Goal: Information Seeking & Learning: Check status

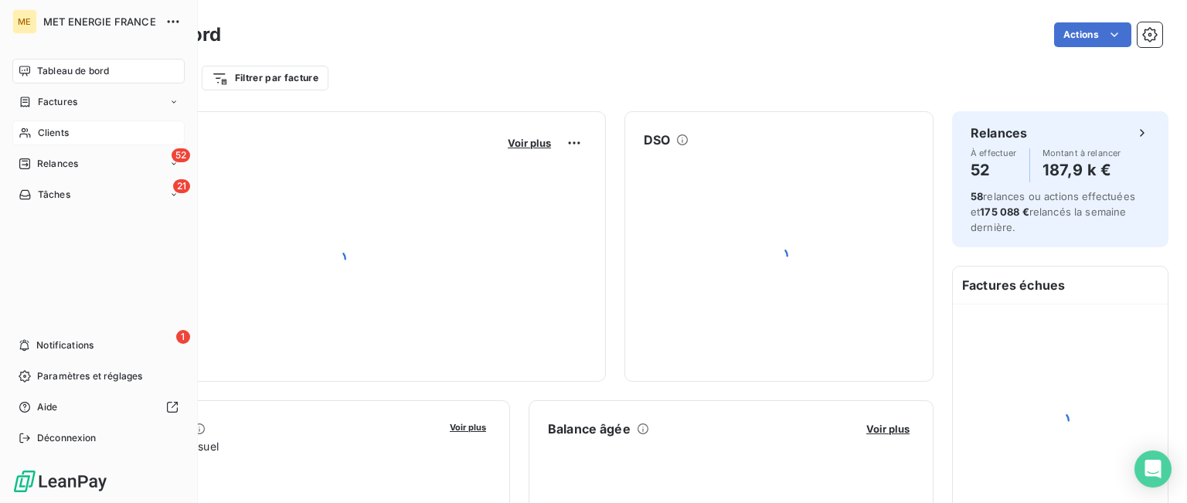
click at [52, 129] on span "Clients" at bounding box center [53, 133] width 31 height 14
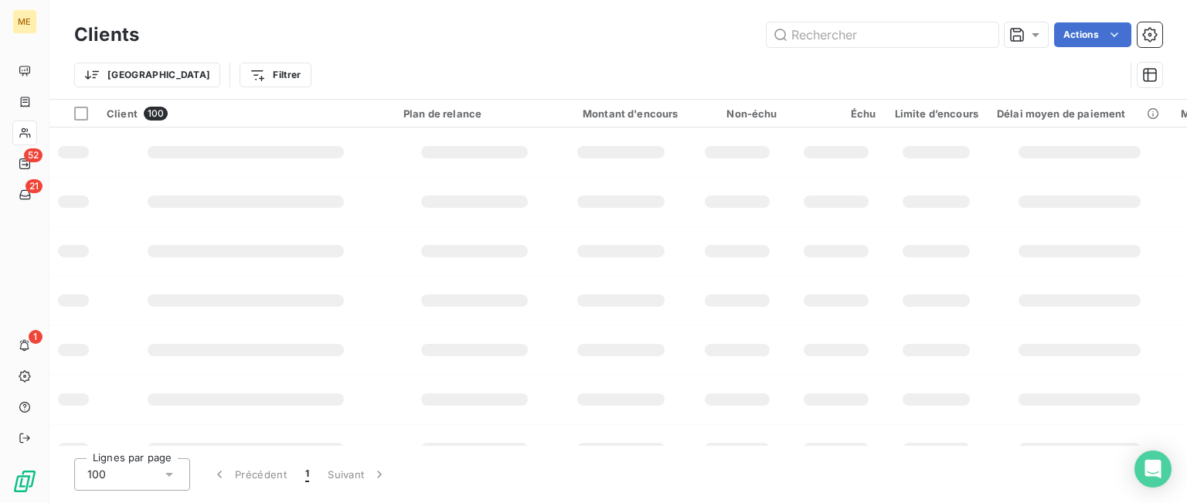
click at [855, 31] on input "text" at bounding box center [883, 34] width 232 height 25
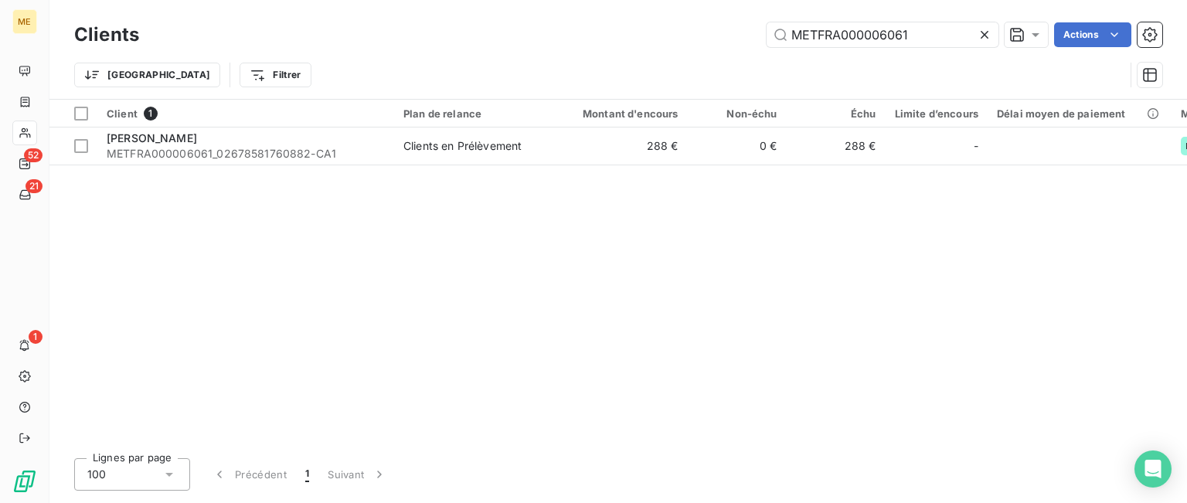
type input "METFRA000006061"
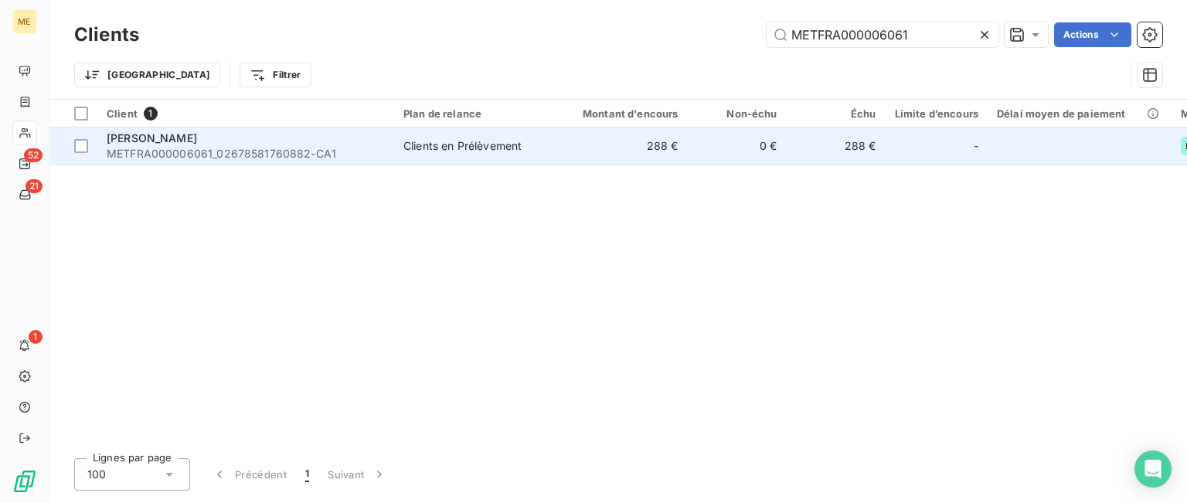
click at [167, 138] on span "PADIOU LEO" at bounding box center [152, 137] width 90 height 13
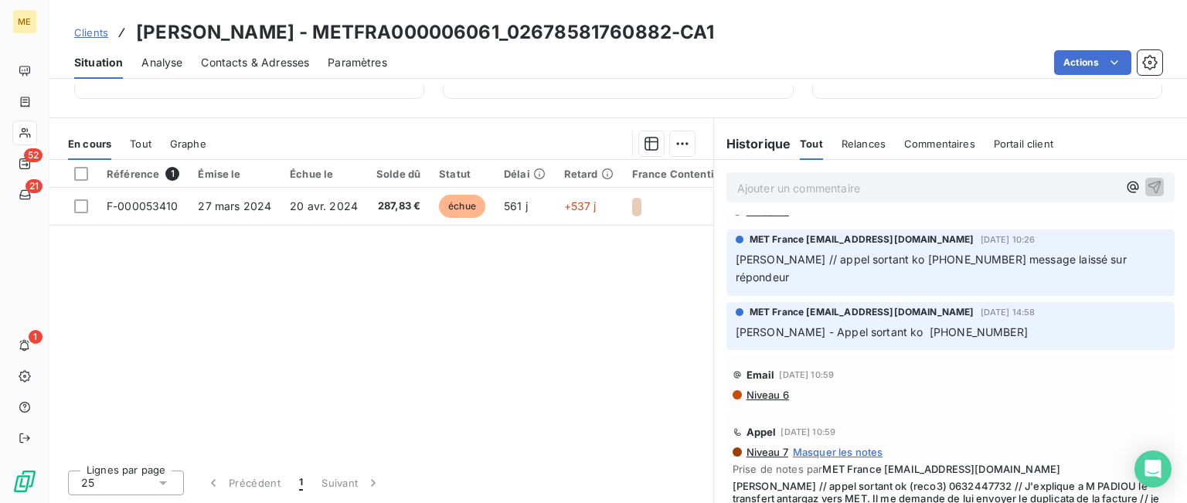
scroll to position [309, 0]
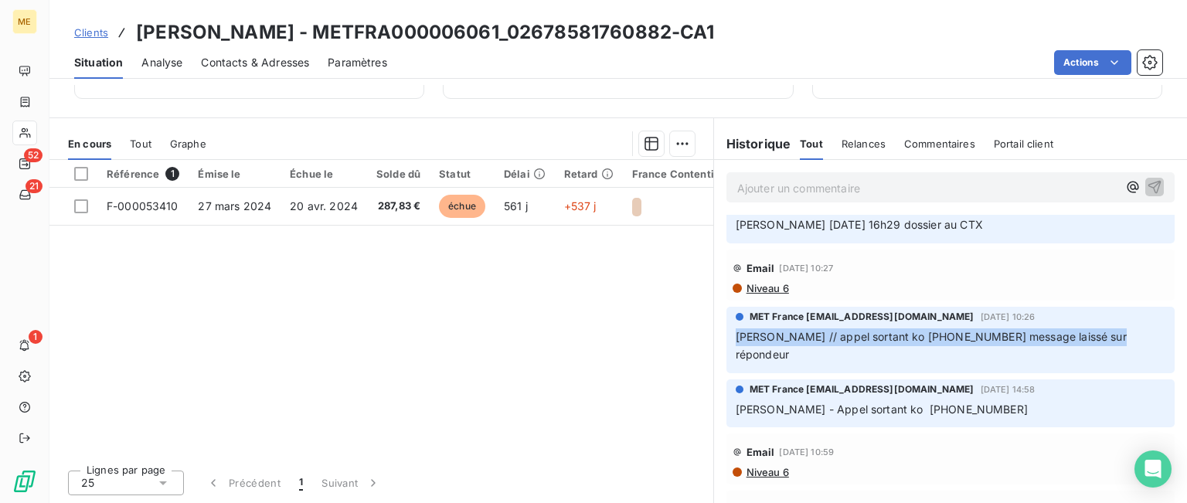
drag, startPoint x: 998, startPoint y: 333, endPoint x: 726, endPoint y: 335, distance: 272.0
click at [726, 335] on div "MET France met-france@recouvrement.met.com 26 mai 2025, 10:26 Sylvain // appel …" at bounding box center [950, 340] width 448 height 66
copy span "Sylvain // appel sortant ko 0632447732 message laissé sur répondeur"
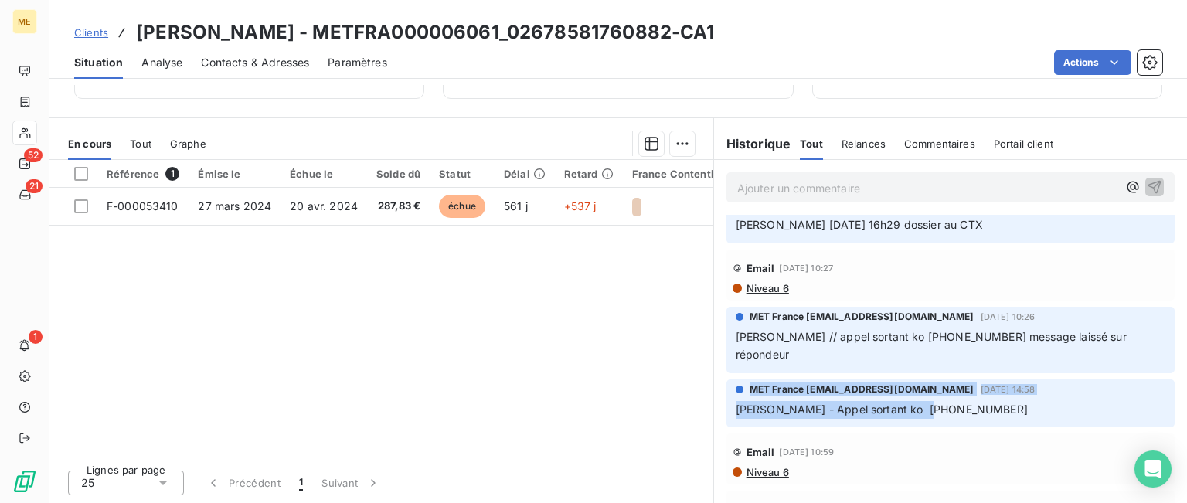
drag, startPoint x: 956, startPoint y: 398, endPoint x: 719, endPoint y: 376, distance: 238.2
click at [726, 379] on div "MET France met-france@recouvrement.met.com 20 mai 2025, 14:58 Lisa - Appel sort…" at bounding box center [950, 403] width 448 height 49
copy div "MET France met-france@recouvrement.met.com 20 mai 2025, 14:58 Lisa - Appel sort…"
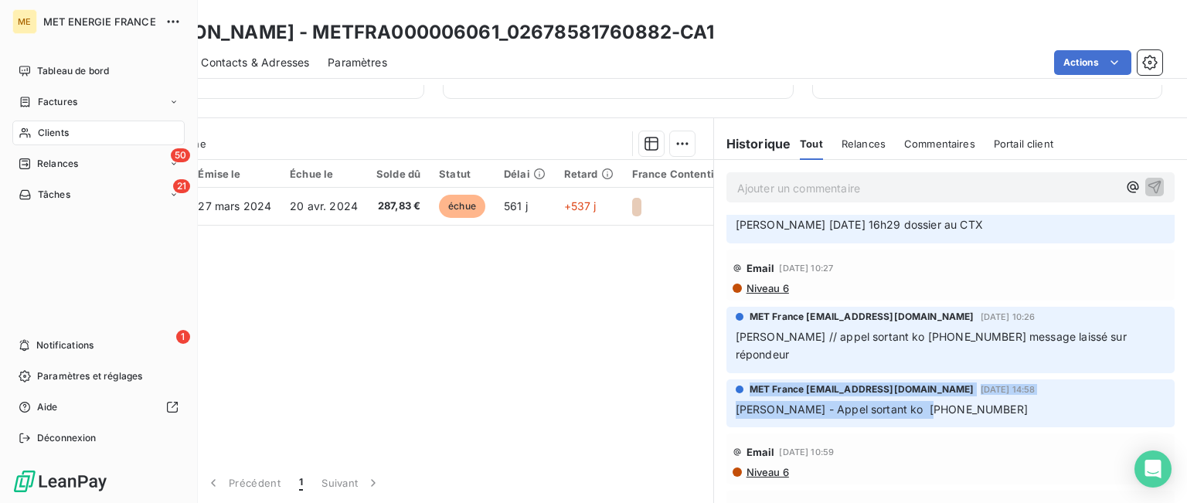
click at [29, 127] on icon at bounding box center [25, 133] width 13 height 12
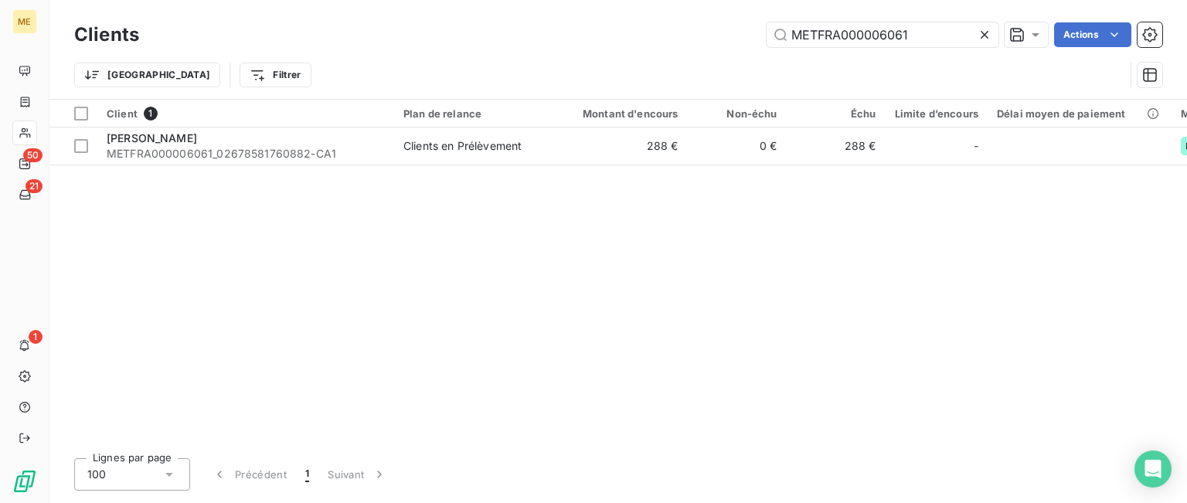
drag, startPoint x: 930, startPoint y: 39, endPoint x: 831, endPoint y: 94, distance: 112.8
click at [566, 31] on div "METFRA000006061 Actions" at bounding box center [660, 34] width 1005 height 25
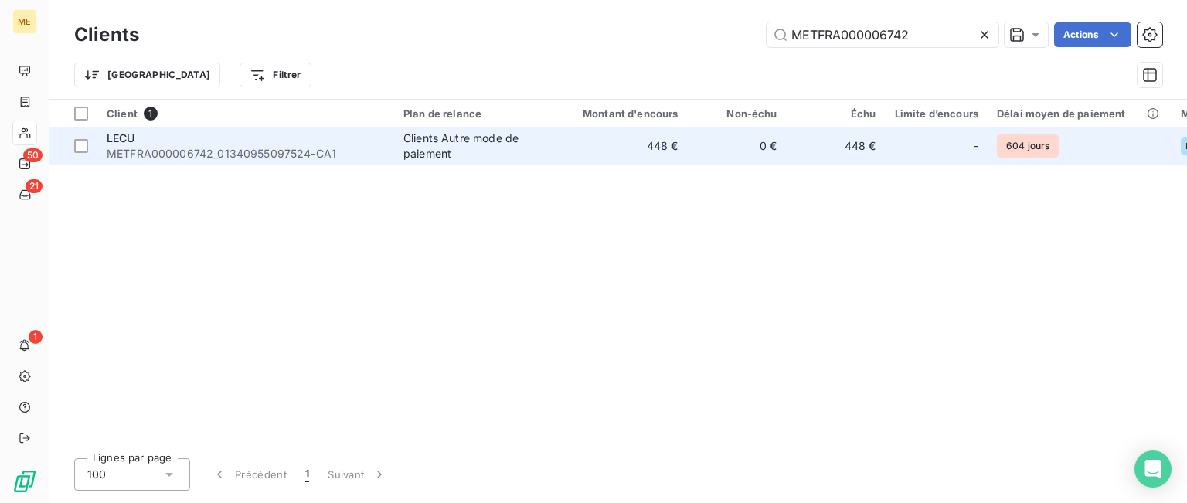
type input "METFRA000006742"
click at [439, 155] on div "Clients Autre mode de paiement" at bounding box center [474, 146] width 142 height 31
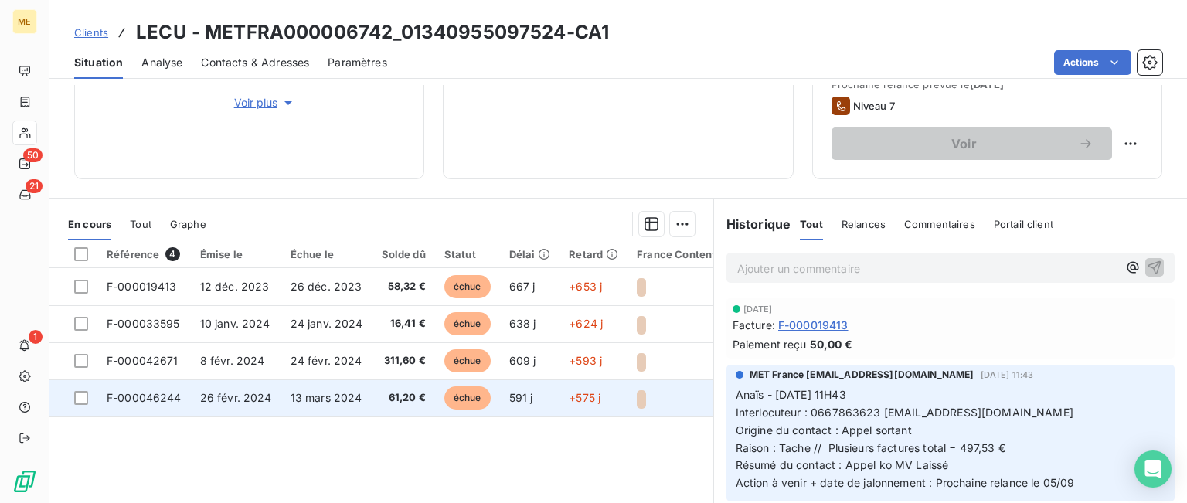
scroll to position [309, 0]
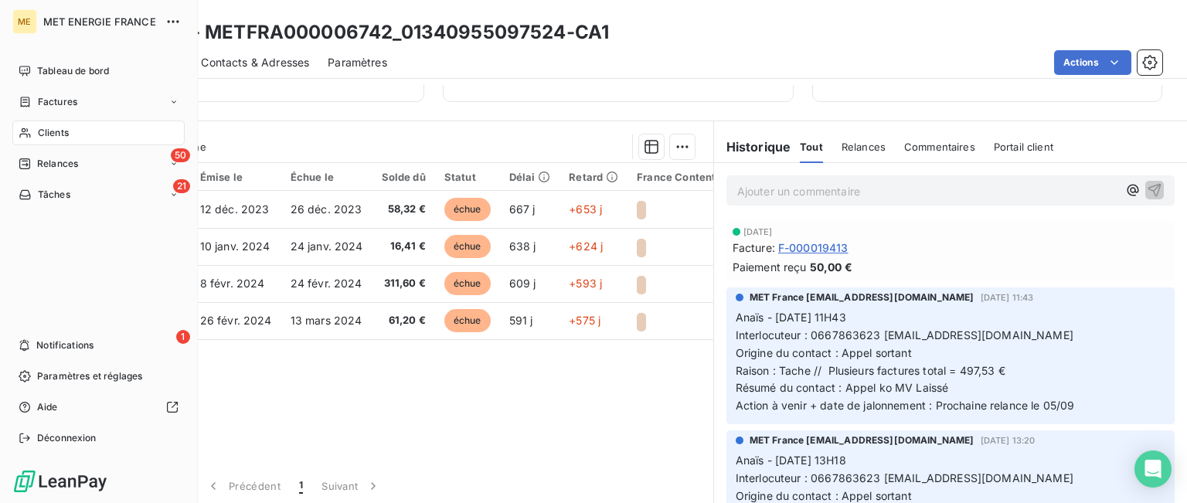
click at [54, 123] on div "Clients" at bounding box center [98, 133] width 172 height 25
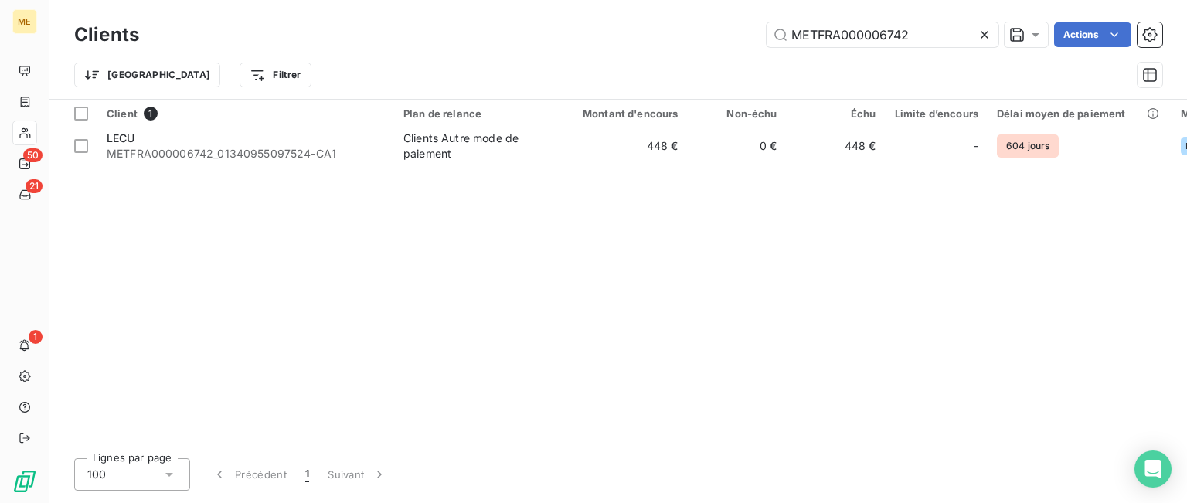
drag, startPoint x: 919, startPoint y: 33, endPoint x: 688, endPoint y: 32, distance: 231.0
click at [688, 32] on div "METFRA000006742 Actions" at bounding box center [660, 34] width 1005 height 25
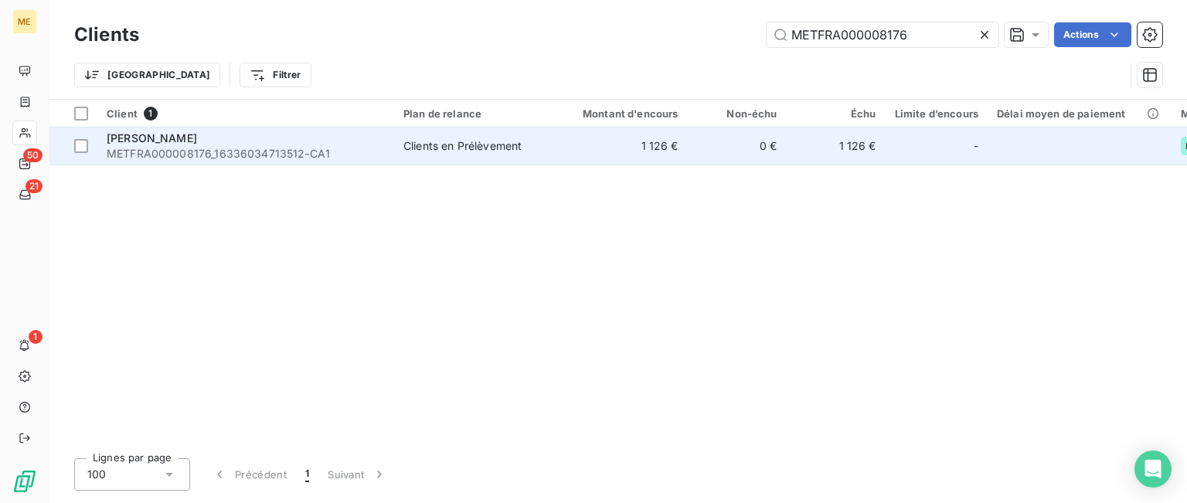
type input "METFRA000008176"
click at [257, 146] on span "METFRA000008176_16336034713512-CA1" at bounding box center [246, 153] width 278 height 15
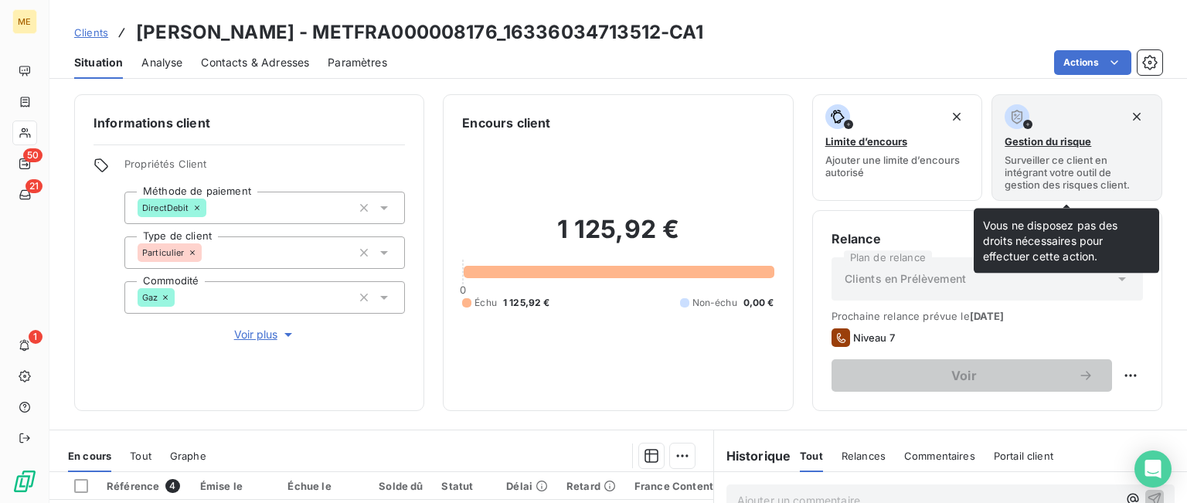
scroll to position [312, 0]
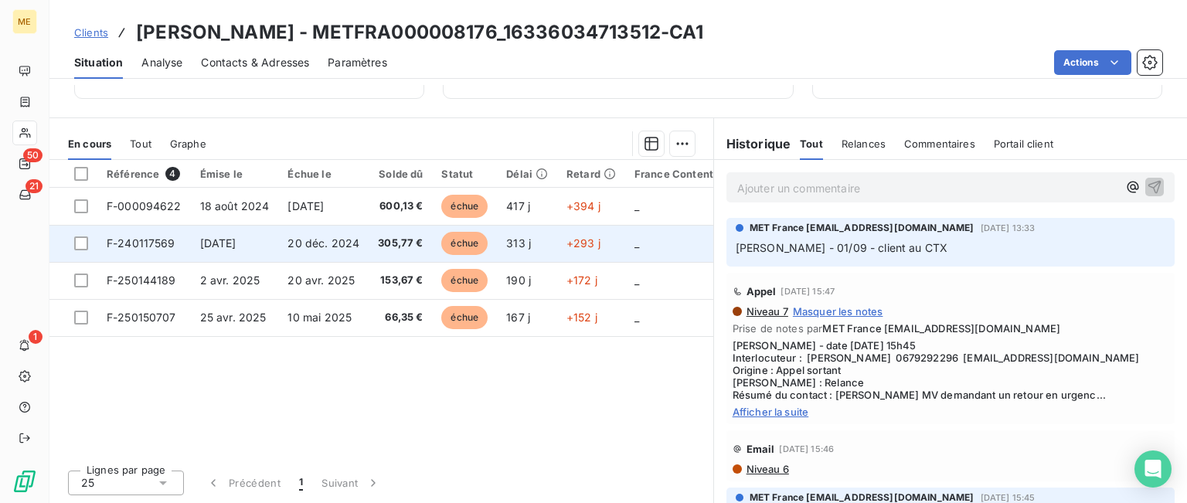
click at [157, 240] on span "F-240117569" at bounding box center [141, 242] width 69 height 13
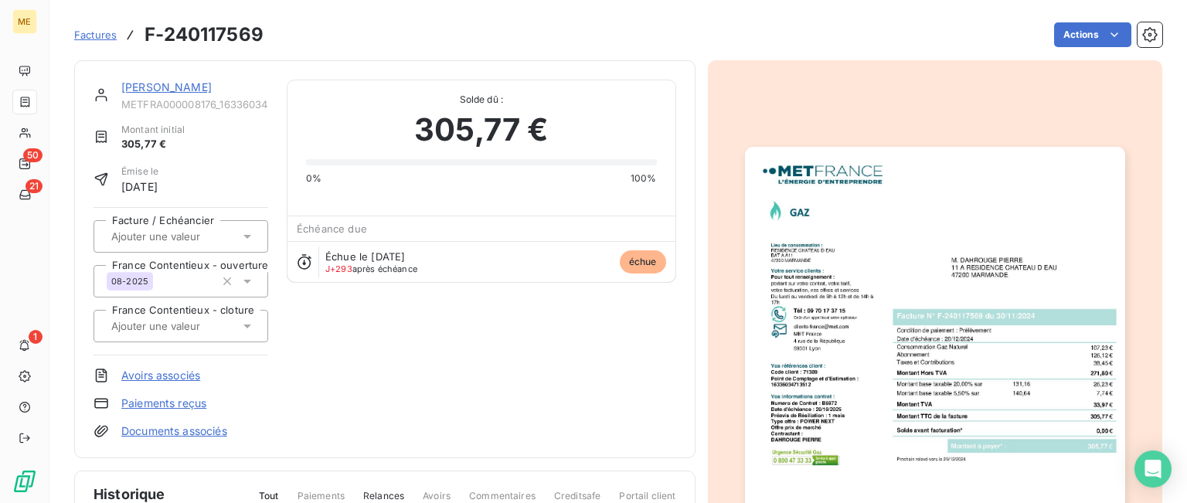
click at [904, 314] on img "button" at bounding box center [935, 415] width 380 height 537
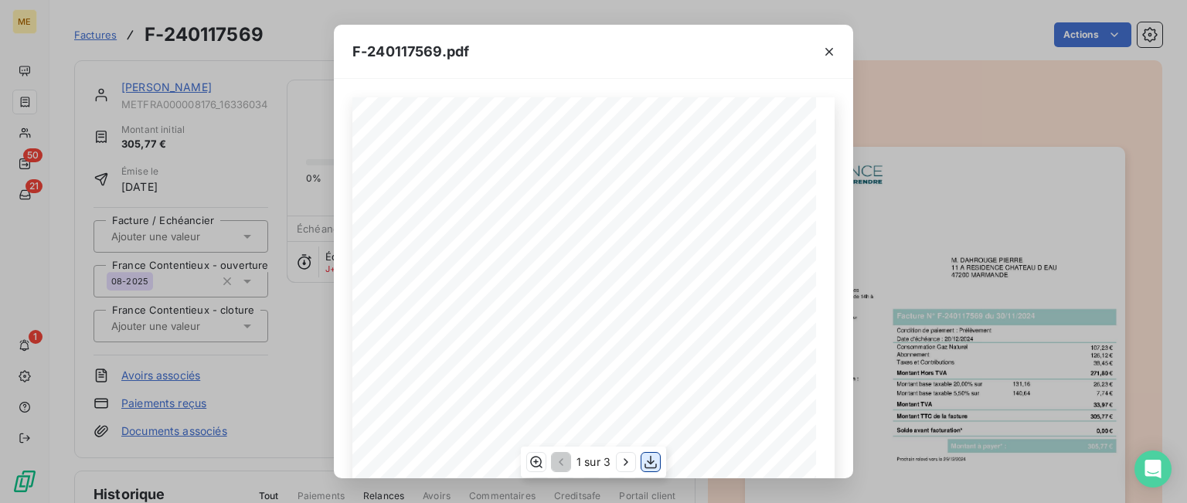
click at [651, 459] on icon "button" at bounding box center [650, 462] width 12 height 13
drag, startPoint x: 835, startPoint y: 53, endPoint x: 229, endPoint y: 363, distance: 680.4
click at [835, 53] on icon "button" at bounding box center [828, 51] width 15 height 15
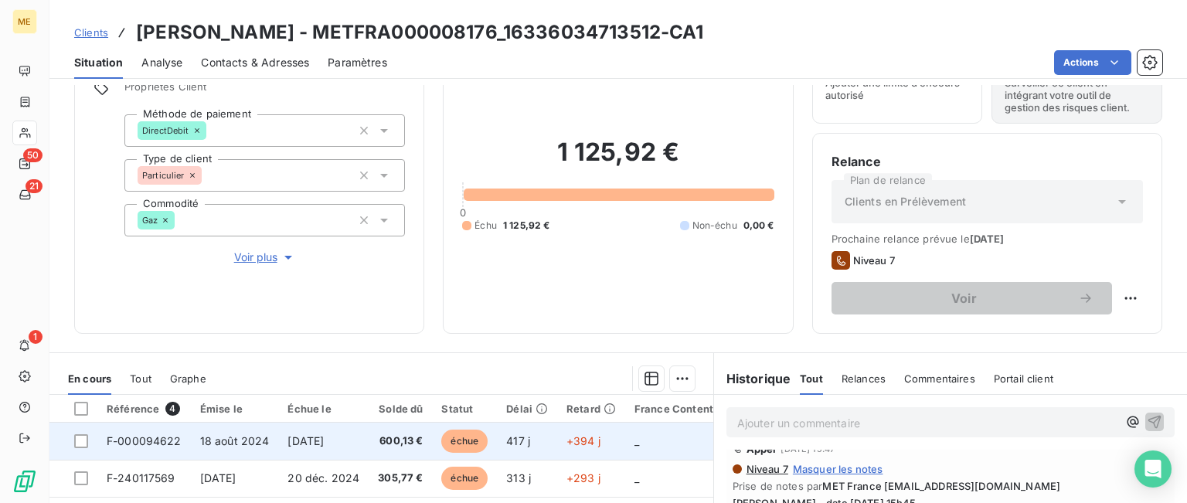
scroll to position [232, 0]
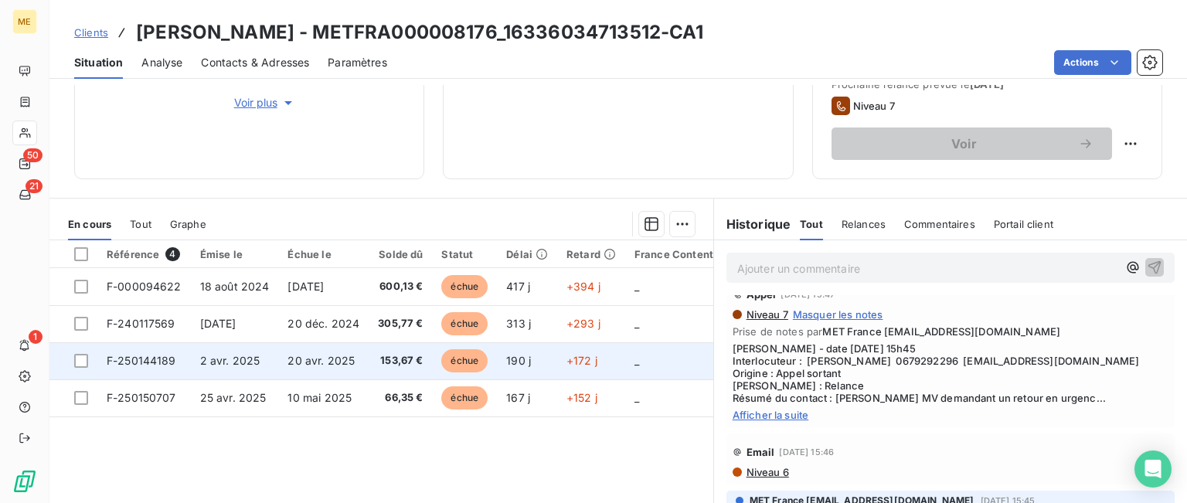
click at [140, 354] on span "F-250144189" at bounding box center [142, 360] width 70 height 13
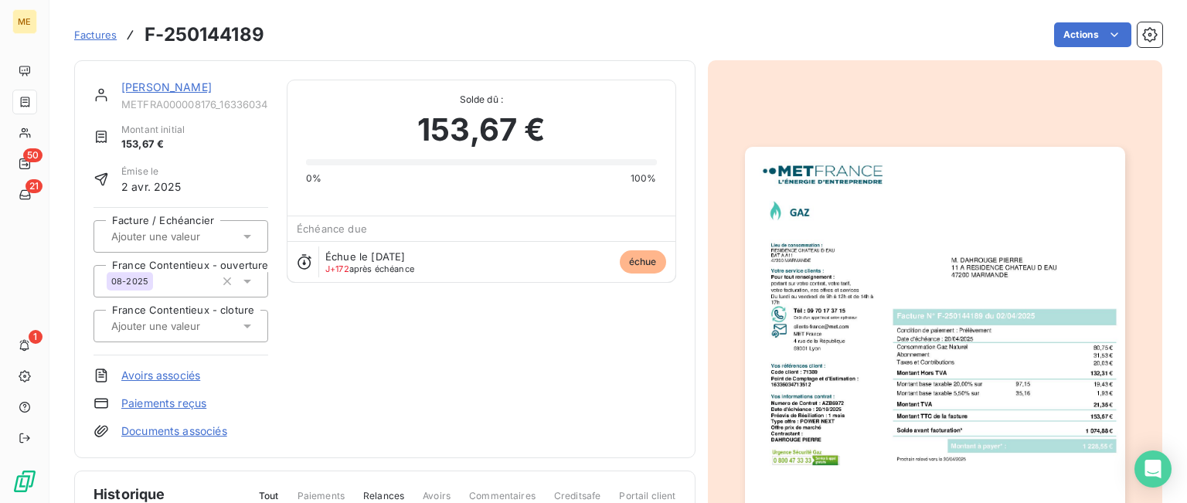
click at [965, 178] on img "button" at bounding box center [935, 415] width 380 height 537
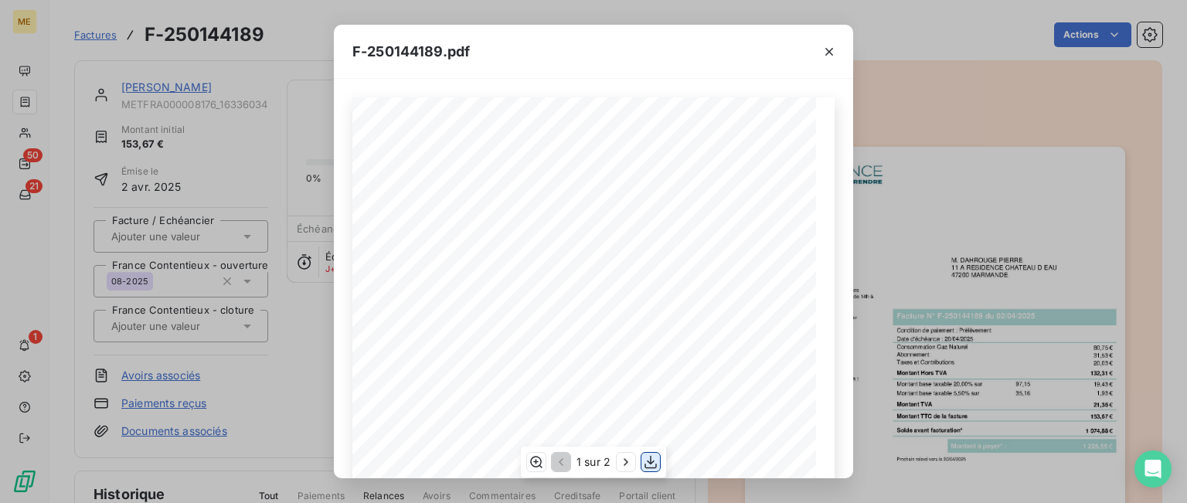
click at [644, 467] on icon "button" at bounding box center [650, 462] width 12 height 13
click at [828, 55] on icon "button" at bounding box center [828, 51] width 15 height 15
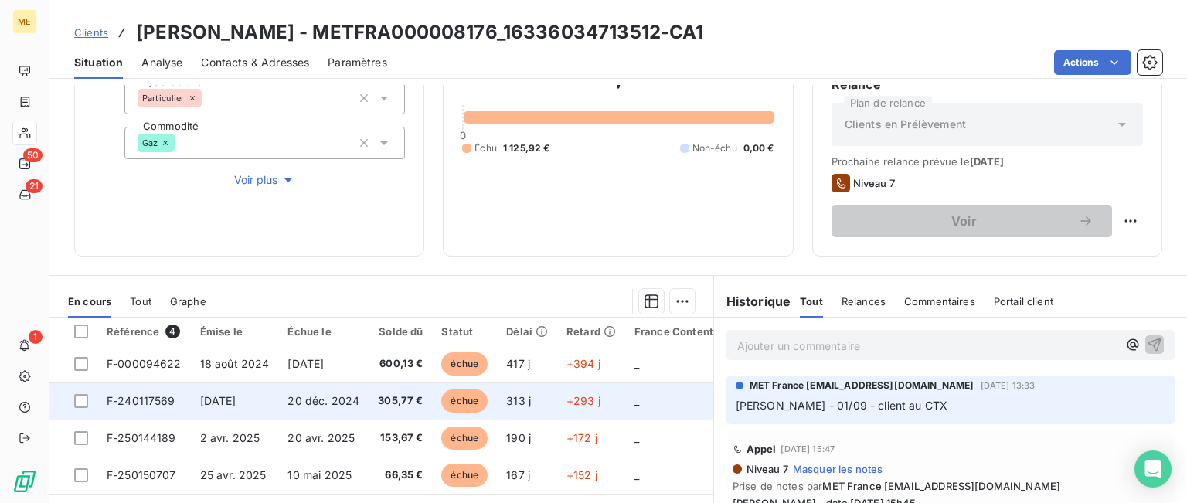
scroll to position [309, 0]
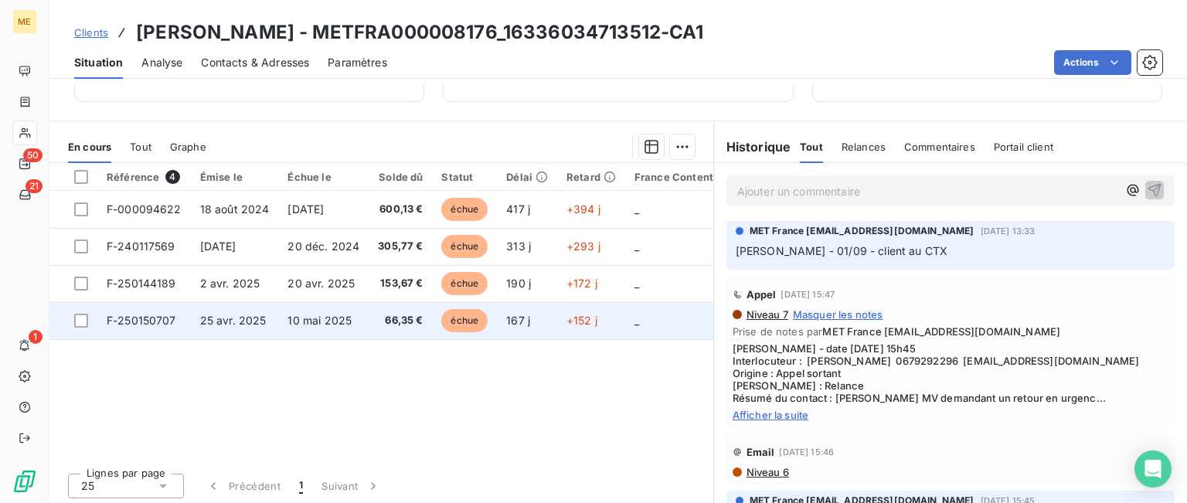
click at [165, 315] on span "F-250150707" at bounding box center [142, 320] width 70 height 13
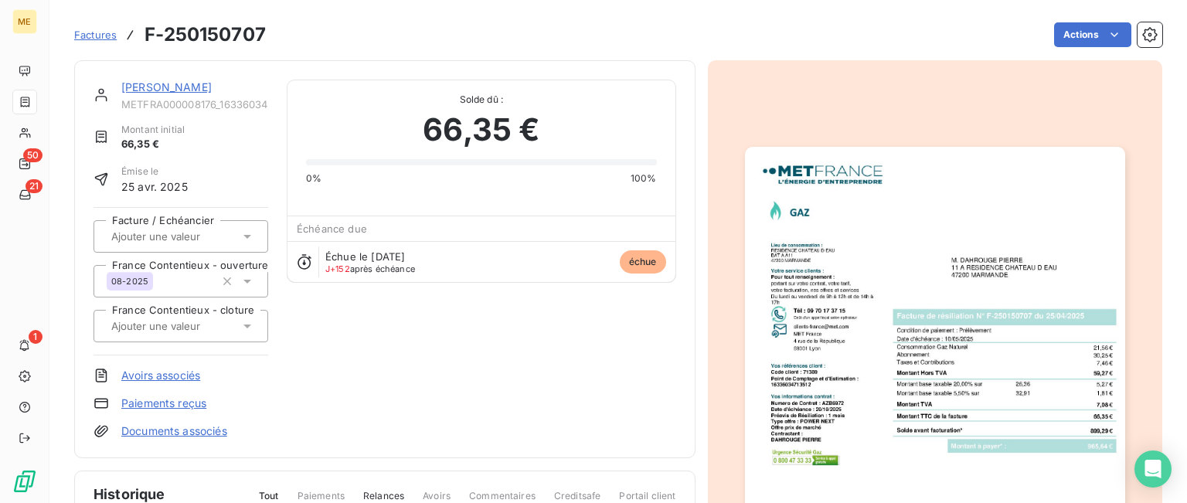
click at [828, 285] on img "button" at bounding box center [935, 415] width 380 height 537
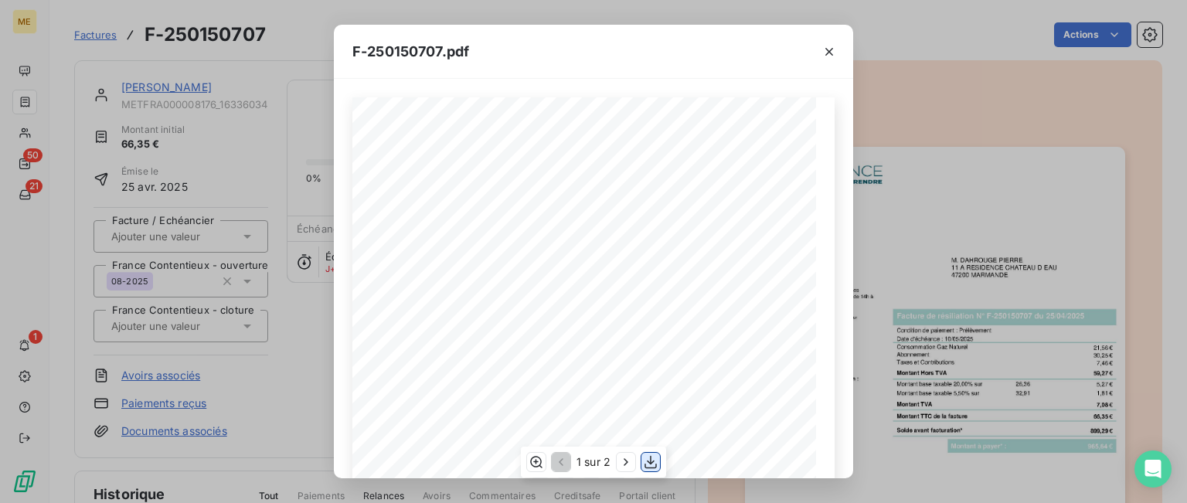
click at [651, 460] on icon "button" at bounding box center [650, 462] width 12 height 13
click at [725, 36] on div "F-250150707.pdf" at bounding box center [593, 52] width 519 height 54
click at [831, 49] on icon "button" at bounding box center [828, 51] width 15 height 15
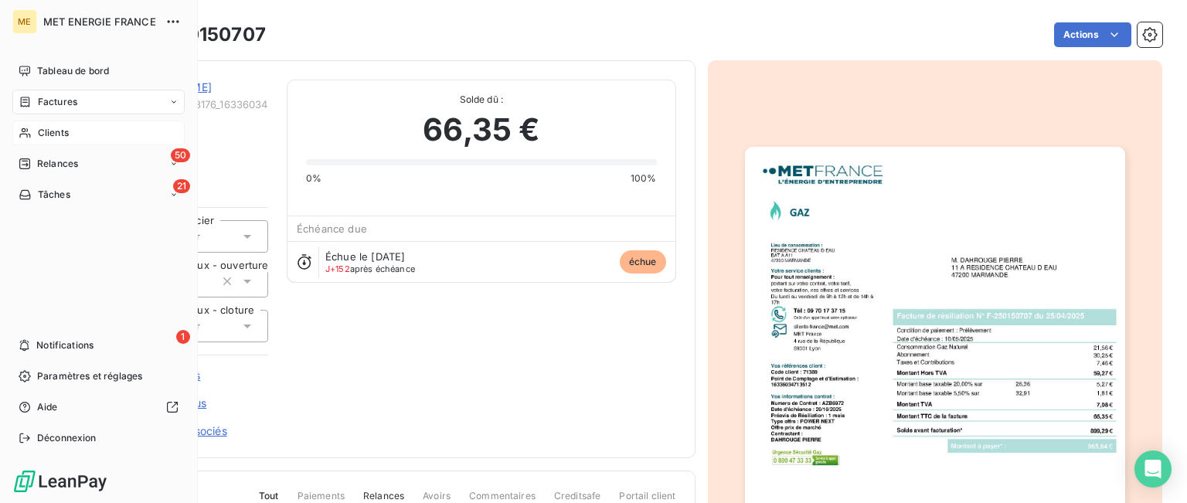
click at [42, 134] on span "Clients" at bounding box center [53, 133] width 31 height 14
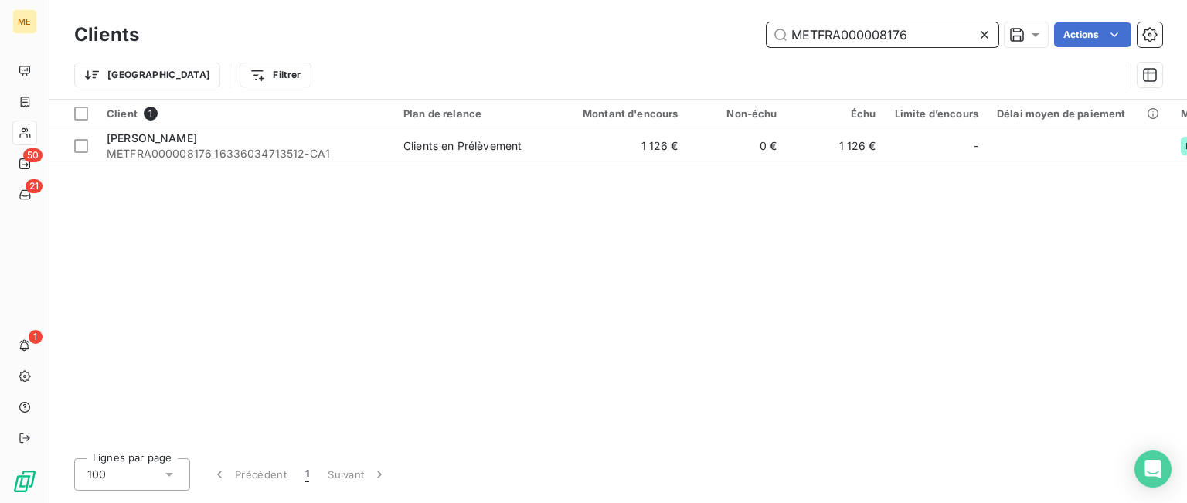
drag, startPoint x: 879, startPoint y: 33, endPoint x: 667, endPoint y: 33, distance: 211.7
click at [667, 33] on div "METFRA000008176 Actions" at bounding box center [660, 34] width 1005 height 25
paste input "7945"
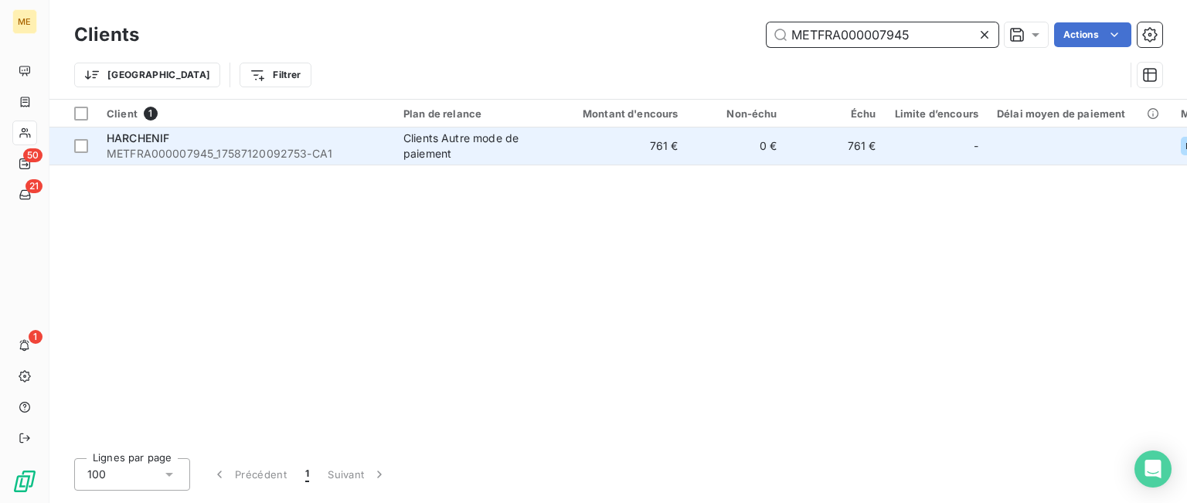
type input "METFRA000007945"
click at [444, 146] on div "Clients Autre mode de paiement" at bounding box center [474, 146] width 142 height 31
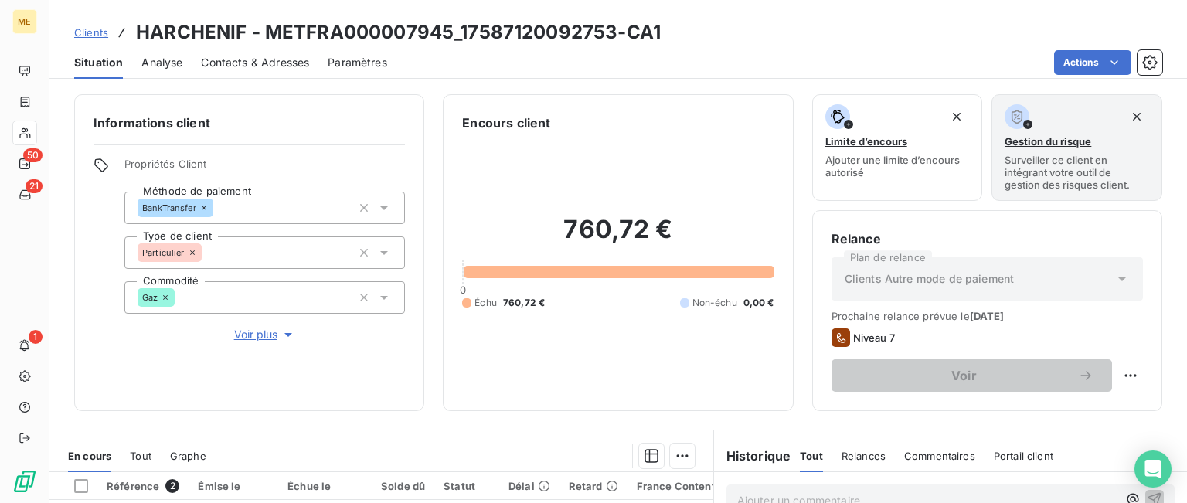
scroll to position [309, 0]
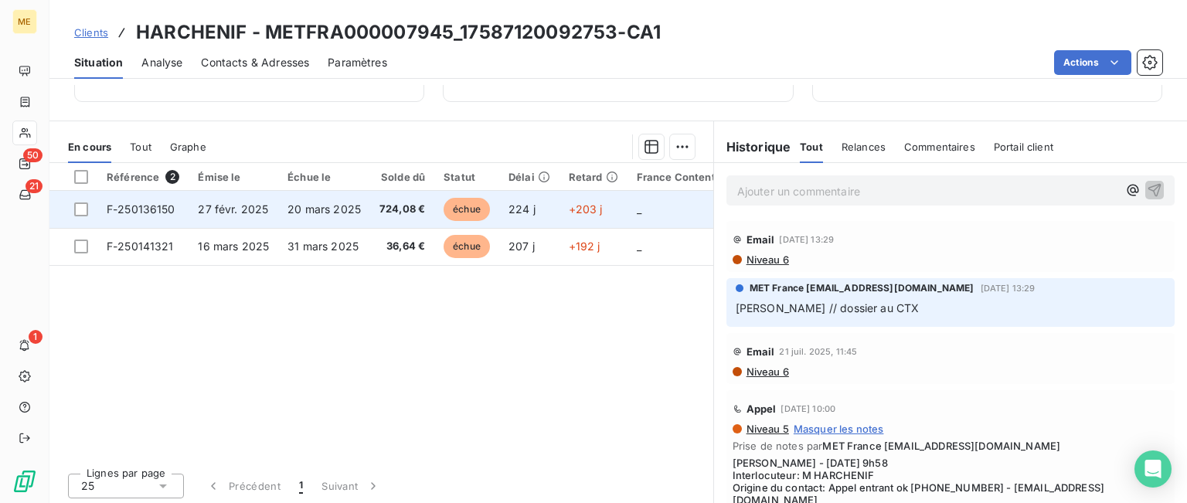
click at [466, 211] on span "échue" at bounding box center [467, 209] width 46 height 23
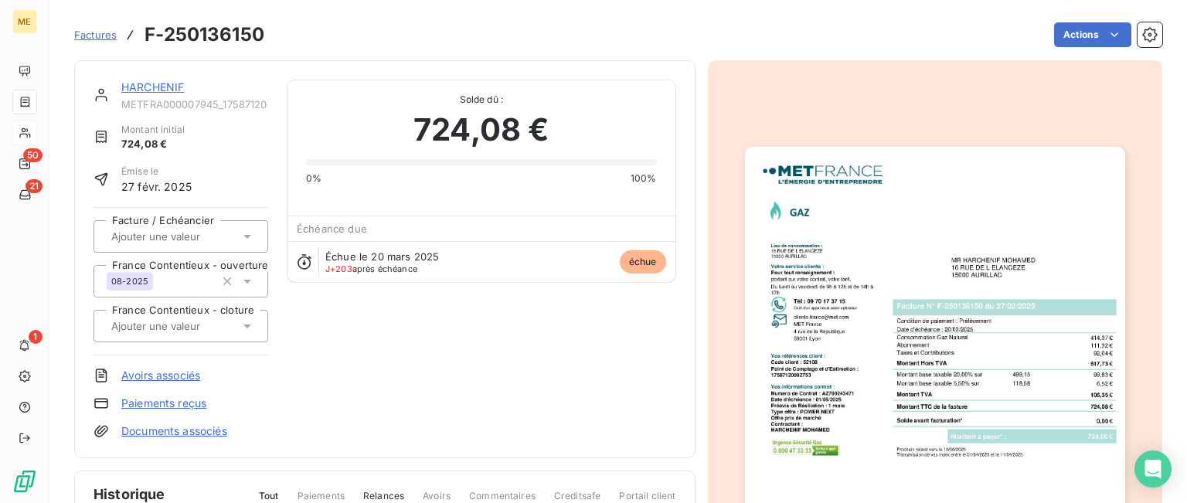
click at [1032, 287] on img "button" at bounding box center [935, 415] width 380 height 537
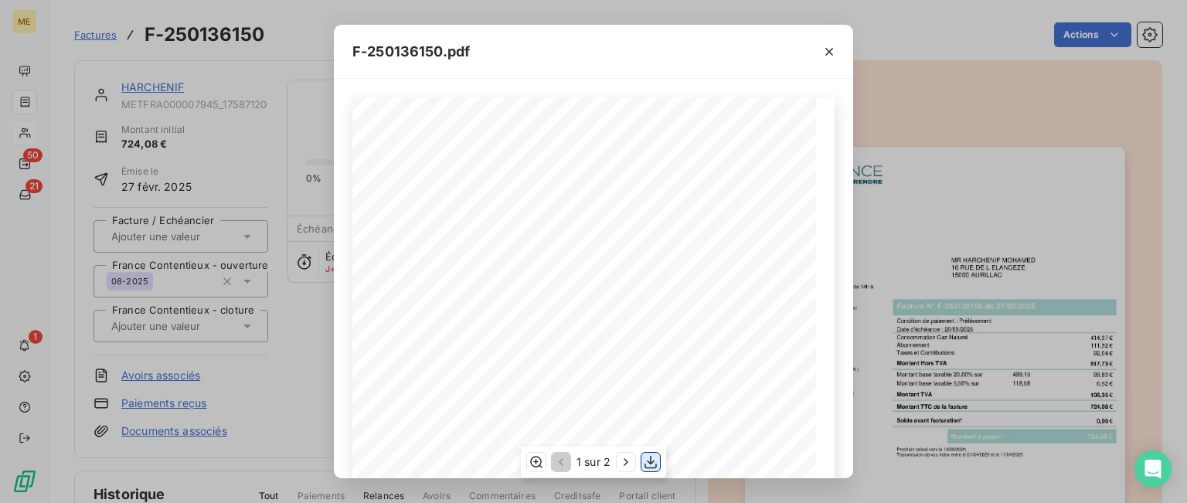
click at [649, 465] on icon "button" at bounding box center [650, 461] width 15 height 15
click at [287, 62] on div "F-250136150.pdf *Sous réserve, notamment, du bon encaissement des règlements dé…" at bounding box center [593, 251] width 1187 height 503
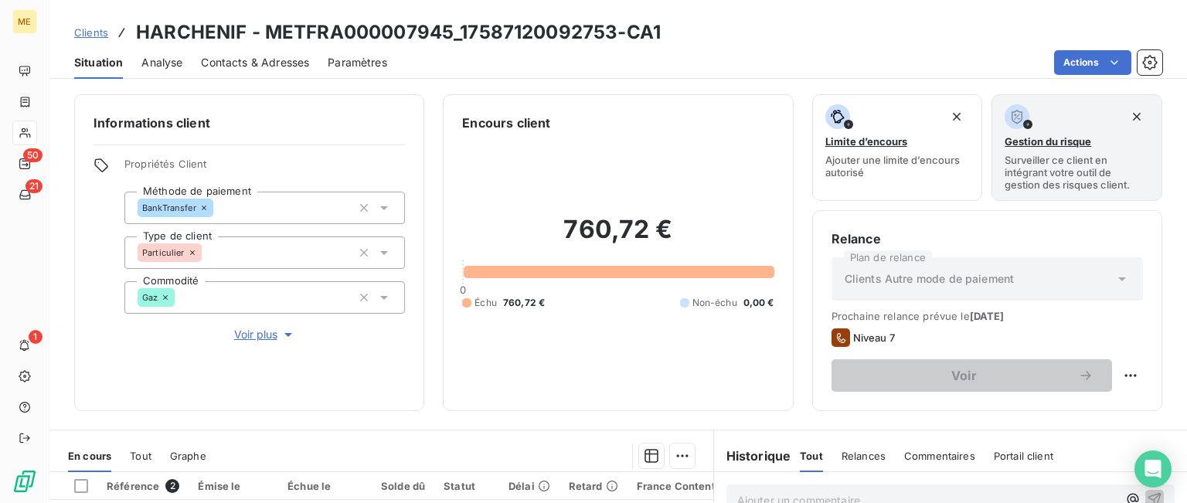
scroll to position [309, 0]
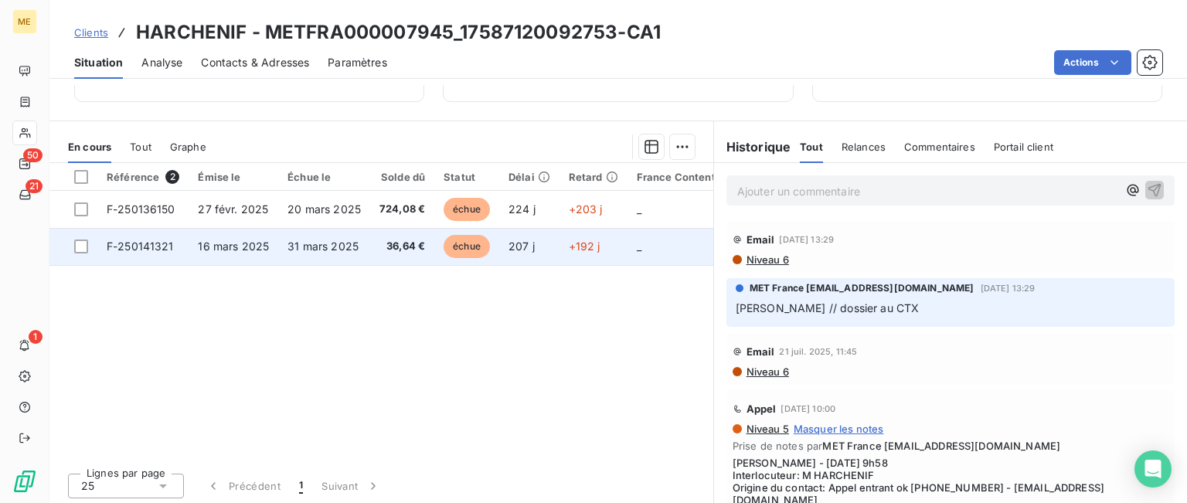
click at [242, 246] on span "16 mars 2025" at bounding box center [233, 246] width 71 height 13
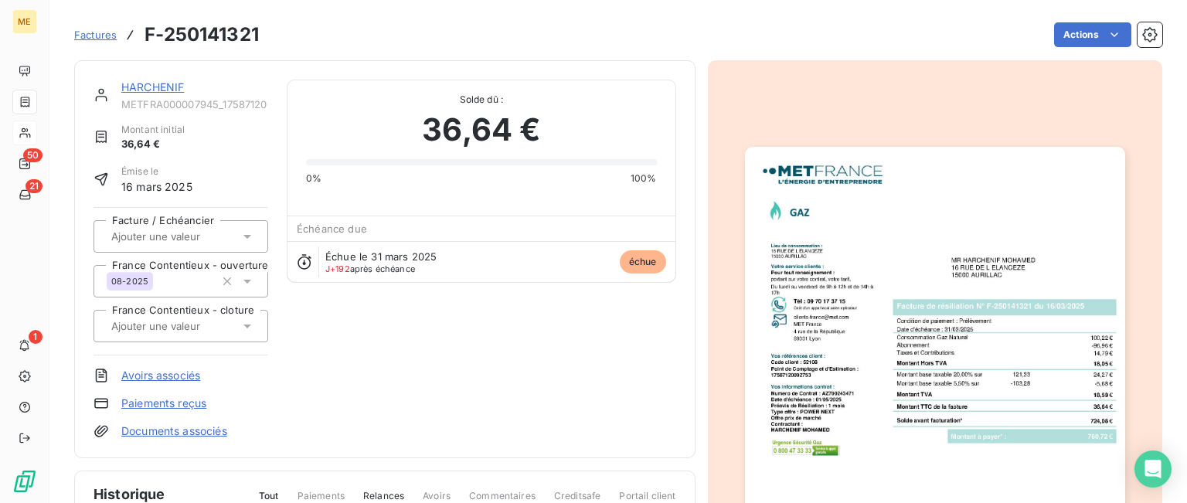
click at [983, 162] on img "button" at bounding box center [935, 415] width 380 height 537
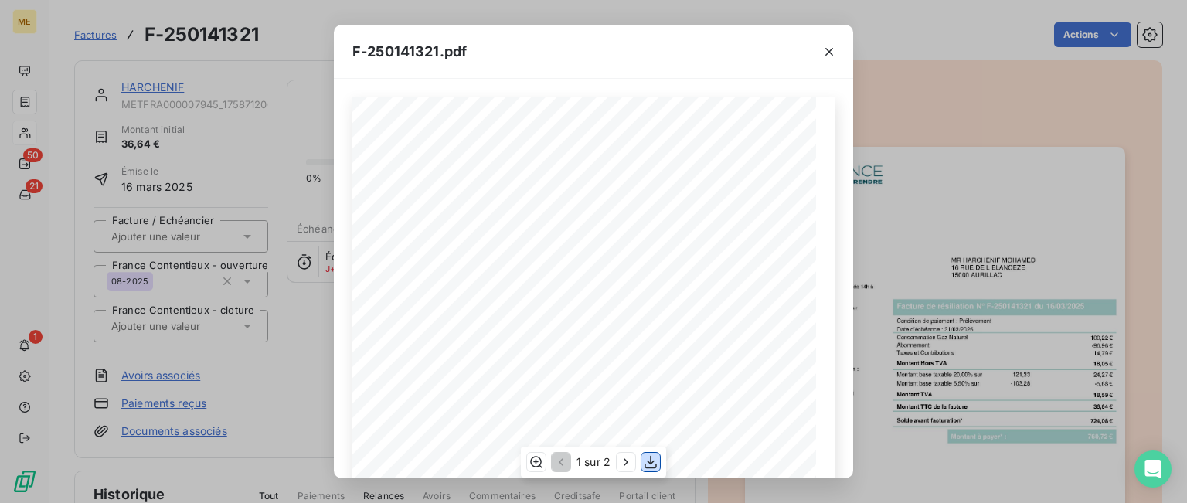
drag, startPoint x: 655, startPoint y: 465, endPoint x: 1014, endPoint y: 425, distance: 360.8
click at [655, 465] on icon "button" at bounding box center [650, 462] width 12 height 13
click at [827, 52] on icon "button" at bounding box center [828, 51] width 15 height 15
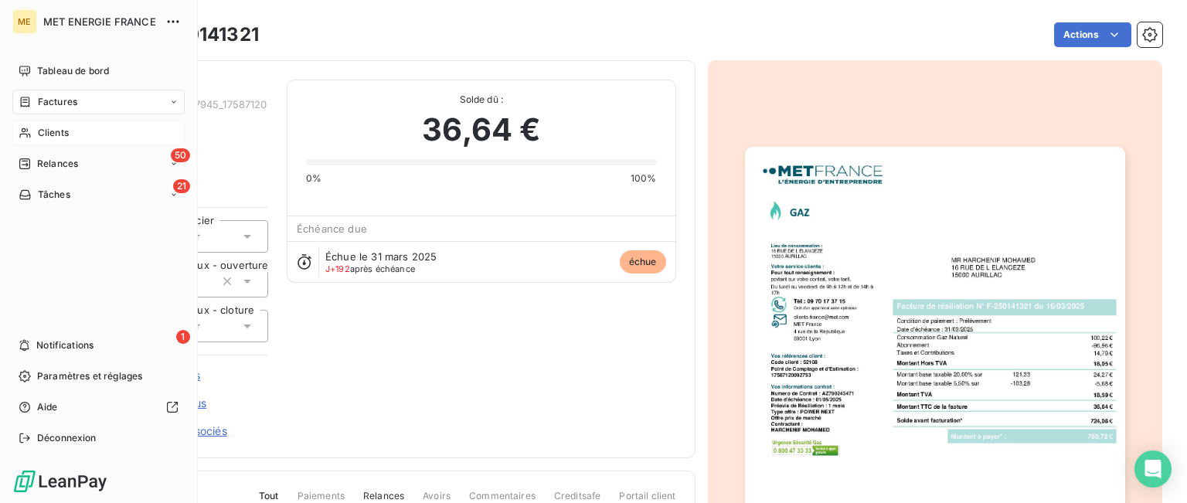
click at [50, 132] on span "Clients" at bounding box center [53, 133] width 31 height 14
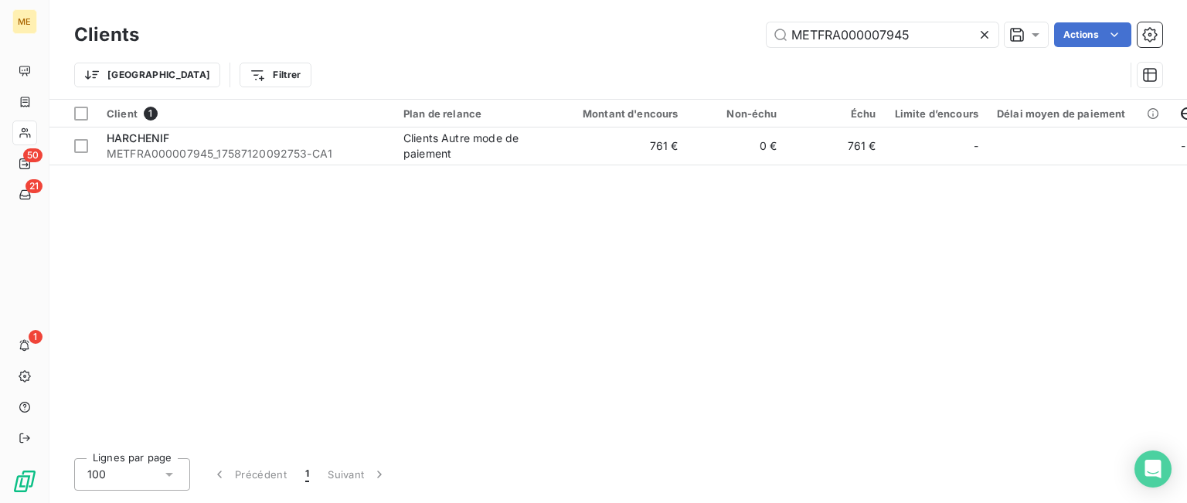
drag, startPoint x: 912, startPoint y: 36, endPoint x: 640, endPoint y: 25, distance: 272.2
click at [640, 25] on div "METFRA000007945 Actions" at bounding box center [660, 34] width 1005 height 25
type input "METFRA000009144"
click at [340, 125] on th "Client 1" at bounding box center [245, 114] width 297 height 28
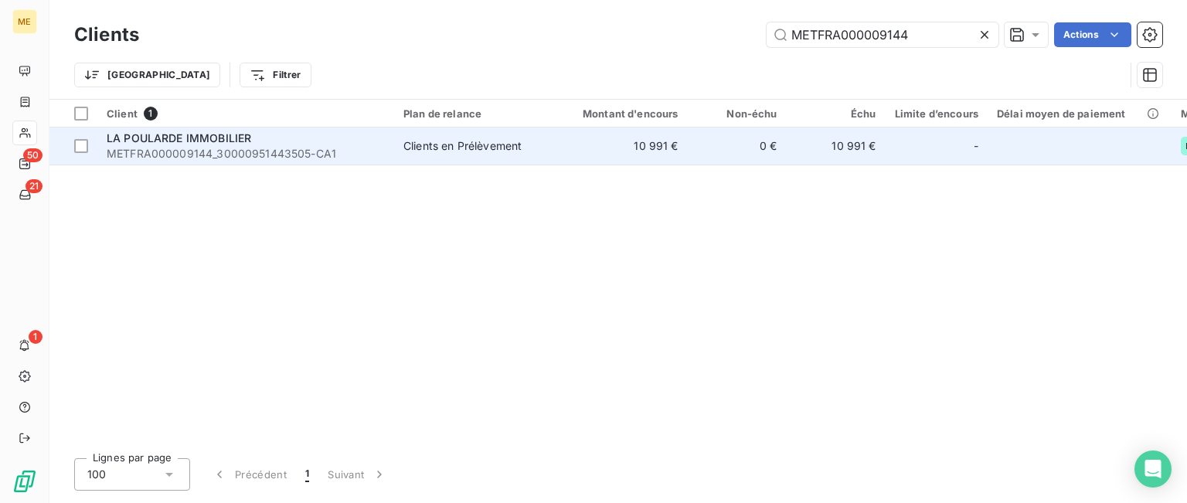
click at [339, 144] on div "LA POULARDE IMMOBILIER" at bounding box center [246, 138] width 278 height 15
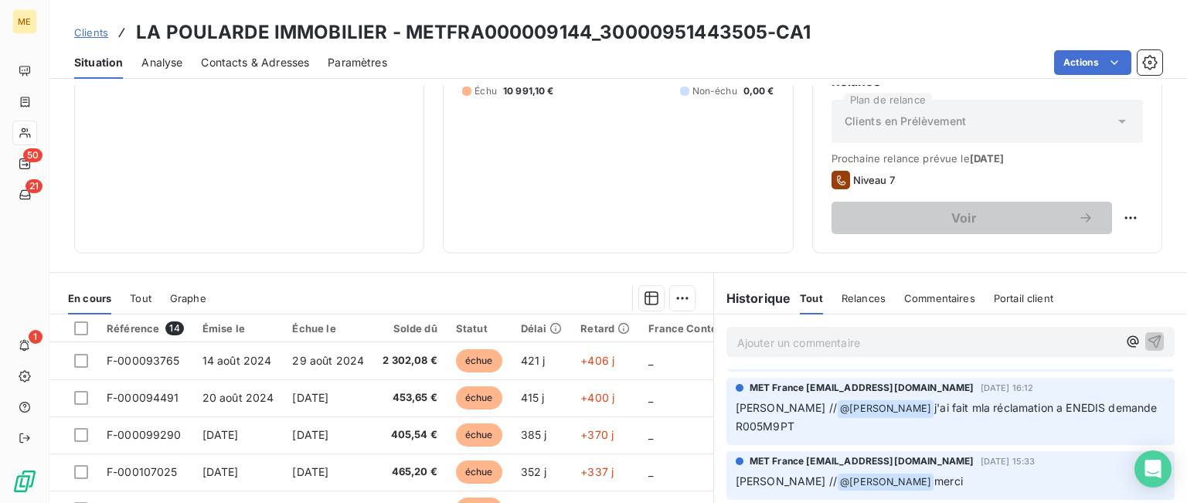
scroll to position [420, 0]
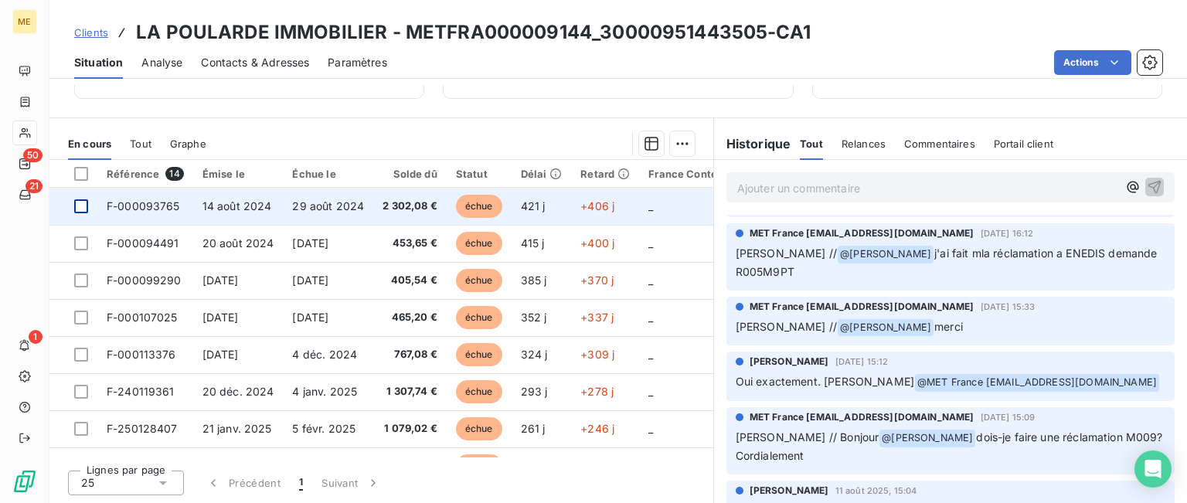
click at [81, 202] on div at bounding box center [81, 206] width 14 height 14
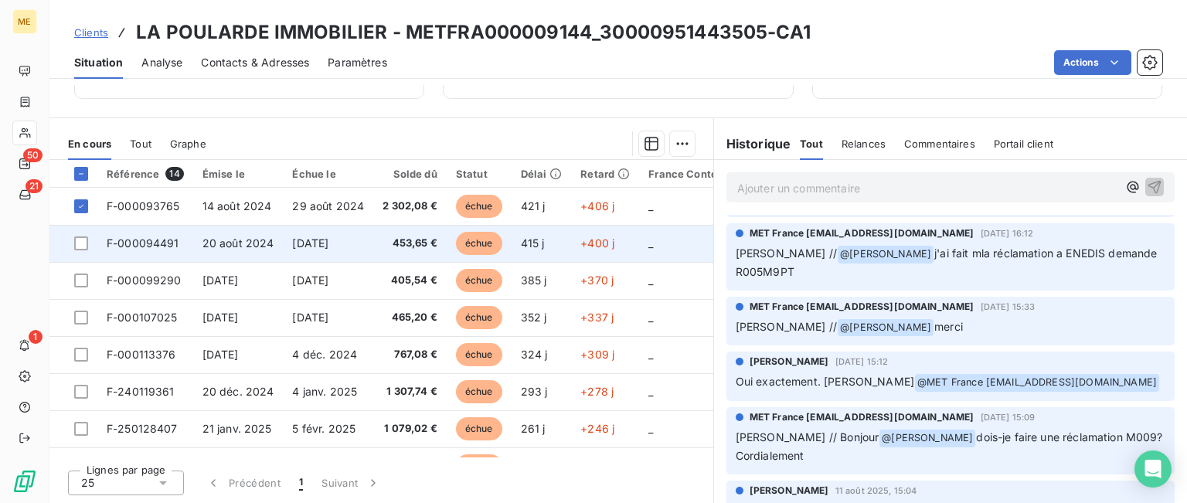
click at [90, 242] on td at bounding box center [73, 243] width 48 height 37
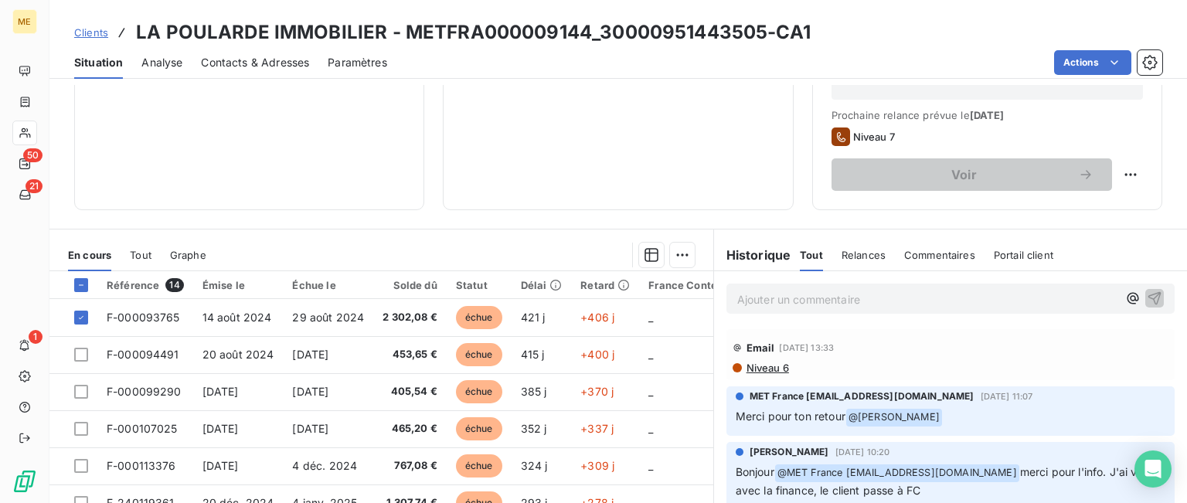
scroll to position [386, 0]
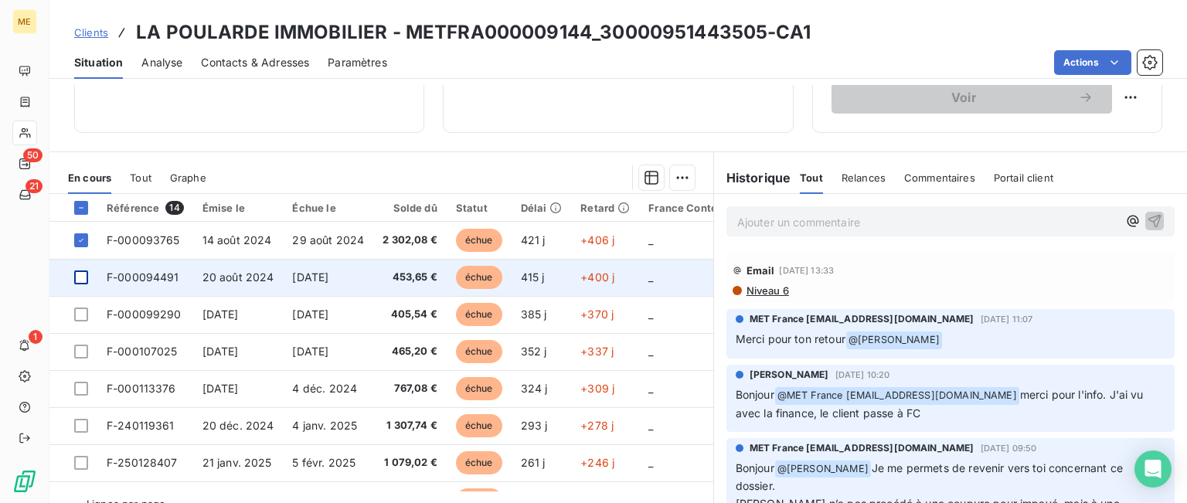
click at [80, 278] on div at bounding box center [81, 277] width 14 height 14
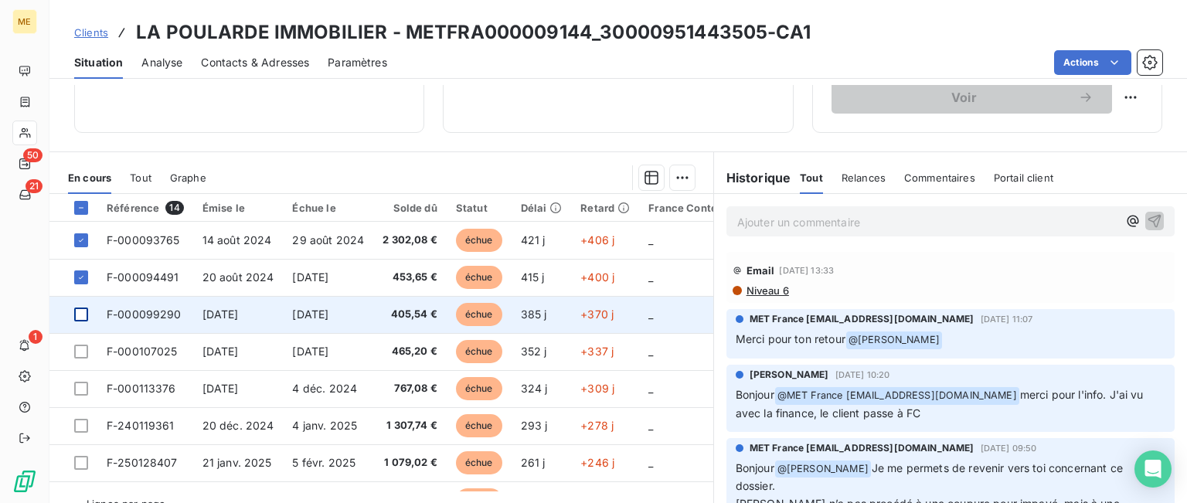
click at [82, 308] on div at bounding box center [81, 315] width 14 height 14
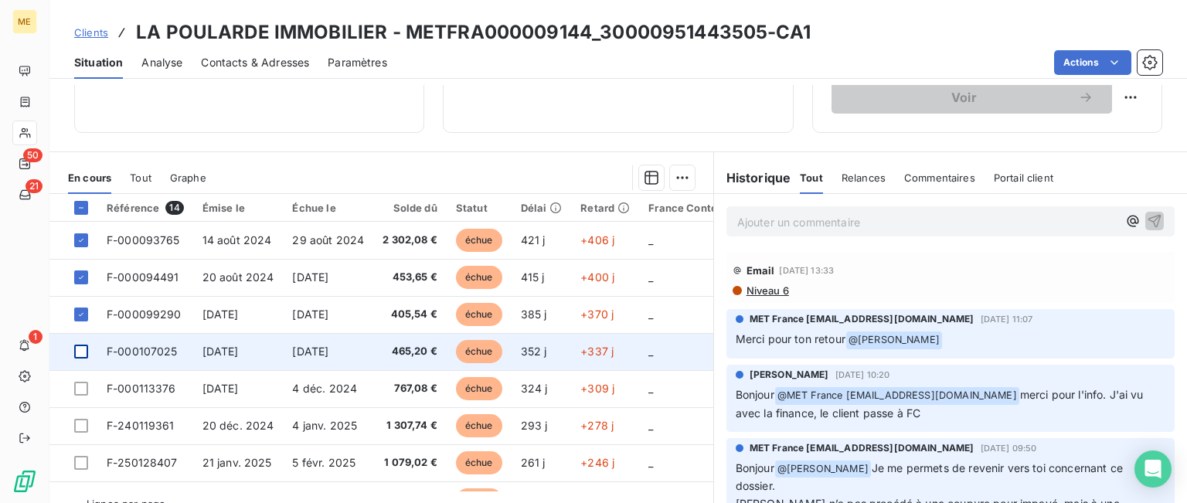
click at [77, 352] on div at bounding box center [81, 352] width 14 height 14
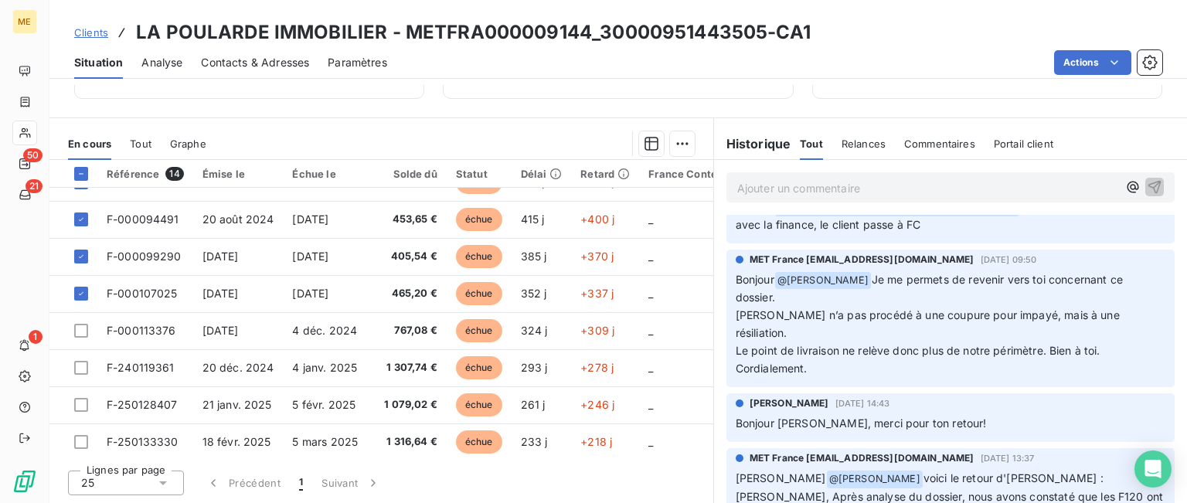
scroll to position [0, 0]
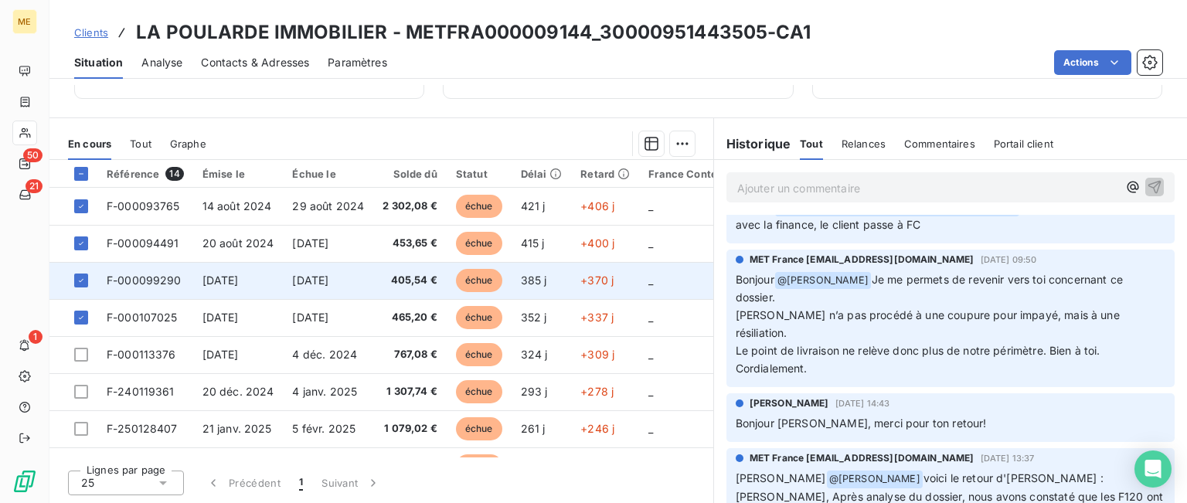
click at [187, 264] on td "F-000099290" at bounding box center [145, 280] width 96 height 37
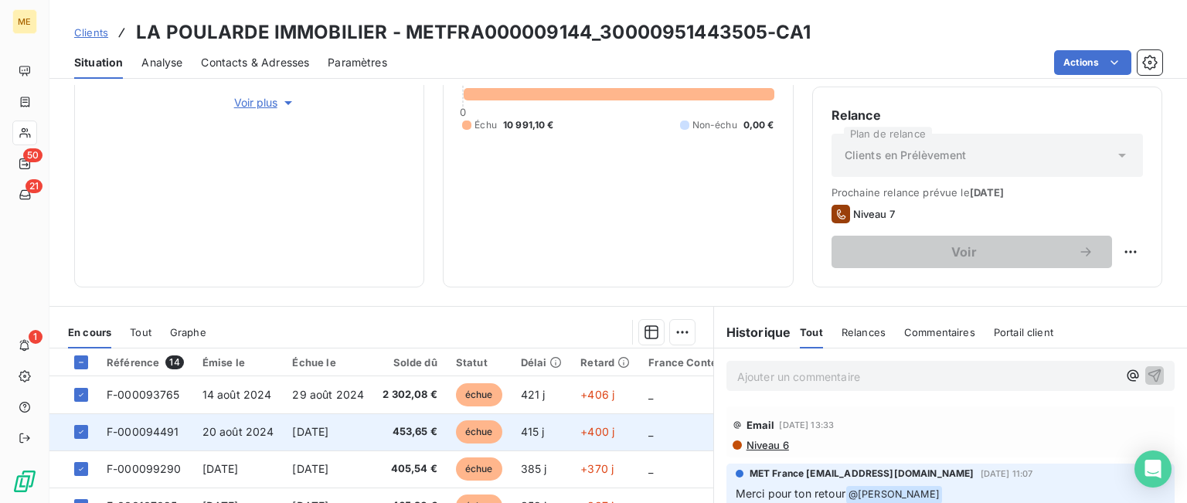
scroll to position [386, 0]
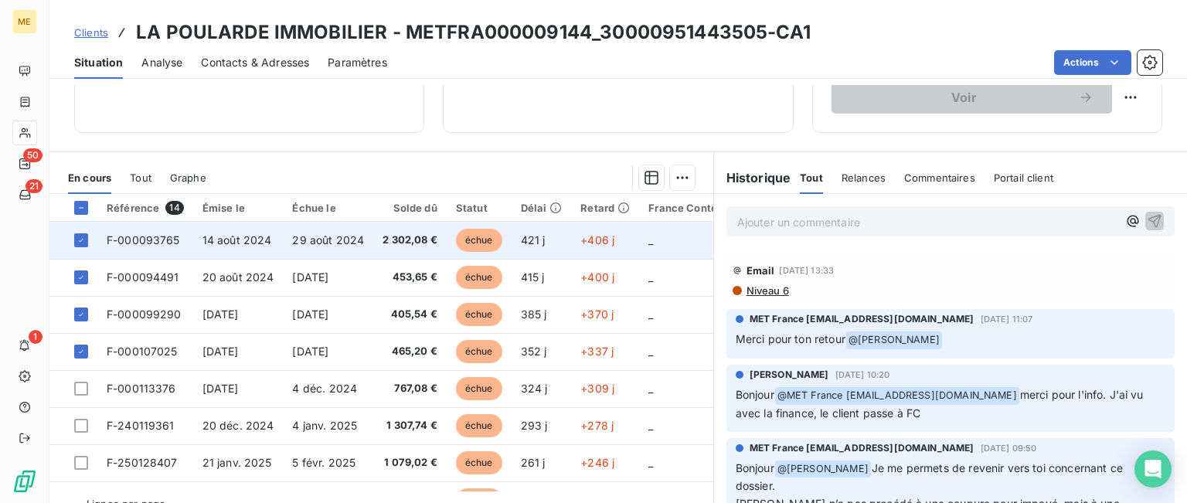
click at [411, 246] on span "2 302,08 €" at bounding box center [409, 240] width 55 height 15
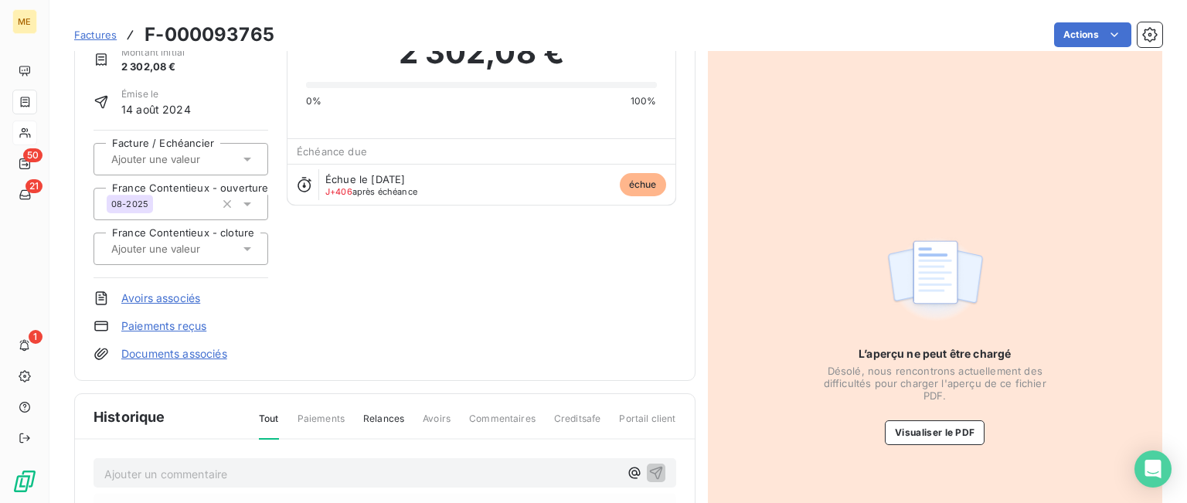
scroll to position [155, 0]
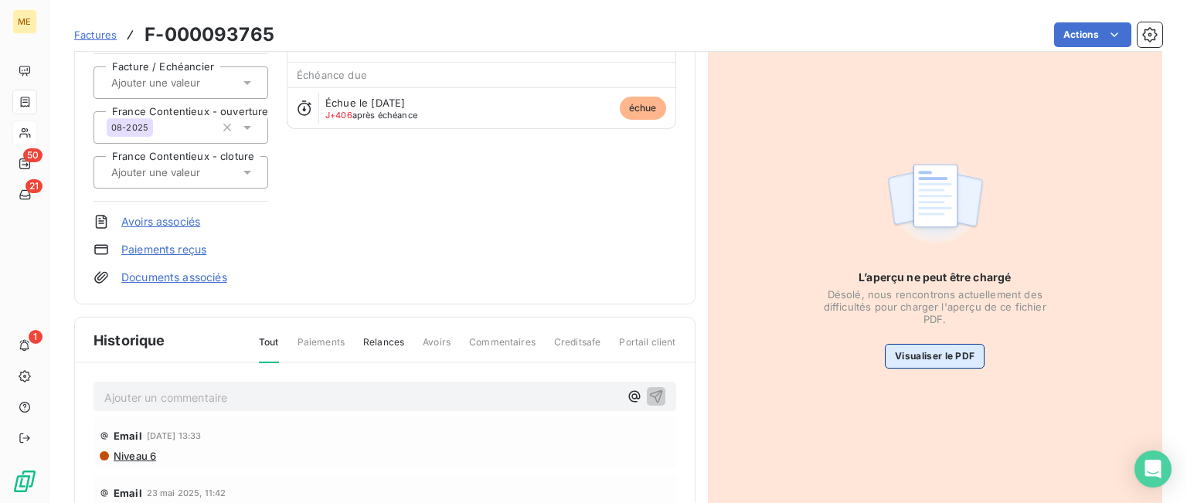
click at [920, 352] on button "Visualiser le PDF" at bounding box center [935, 356] width 100 height 25
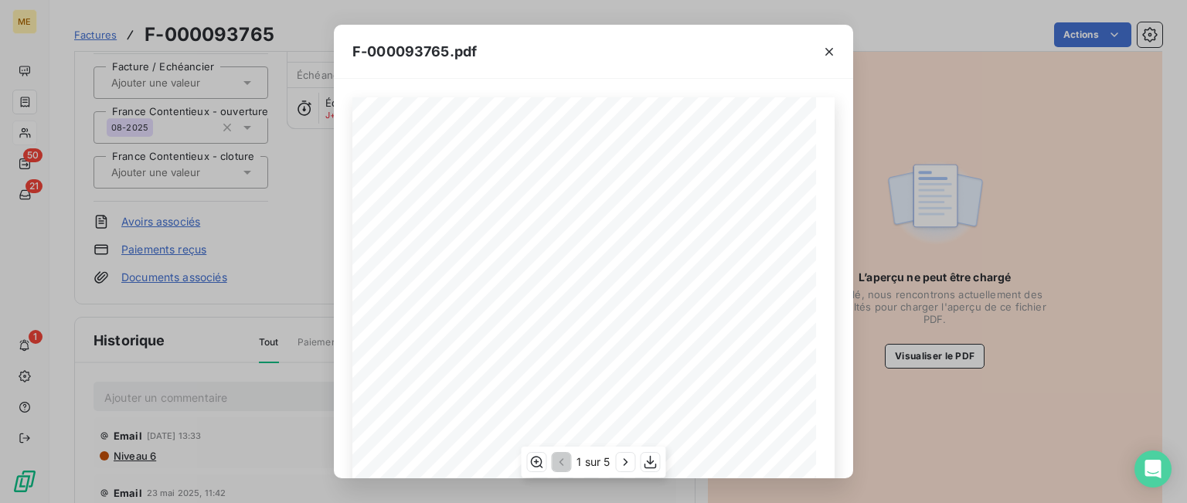
click at [760, 372] on span at bounding box center [709, 369] width 202 height 7
click at [648, 464] on icon "button" at bounding box center [650, 461] width 15 height 15
drag, startPoint x: 831, startPoint y: 48, endPoint x: 784, endPoint y: 25, distance: 52.9
click at [831, 48] on icon "button" at bounding box center [829, 52] width 8 height 8
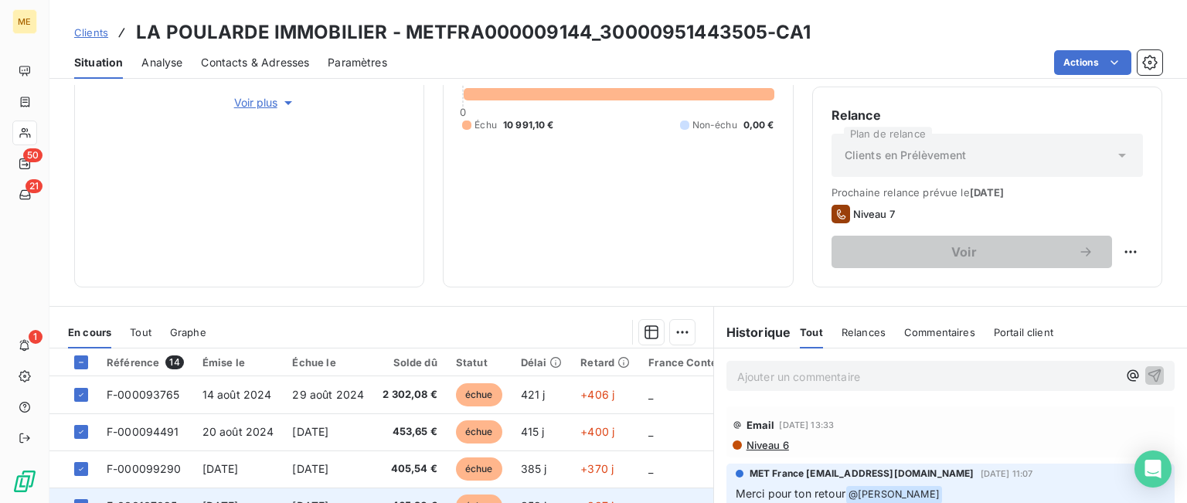
scroll to position [420, 0]
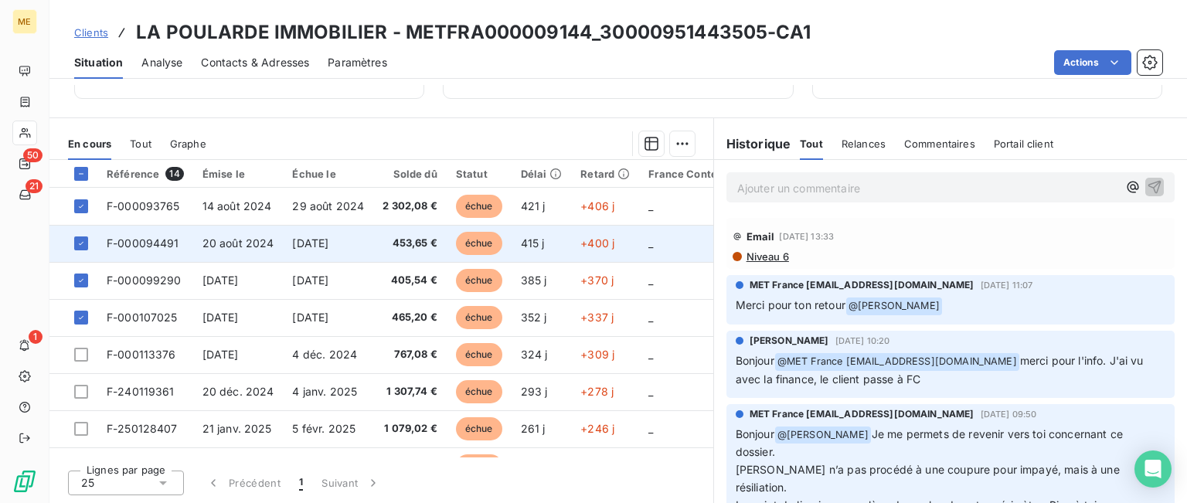
click at [138, 243] on span "F-000094491" at bounding box center [143, 242] width 73 height 13
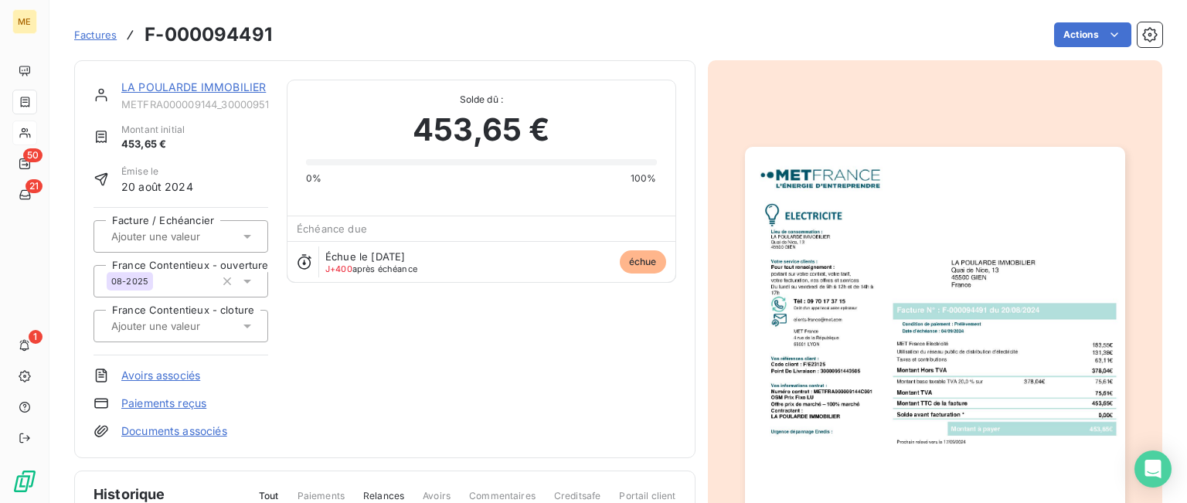
click at [936, 277] on img "button" at bounding box center [935, 415] width 380 height 537
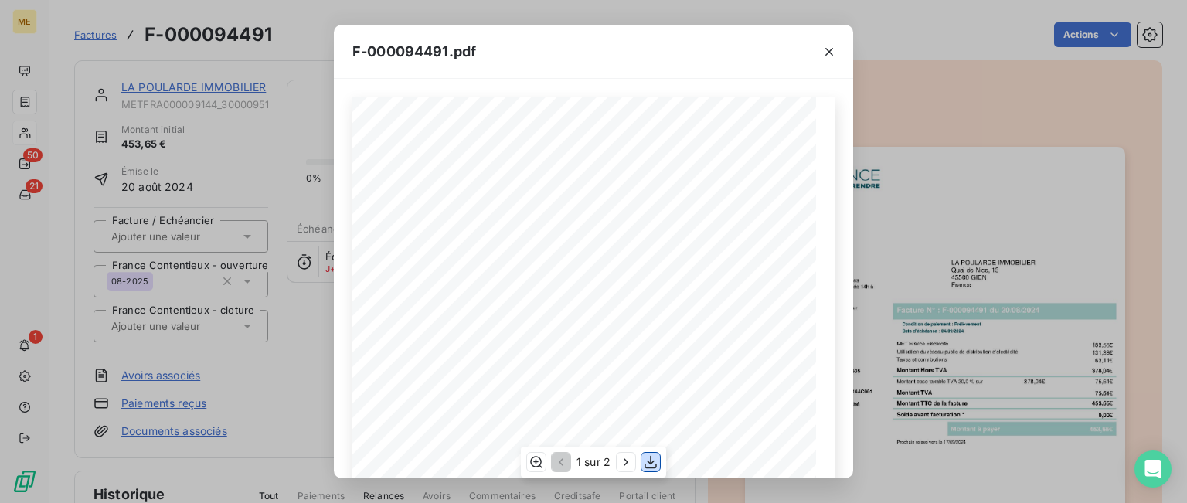
drag, startPoint x: 649, startPoint y: 456, endPoint x: 660, endPoint y: 410, distance: 46.9
click at [649, 456] on icon "button" at bounding box center [650, 461] width 15 height 15
drag, startPoint x: 828, startPoint y: 48, endPoint x: 639, endPoint y: 19, distance: 191.6
click at [828, 48] on icon "button" at bounding box center [828, 51] width 15 height 15
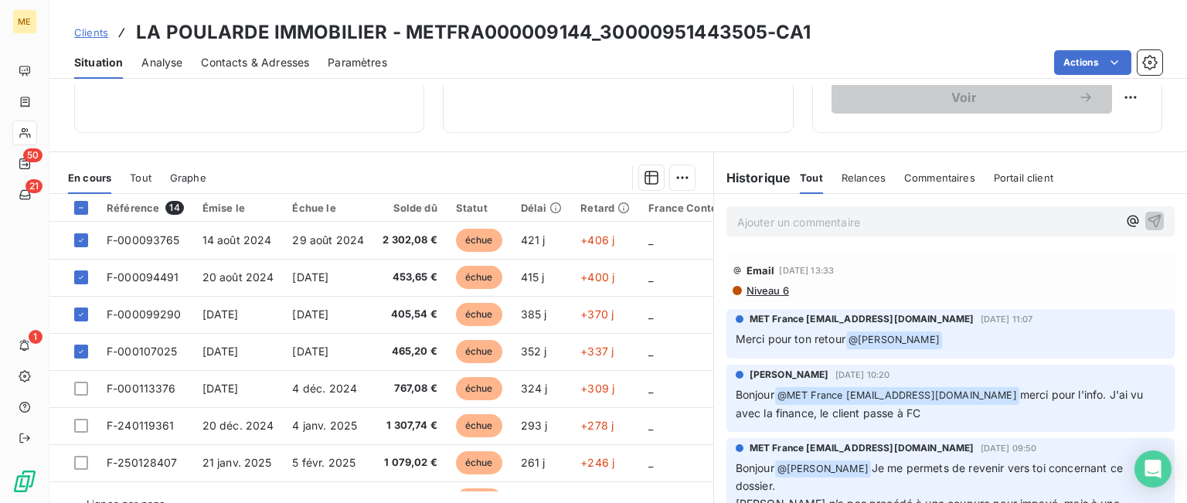
scroll to position [420, 0]
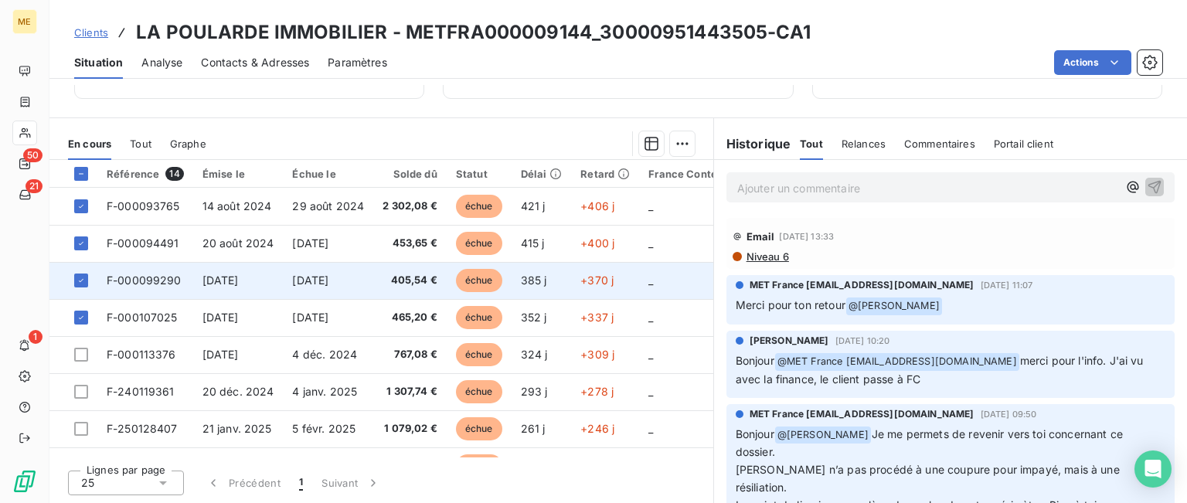
click at [152, 283] on span "F-000099290" at bounding box center [144, 280] width 75 height 13
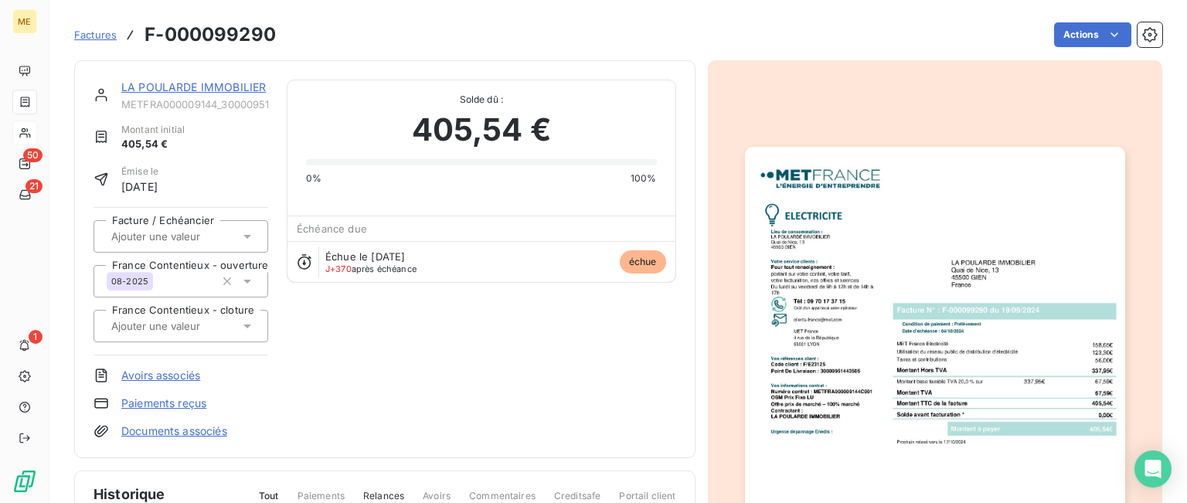
click at [823, 355] on img "button" at bounding box center [935, 415] width 380 height 537
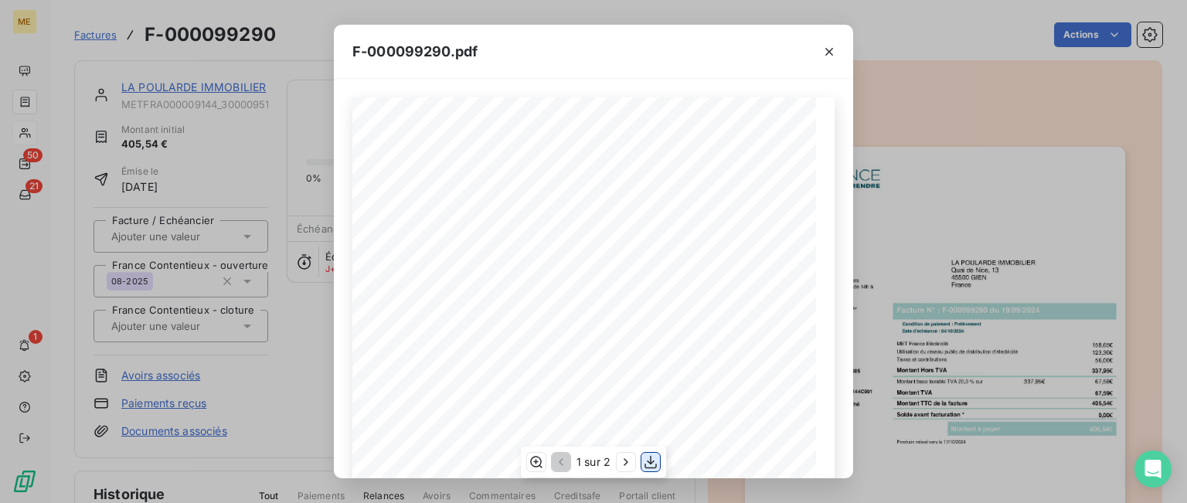
click at [651, 461] on icon "button" at bounding box center [650, 461] width 15 height 15
click at [827, 52] on icon "button" at bounding box center [828, 51] width 15 height 15
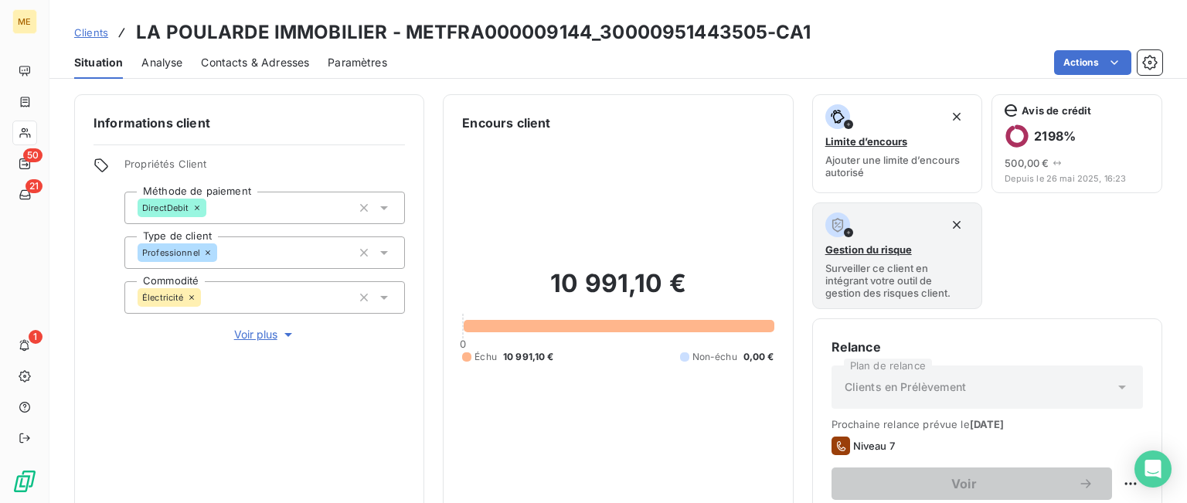
scroll to position [309, 0]
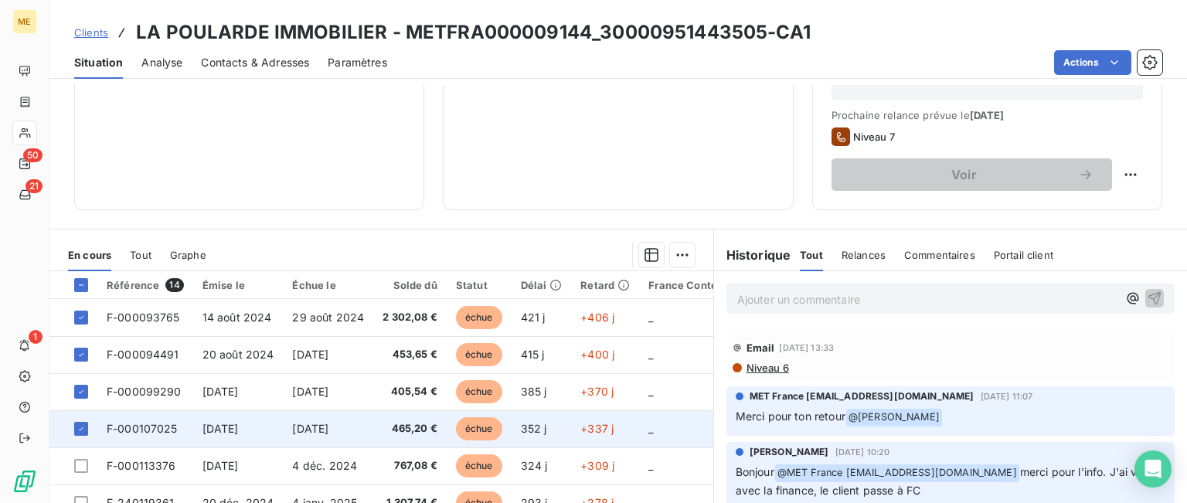
click at [182, 419] on td "F-000107025" at bounding box center [145, 428] width 96 height 37
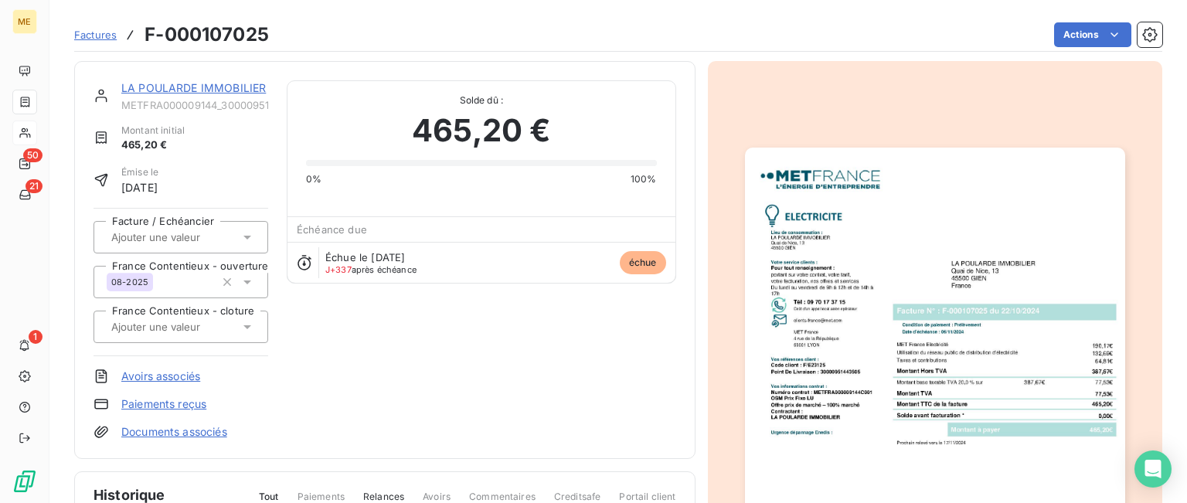
scroll to position [155, 0]
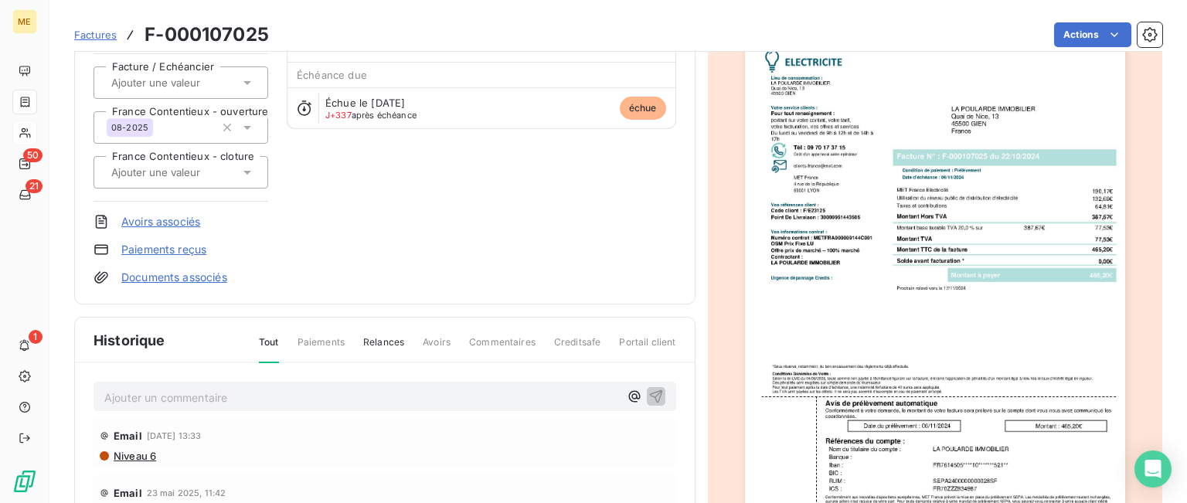
click at [944, 367] on img "button" at bounding box center [935, 261] width 380 height 537
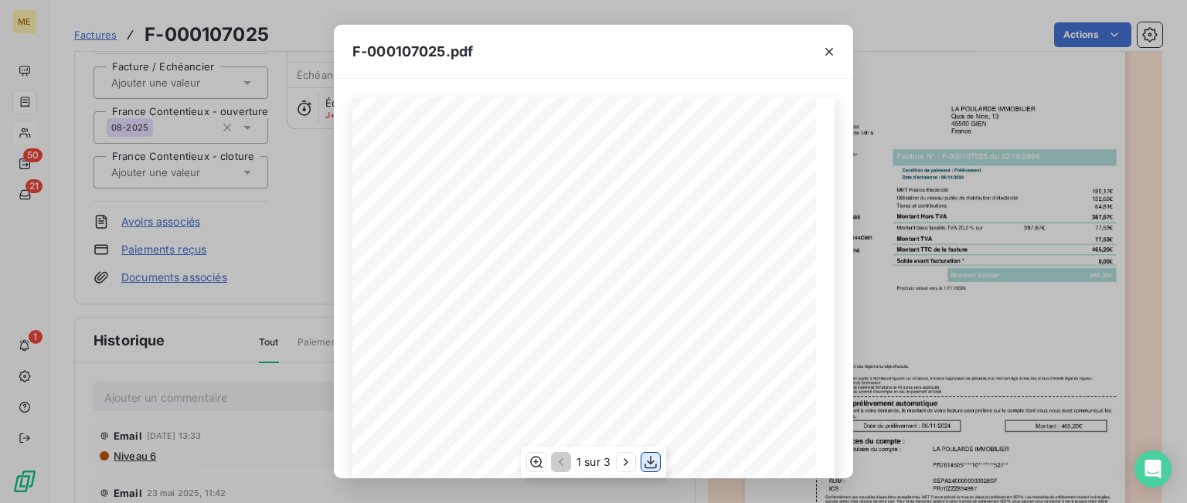
click at [651, 463] on icon "button" at bounding box center [650, 461] width 15 height 15
click at [776, 49] on div "F-000107025.pdf" at bounding box center [593, 52] width 519 height 54
click at [827, 53] on icon "button" at bounding box center [829, 52] width 8 height 8
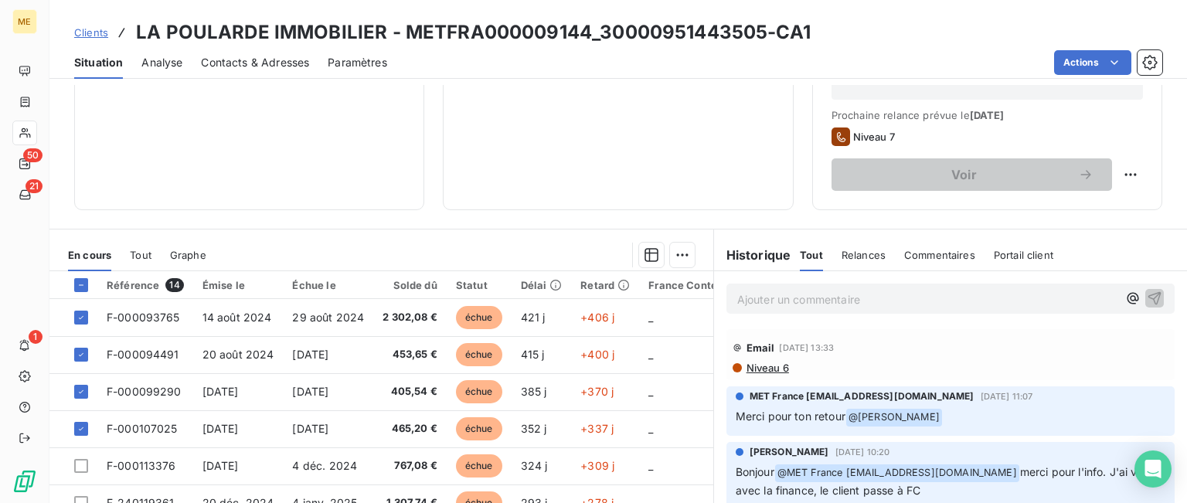
scroll to position [386, 0]
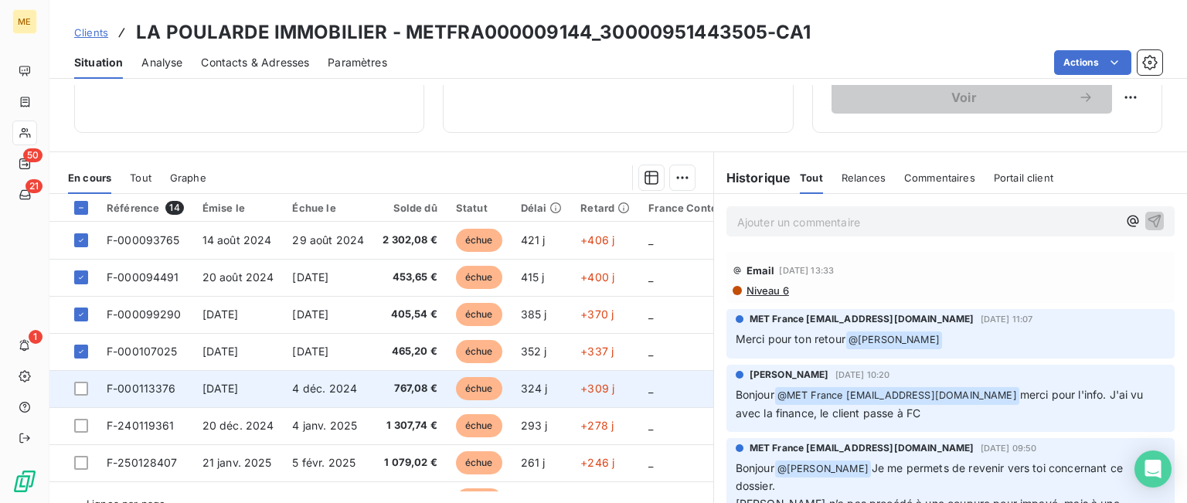
click at [159, 392] on span "F-000113376" at bounding box center [142, 388] width 70 height 13
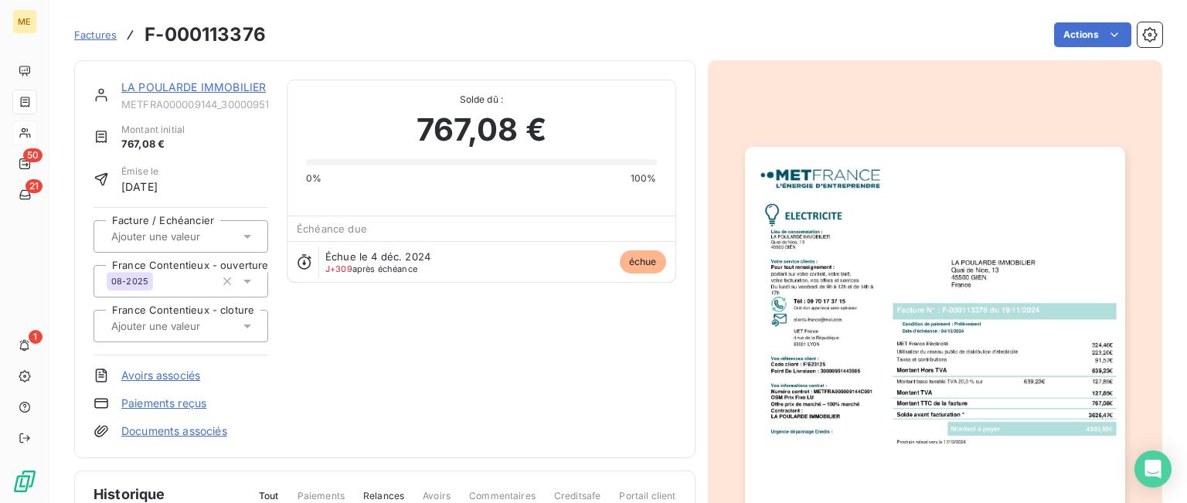
click at [889, 361] on img "button" at bounding box center [935, 415] width 380 height 537
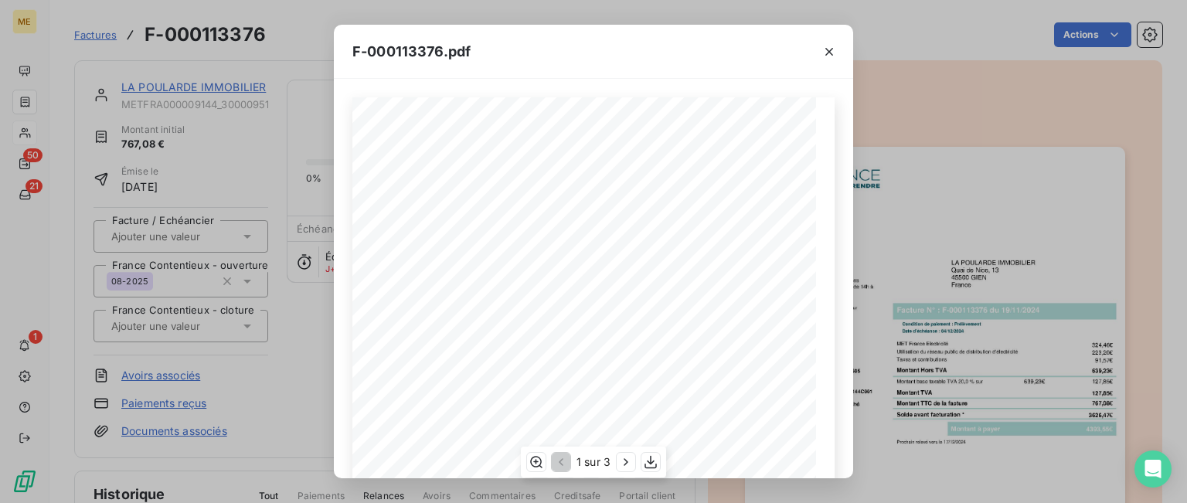
click at [705, 400] on span at bounding box center [704, 397] width 228 height 7
click at [658, 467] on button "button" at bounding box center [650, 462] width 19 height 19
click at [831, 49] on icon "button" at bounding box center [828, 51] width 15 height 15
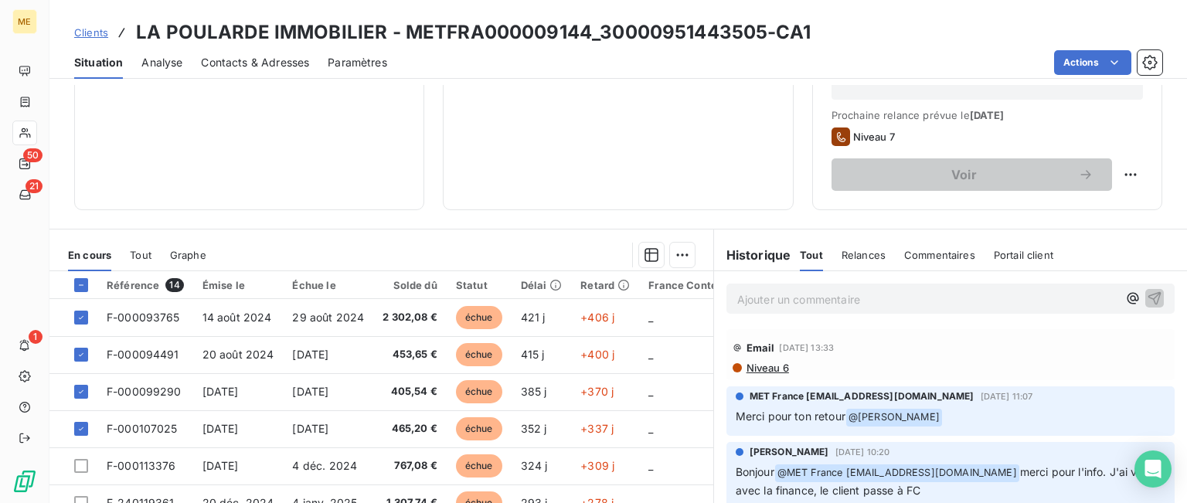
scroll to position [420, 0]
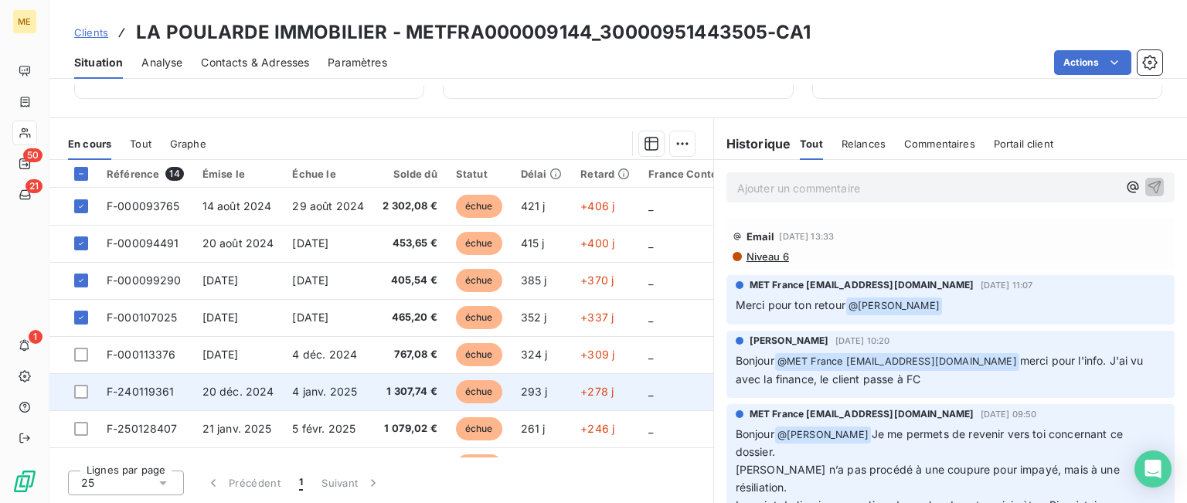
click at [148, 389] on span "F-240119361" at bounding box center [141, 391] width 68 height 13
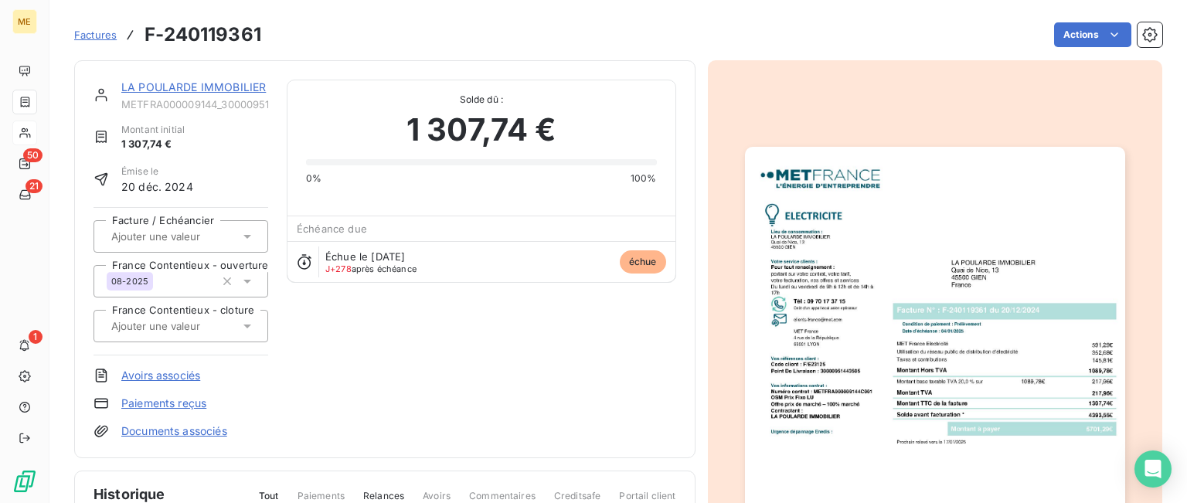
click at [983, 238] on img "button" at bounding box center [935, 415] width 380 height 537
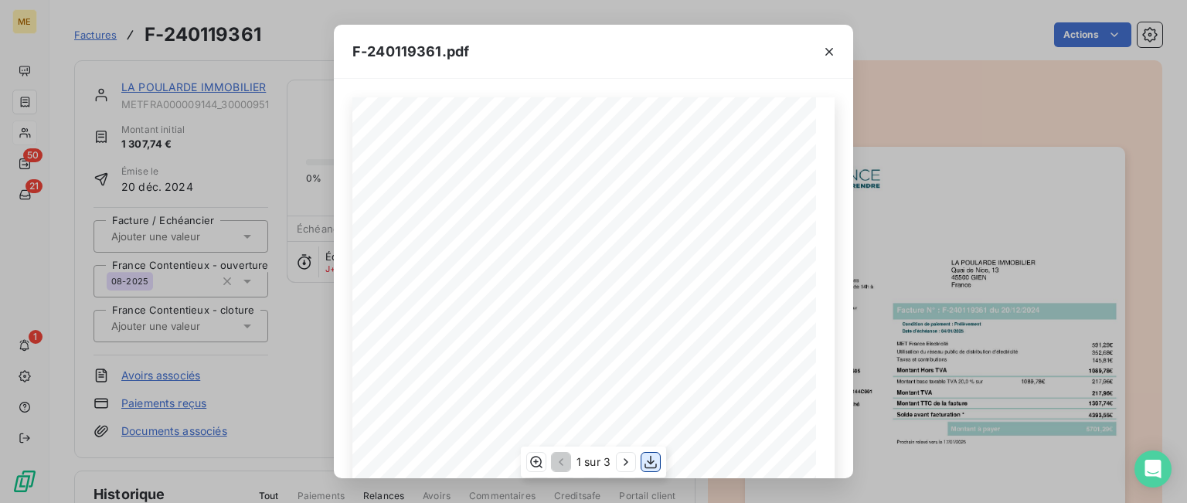
click at [651, 463] on icon "button" at bounding box center [650, 462] width 12 height 13
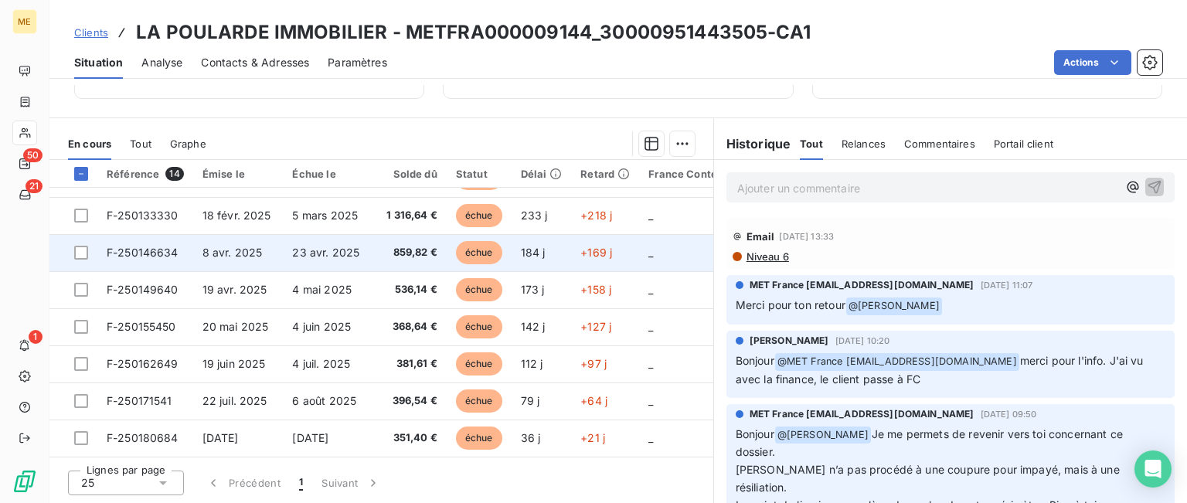
scroll to position [178, 0]
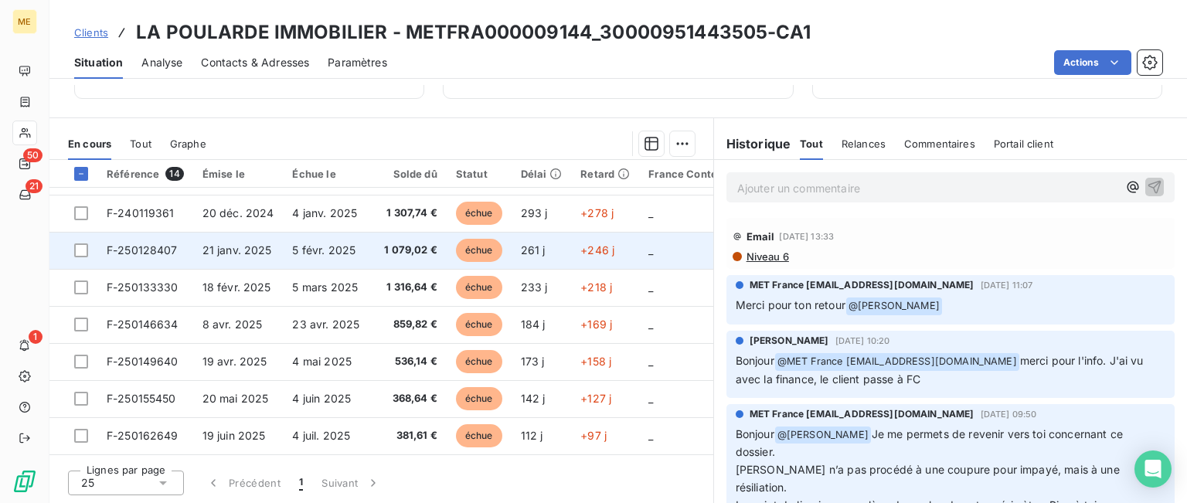
click at [146, 253] on span "F-250128407" at bounding box center [142, 249] width 71 height 13
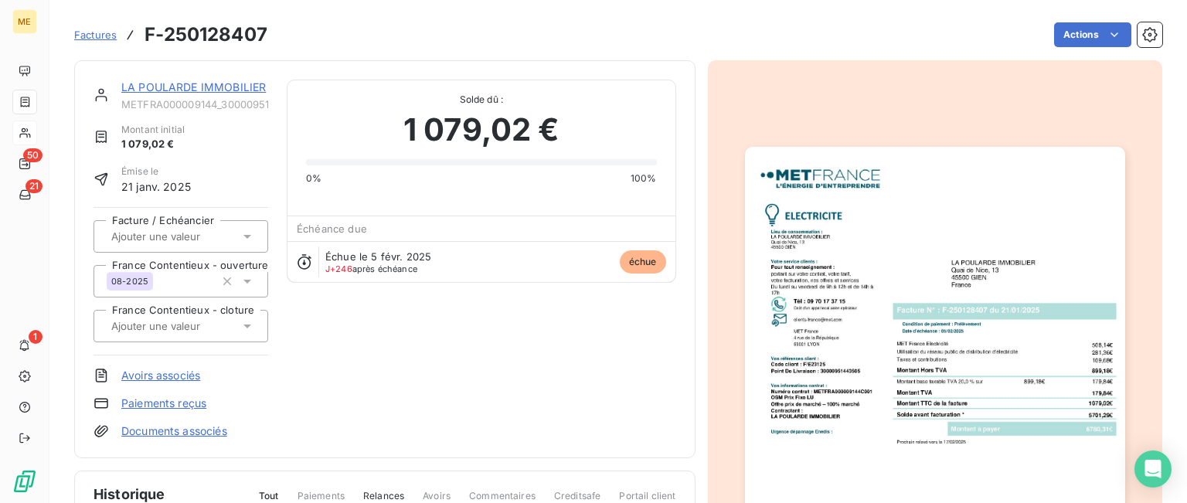
click at [913, 350] on img "button" at bounding box center [935, 415] width 380 height 537
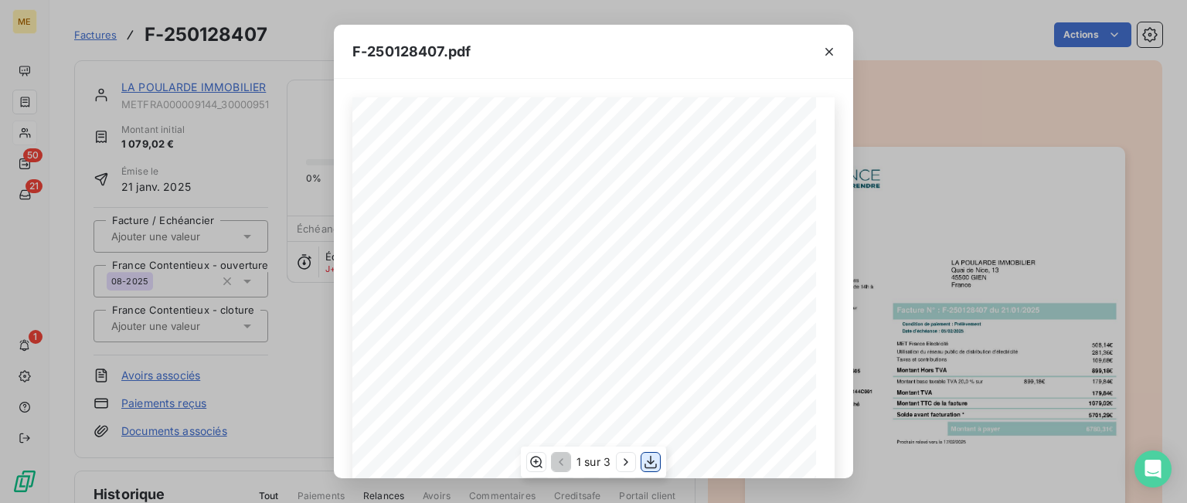
click at [652, 466] on icon "button" at bounding box center [650, 461] width 15 height 15
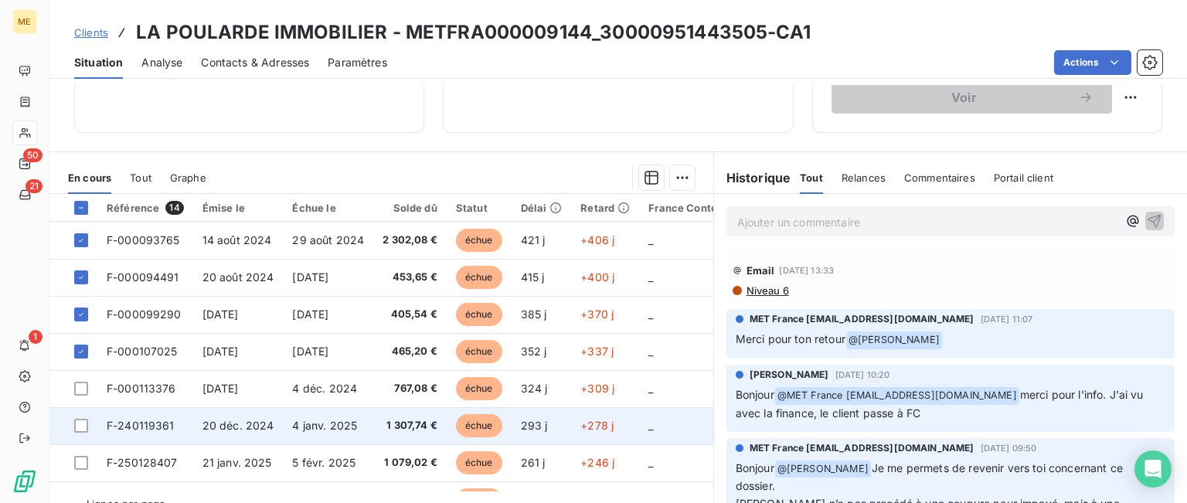
scroll to position [77, 0]
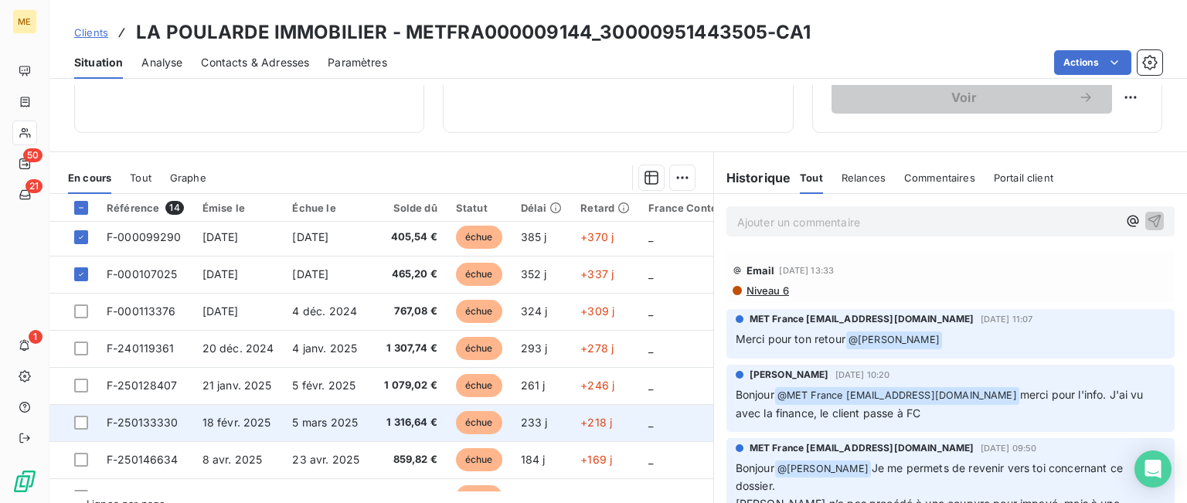
click at [151, 423] on span "F-250133330" at bounding box center [143, 422] width 72 height 13
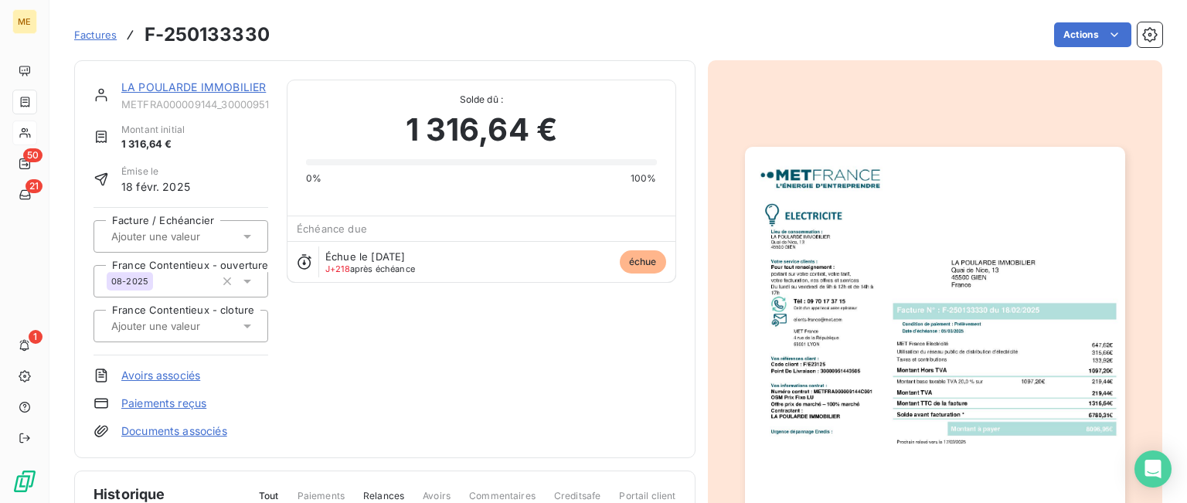
click at [943, 226] on img "button" at bounding box center [935, 415] width 380 height 537
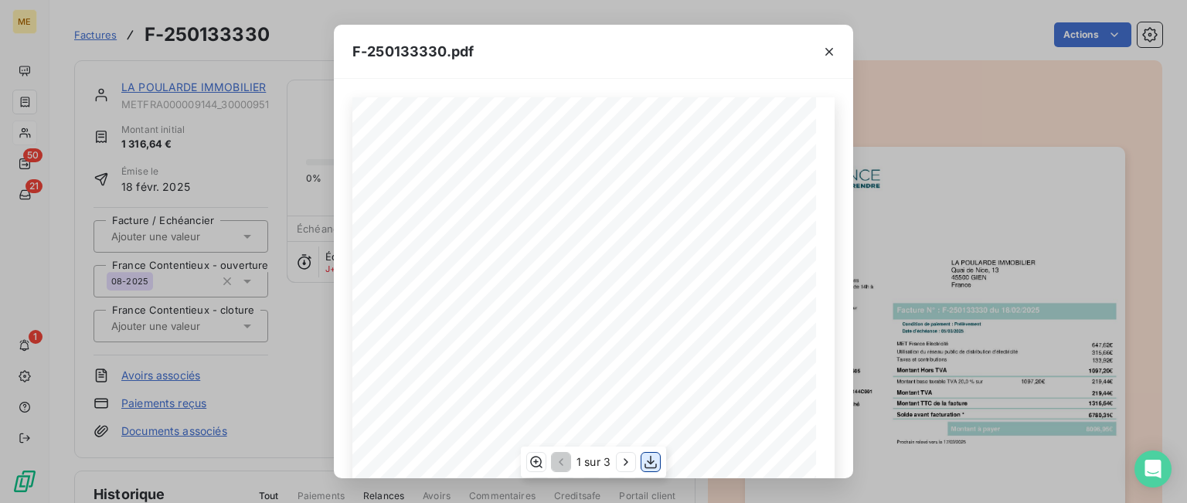
click at [654, 461] on icon "button" at bounding box center [650, 461] width 15 height 15
drag, startPoint x: 828, startPoint y: 47, endPoint x: 588, endPoint y: 21, distance: 241.0
click at [828, 47] on icon "button" at bounding box center [828, 51] width 15 height 15
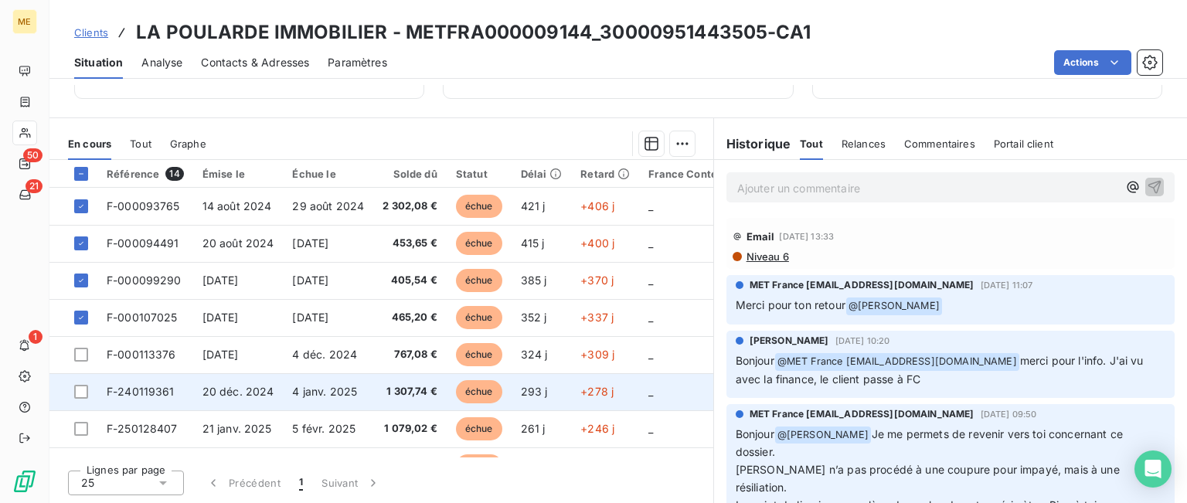
scroll to position [155, 0]
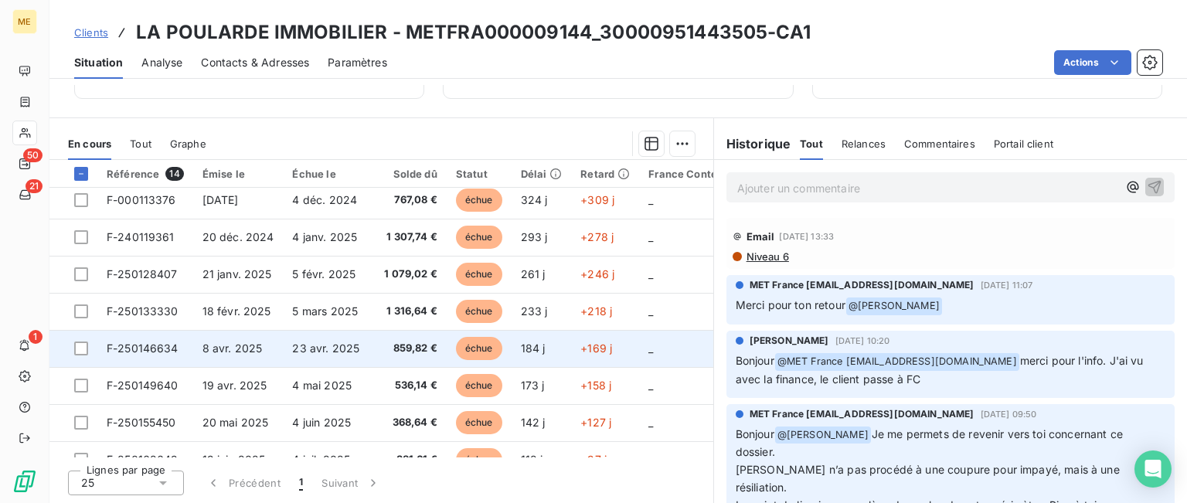
click at [173, 342] on span "F-250146634" at bounding box center [143, 348] width 72 height 13
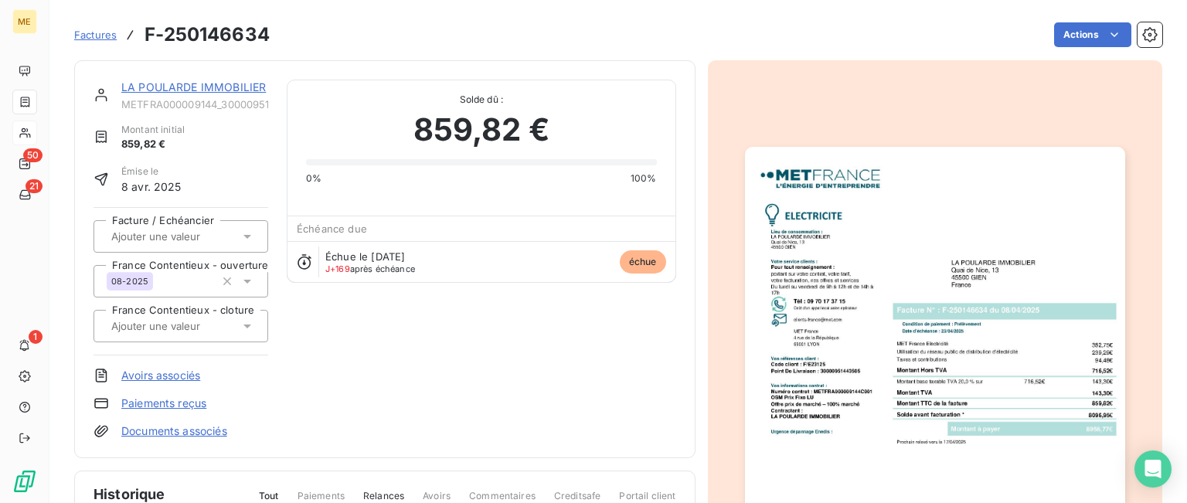
click at [952, 361] on img "button" at bounding box center [935, 415] width 380 height 537
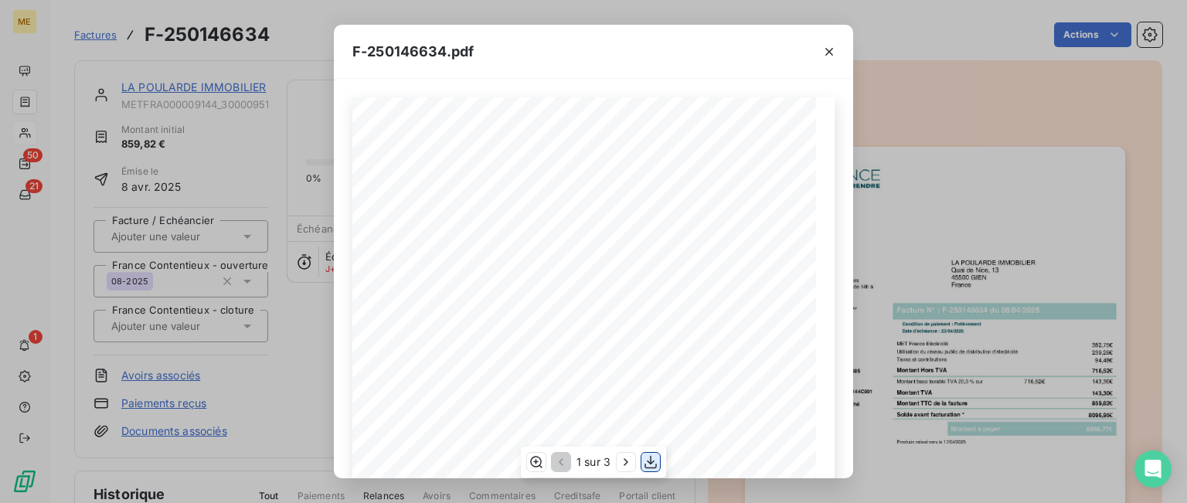
click at [646, 463] on icon "button" at bounding box center [650, 461] width 15 height 15
drag, startPoint x: 834, startPoint y: 48, endPoint x: 731, endPoint y: 19, distance: 106.9
click at [834, 48] on icon "button" at bounding box center [828, 51] width 15 height 15
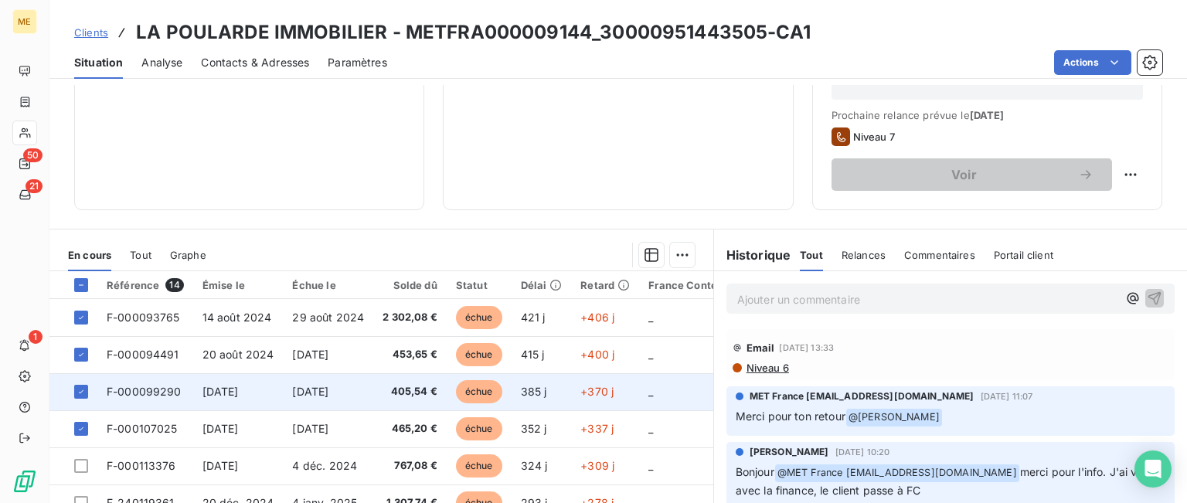
scroll to position [155, 0]
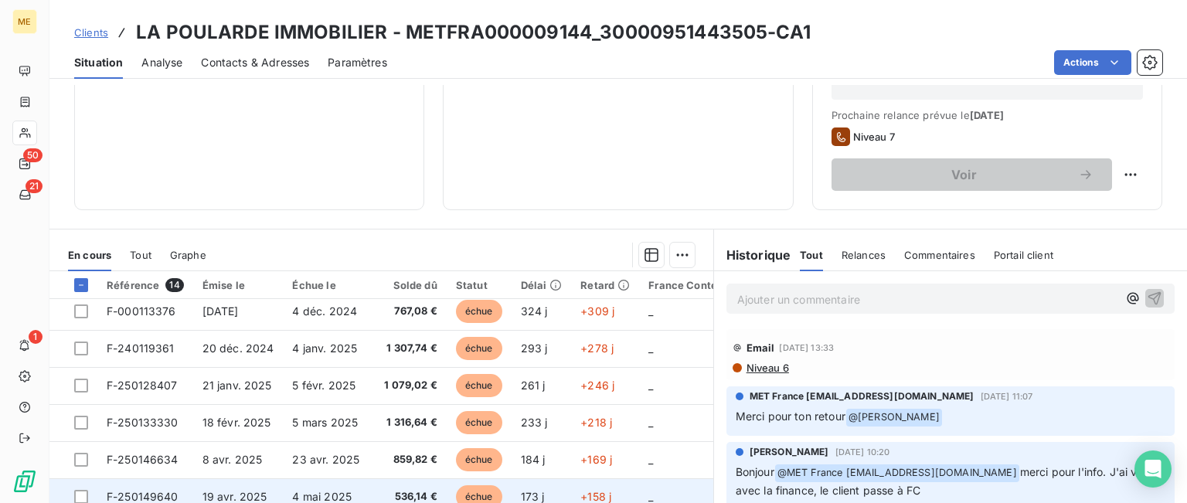
click at [156, 493] on span "F-250149640" at bounding box center [143, 496] width 72 height 13
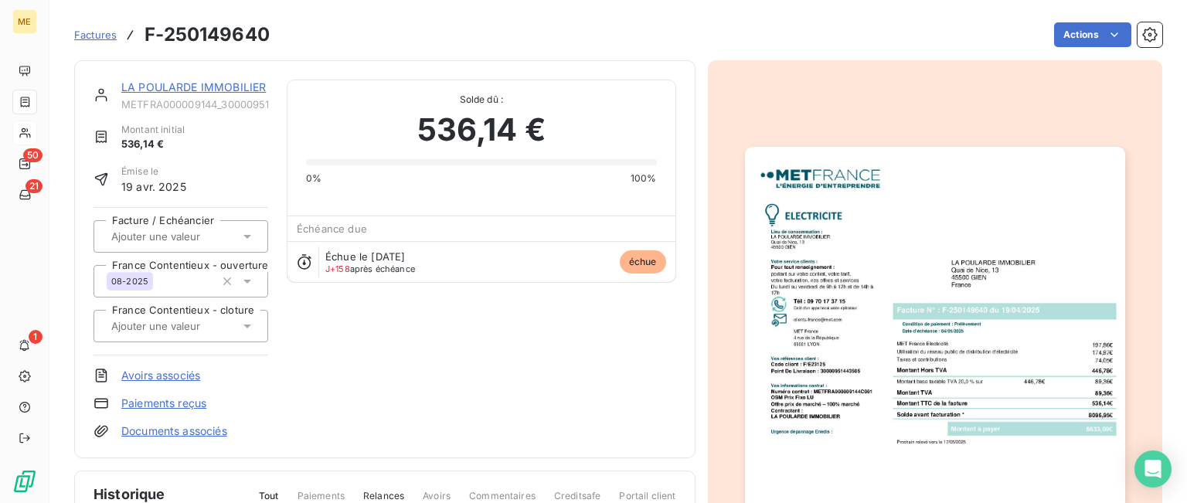
click at [840, 308] on img "button" at bounding box center [935, 415] width 380 height 537
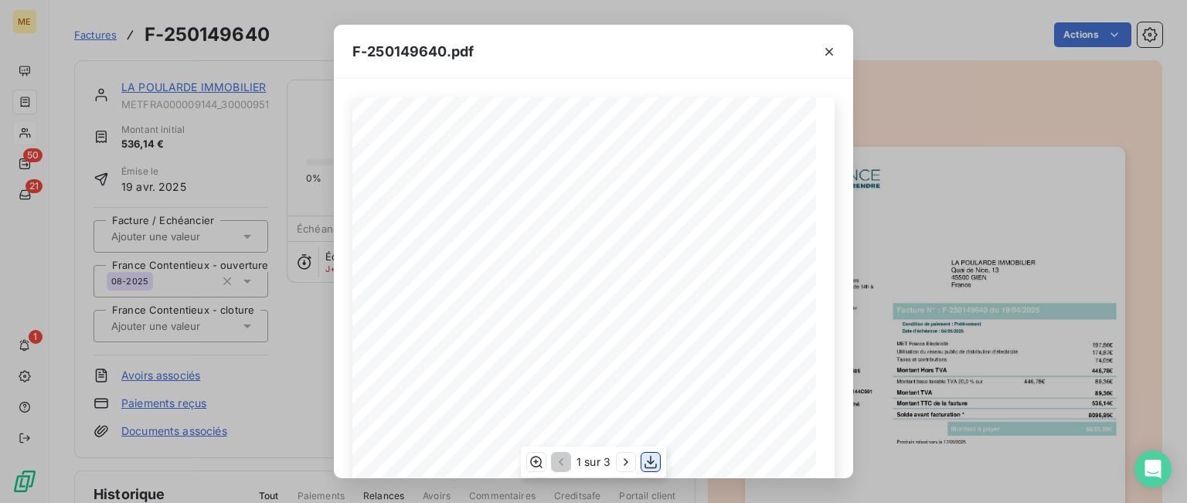
click at [653, 461] on icon "button" at bounding box center [650, 462] width 12 height 13
drag, startPoint x: 825, startPoint y: 54, endPoint x: 488, endPoint y: 8, distance: 340.1
click at [825, 55] on icon "button" at bounding box center [828, 51] width 15 height 15
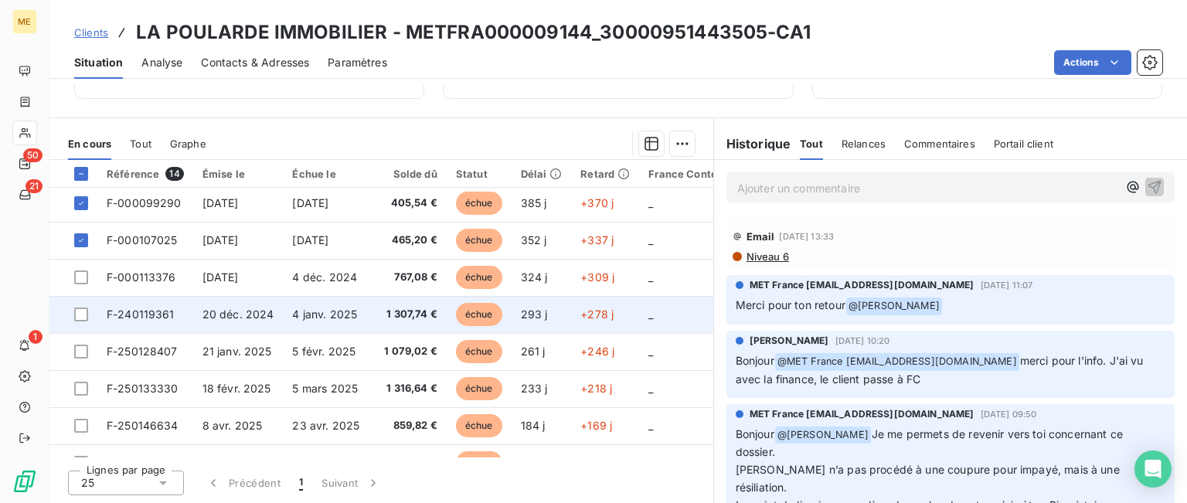
scroll to position [155, 0]
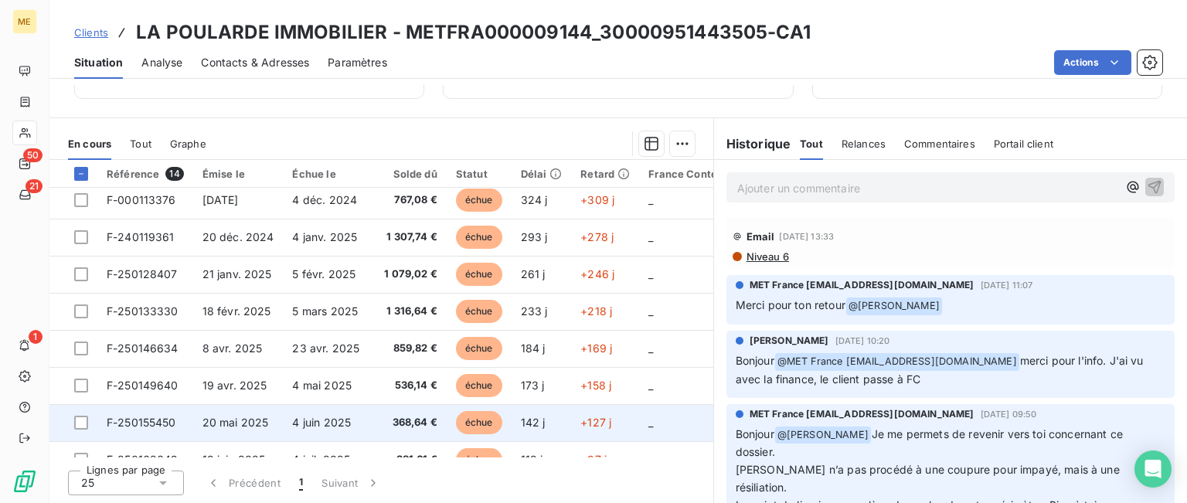
click at [126, 417] on span "F-250155450" at bounding box center [142, 422] width 70 height 13
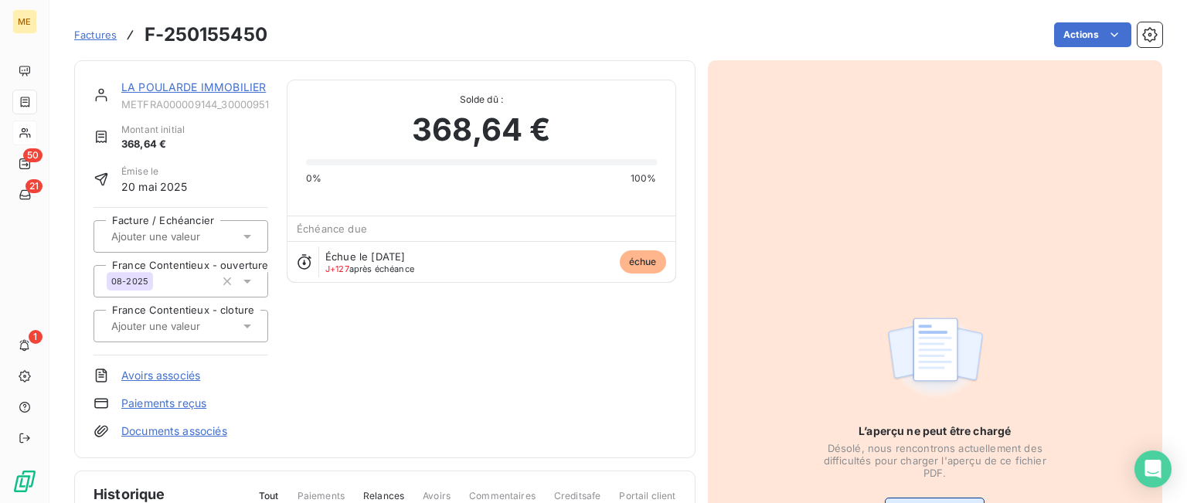
click at [940, 498] on button "Visualiser le PDF" at bounding box center [935, 510] width 100 height 25
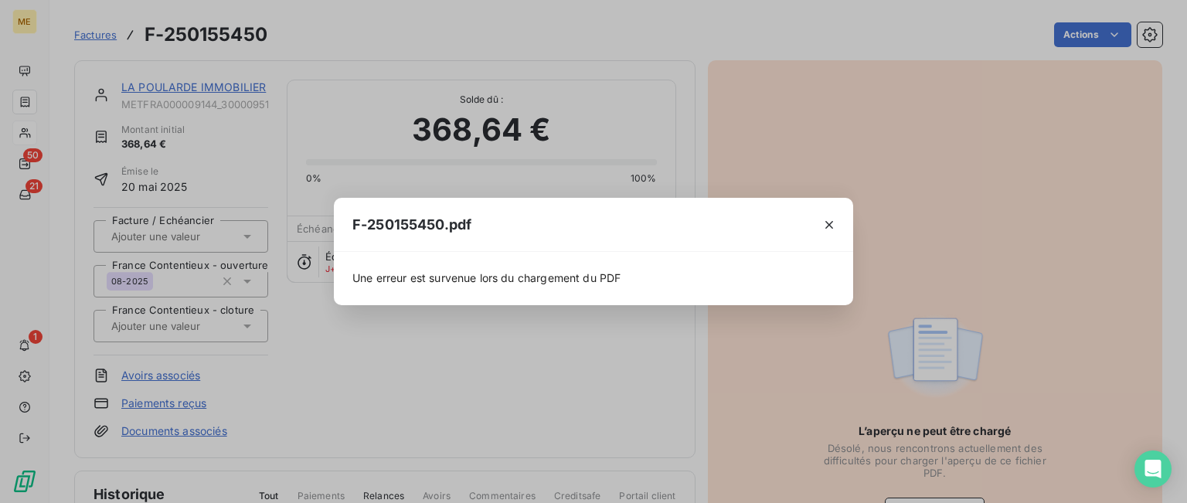
click at [849, 216] on div at bounding box center [829, 224] width 48 height 53
click at [826, 219] on icon "button" at bounding box center [828, 224] width 15 height 15
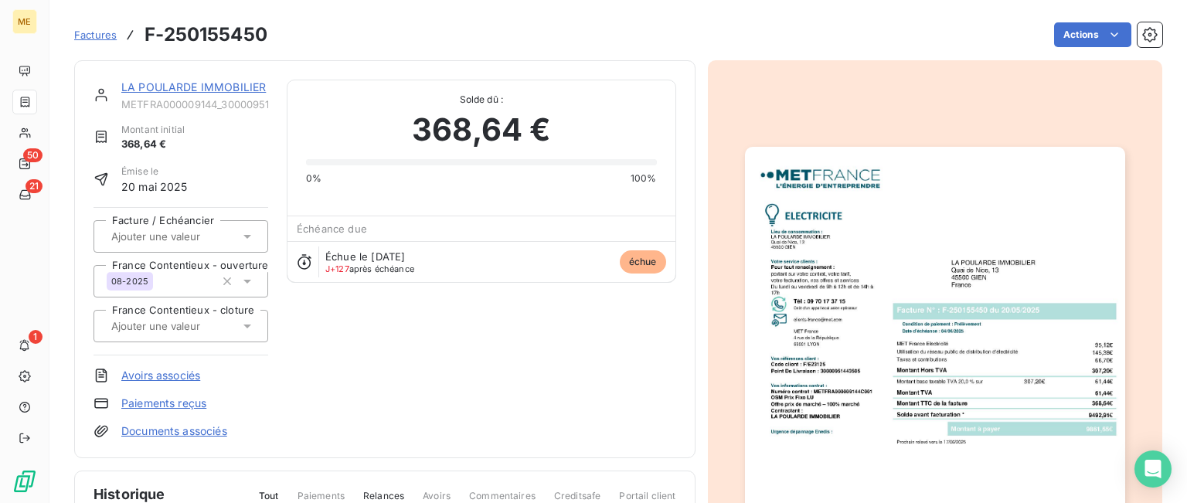
scroll to position [155, 0]
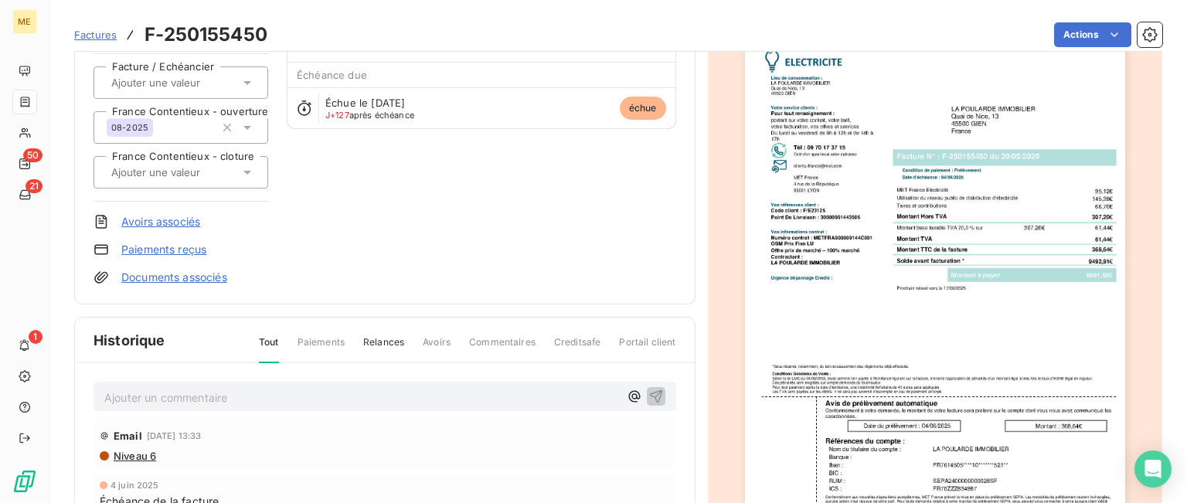
click at [902, 331] on img "button" at bounding box center [935, 261] width 380 height 537
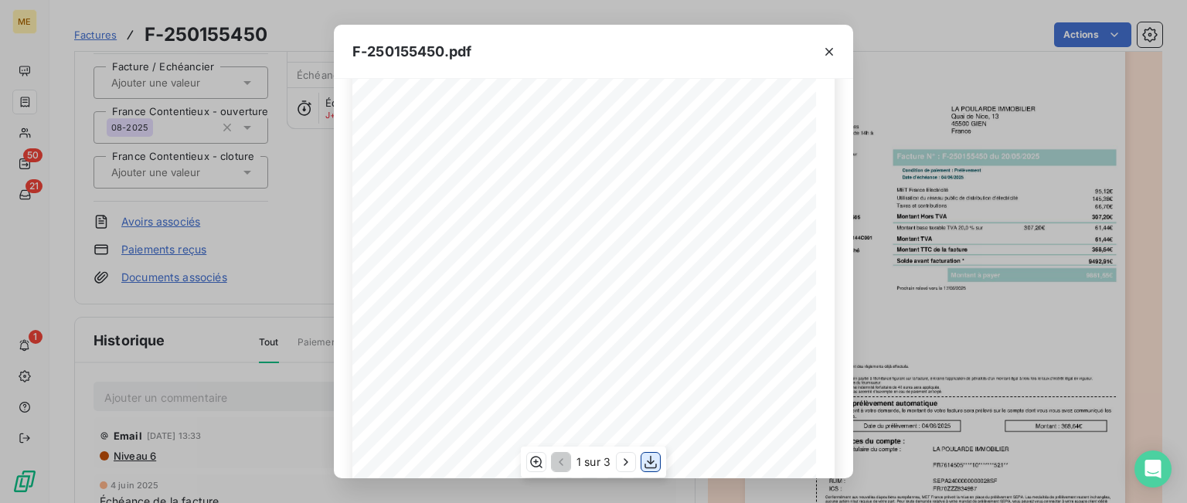
click at [651, 461] on icon "button" at bounding box center [650, 461] width 15 height 15
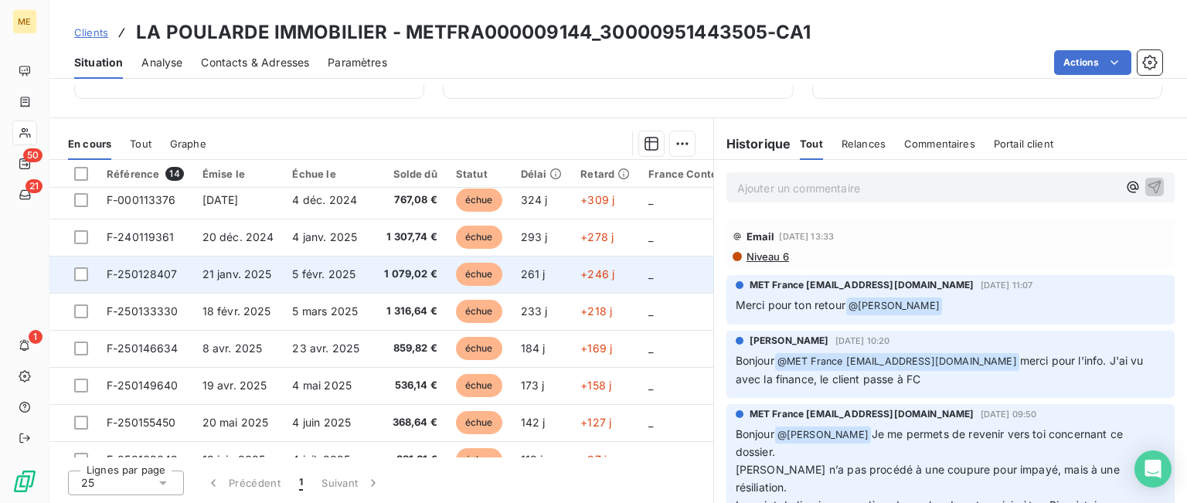
scroll to position [232, 0]
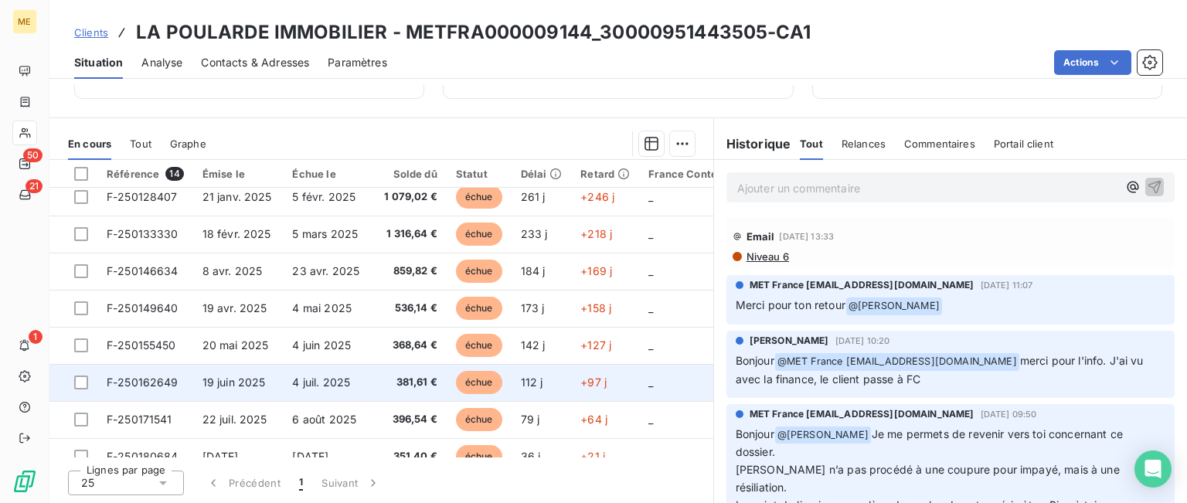
click at [164, 379] on span "F-250162649" at bounding box center [143, 382] width 72 height 13
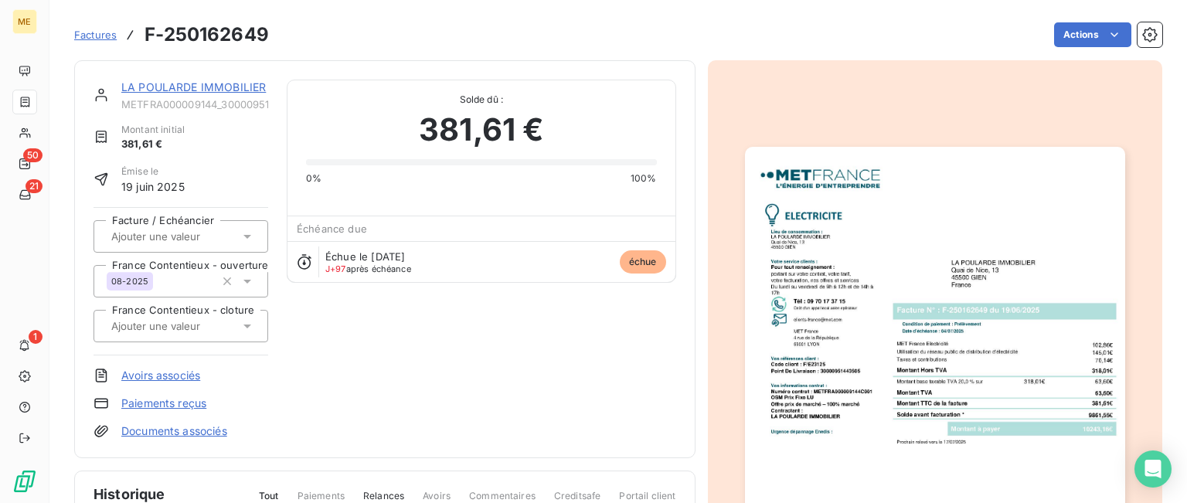
click at [1059, 363] on img "button" at bounding box center [935, 415] width 380 height 537
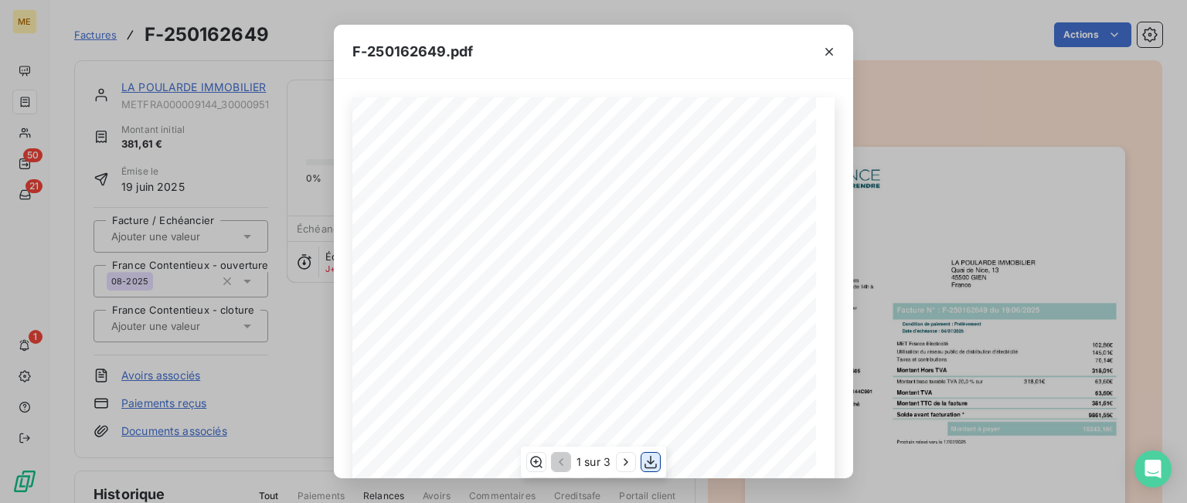
click at [648, 464] on icon "button" at bounding box center [650, 461] width 15 height 15
click at [828, 49] on icon "button" at bounding box center [829, 52] width 8 height 8
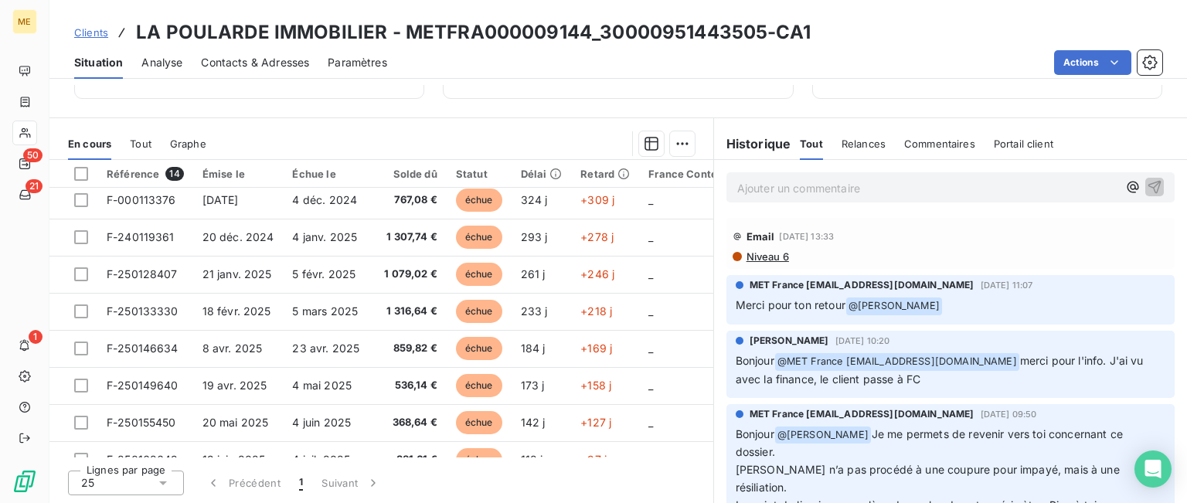
scroll to position [256, 0]
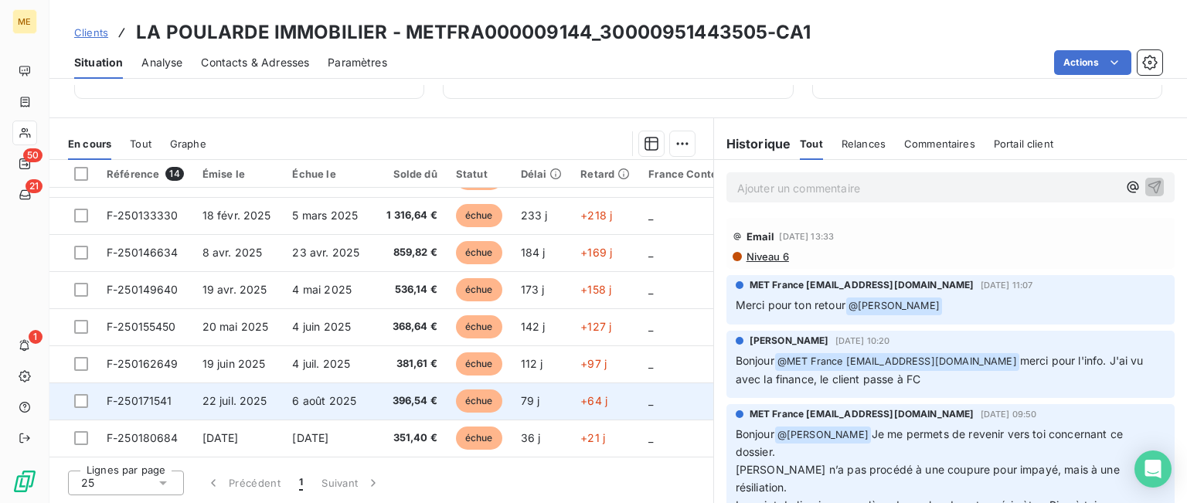
click at [219, 399] on span "22 juil. 2025" at bounding box center [234, 400] width 65 height 13
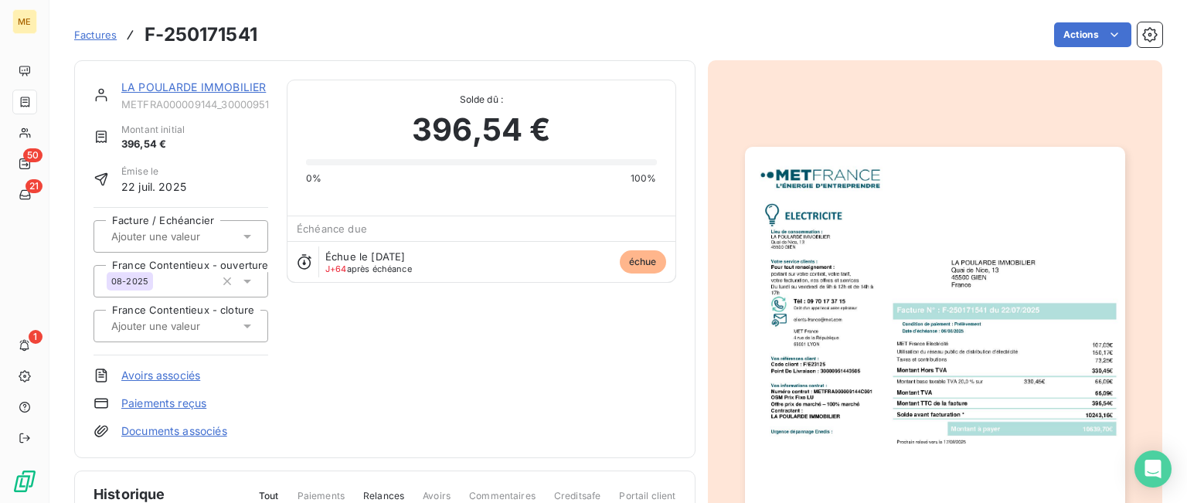
click at [906, 376] on img "button" at bounding box center [935, 415] width 380 height 537
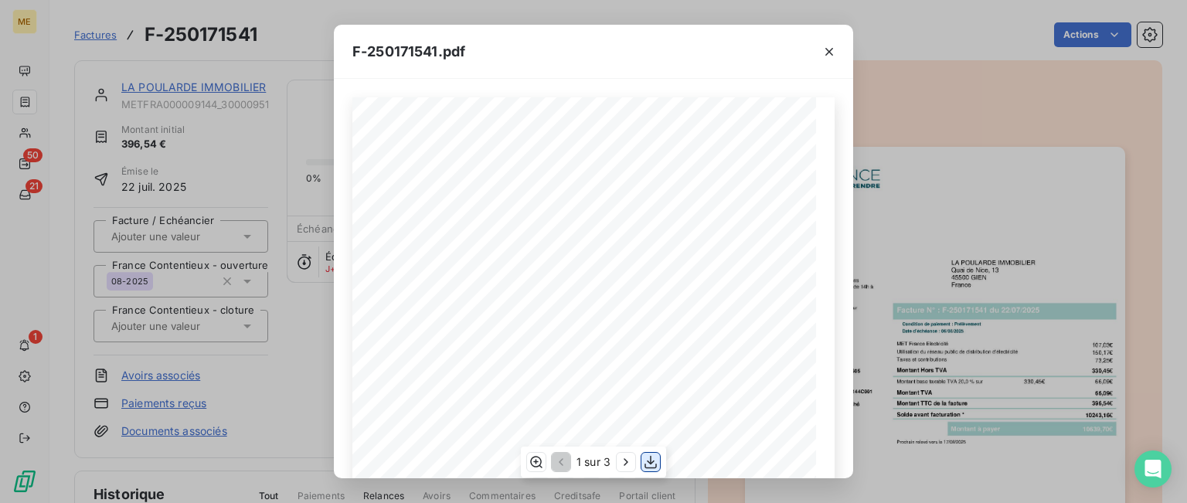
click at [649, 464] on icon "button" at bounding box center [650, 461] width 15 height 15
click at [821, 50] on icon "button" at bounding box center [828, 51] width 15 height 15
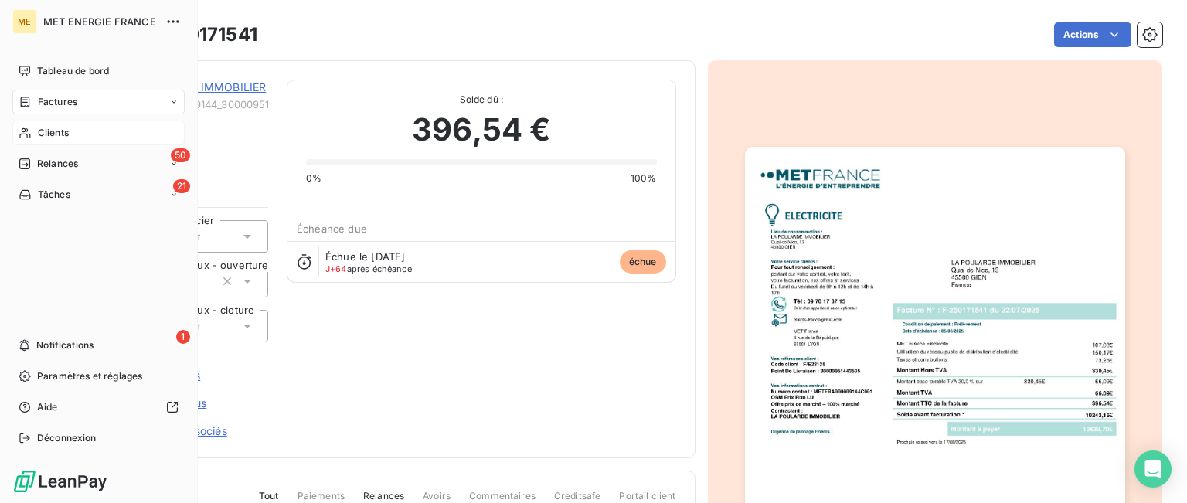
click at [60, 126] on span "Clients" at bounding box center [53, 133] width 31 height 14
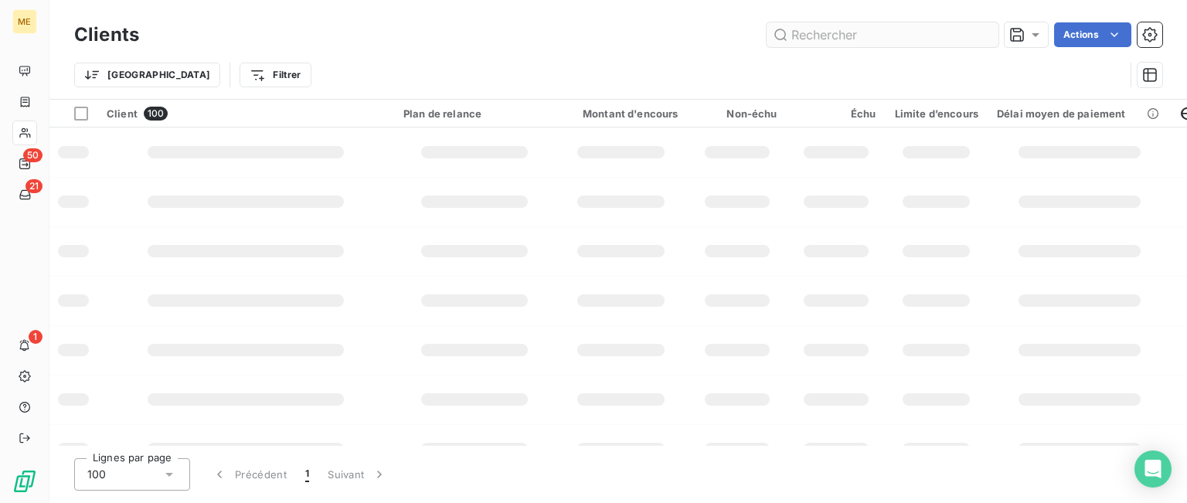
click at [881, 36] on input "text" at bounding box center [883, 34] width 232 height 25
type input "METFRA000007289"
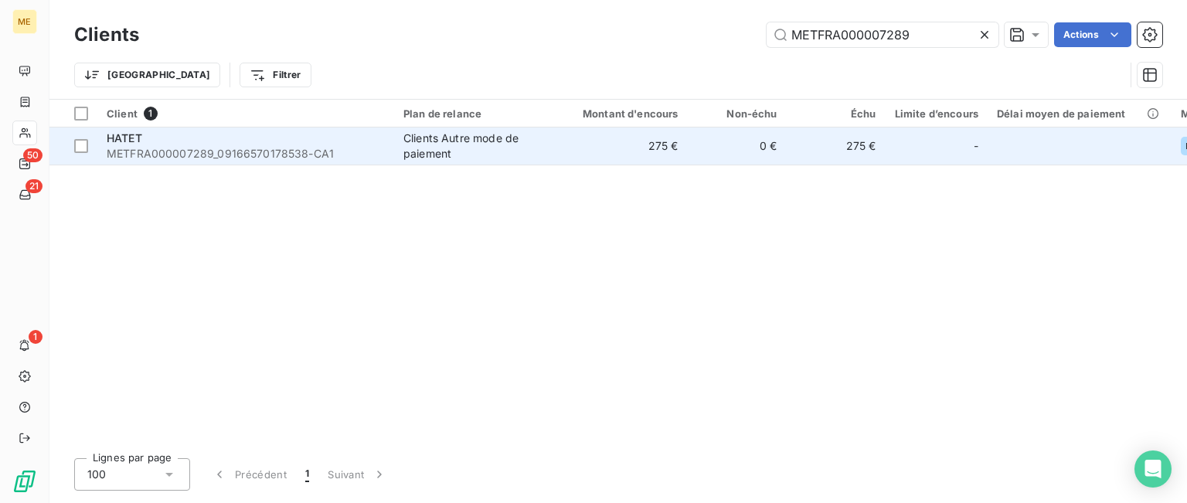
click at [535, 141] on div "Clients Autre mode de paiement" at bounding box center [474, 146] width 142 height 31
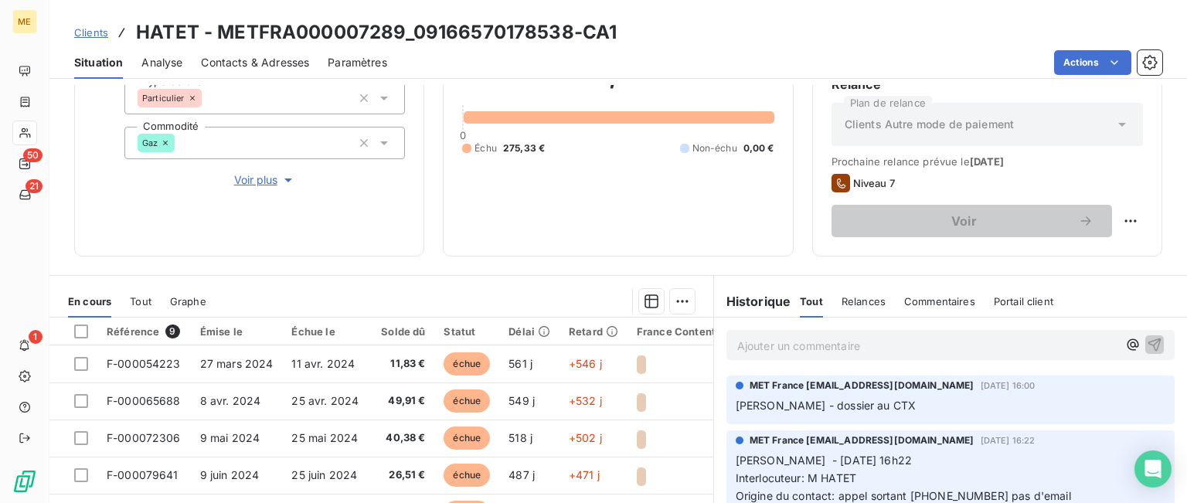
scroll to position [309, 0]
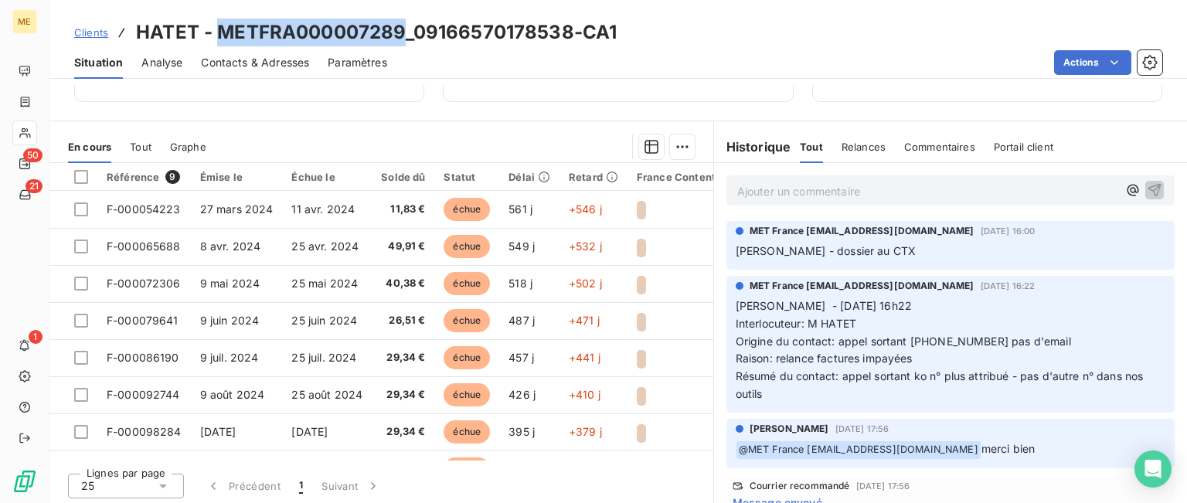
drag, startPoint x: 224, startPoint y: 35, endPoint x: 402, endPoint y: 35, distance: 177.7
click at [402, 35] on h3 "HATET - METFRA000007289_09166570178538-CA1" at bounding box center [376, 33] width 481 height 28
copy h3 "METFRA000007289"
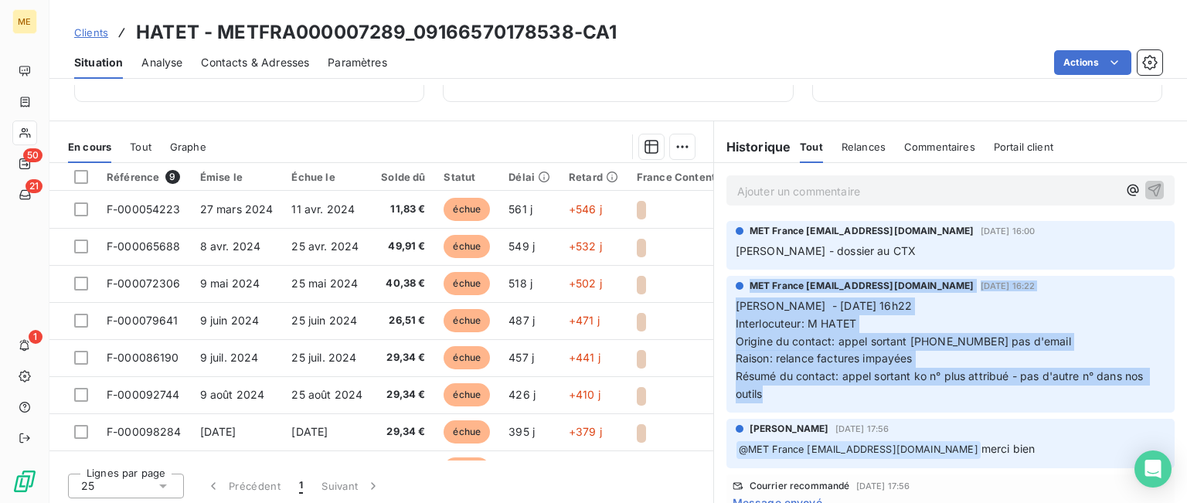
drag, startPoint x: 777, startPoint y: 394, endPoint x: 732, endPoint y: 284, distance: 119.5
click at [736, 284] on div "MET France [EMAIL_ADDRESS][DOMAIN_NAME] [DATE] 16:22 [PERSON_NAME] - [DATE] 16h…" at bounding box center [951, 341] width 430 height 124
copy div "MET France [EMAIL_ADDRESS][DOMAIN_NAME] [DATE] 16:22 [PERSON_NAME] - [DATE] 16h…"
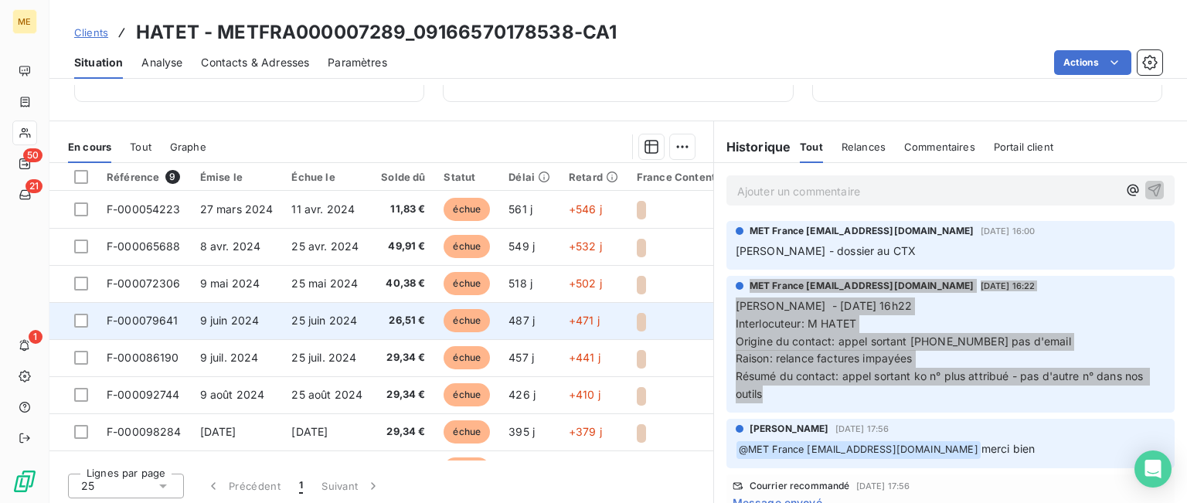
scroll to position [70, 0]
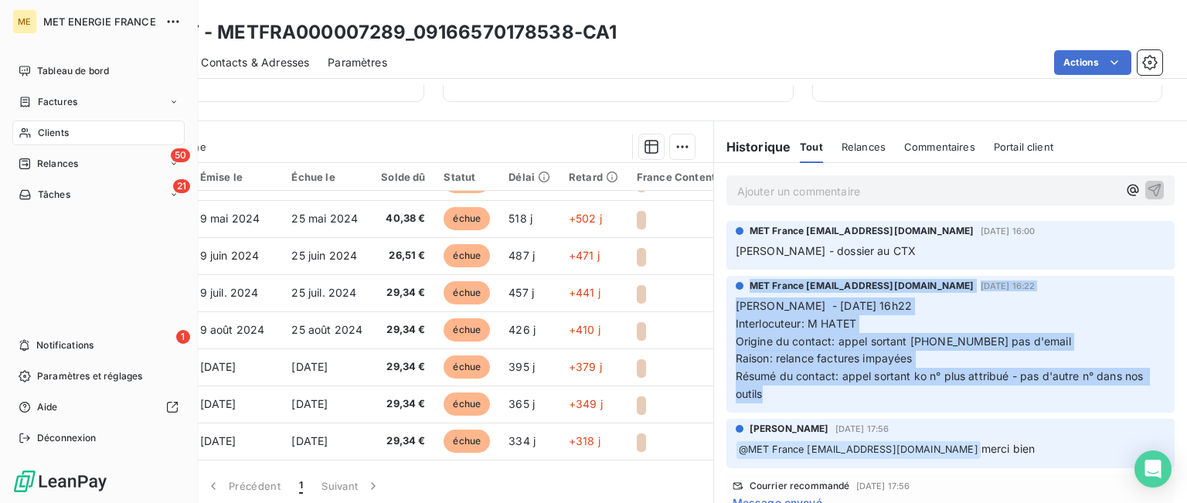
click at [75, 27] on div "MET ENERGIE FRANCE" at bounding box center [113, 21] width 141 height 25
drag, startPoint x: 63, startPoint y: 131, endPoint x: 179, endPoint y: 126, distance: 116.0
click at [63, 131] on span "Clients" at bounding box center [53, 133] width 31 height 14
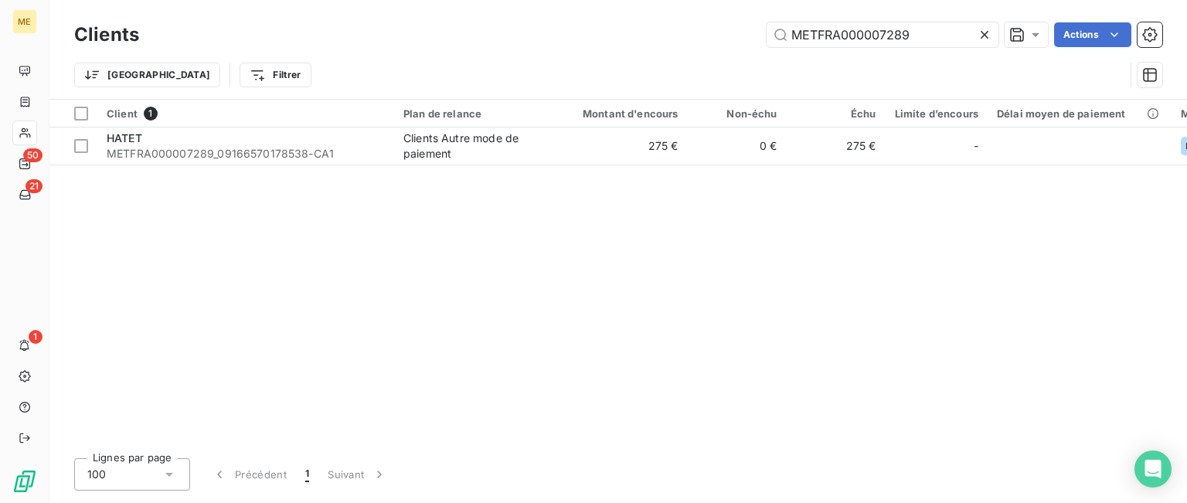
drag, startPoint x: 904, startPoint y: 42, endPoint x: 708, endPoint y: 42, distance: 196.3
click at [708, 42] on div "METFRA000007289 Actions" at bounding box center [660, 34] width 1005 height 25
drag, startPoint x: 911, startPoint y: 39, endPoint x: 697, endPoint y: 37, distance: 214.0
click at [678, 36] on div "METFRA000007289 Actions" at bounding box center [660, 34] width 1005 height 25
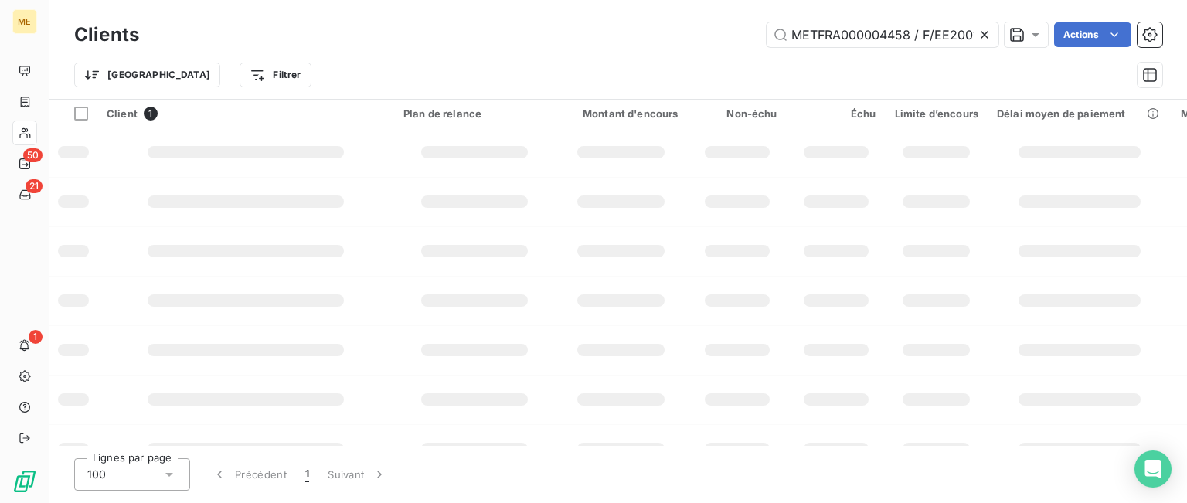
scroll to position [0, 43]
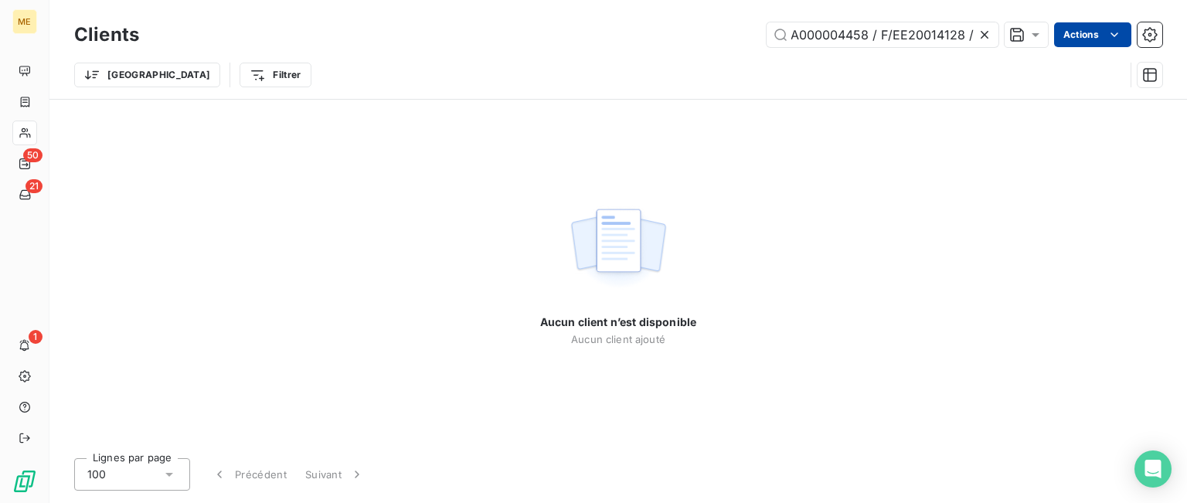
drag, startPoint x: 876, startPoint y: 37, endPoint x: 1102, endPoint y: 37, distance: 225.6
click at [1100, 37] on div "METFRA000004458 / F/EE20014128 / Actions" at bounding box center [660, 34] width 1005 height 25
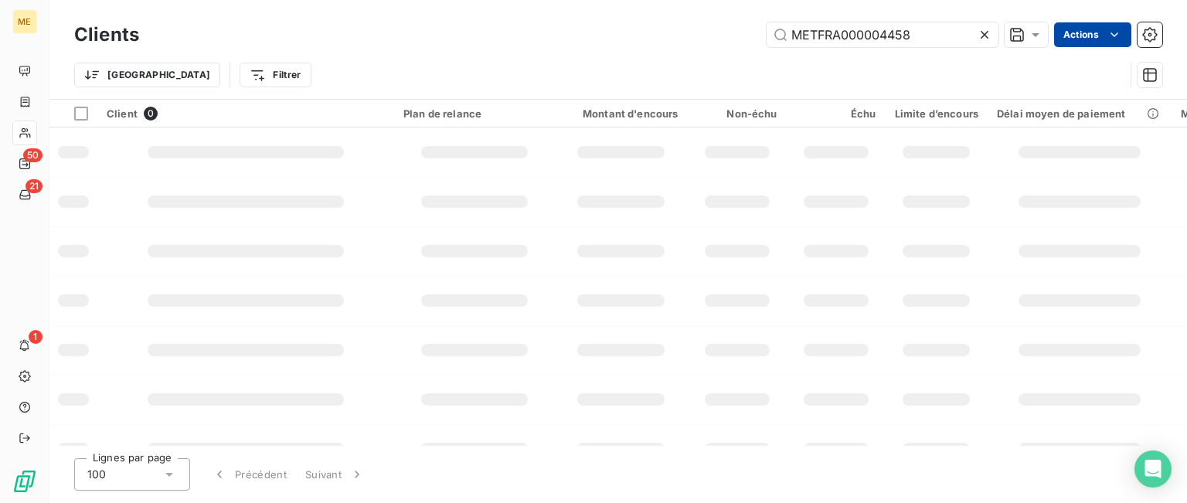
scroll to position [0, 0]
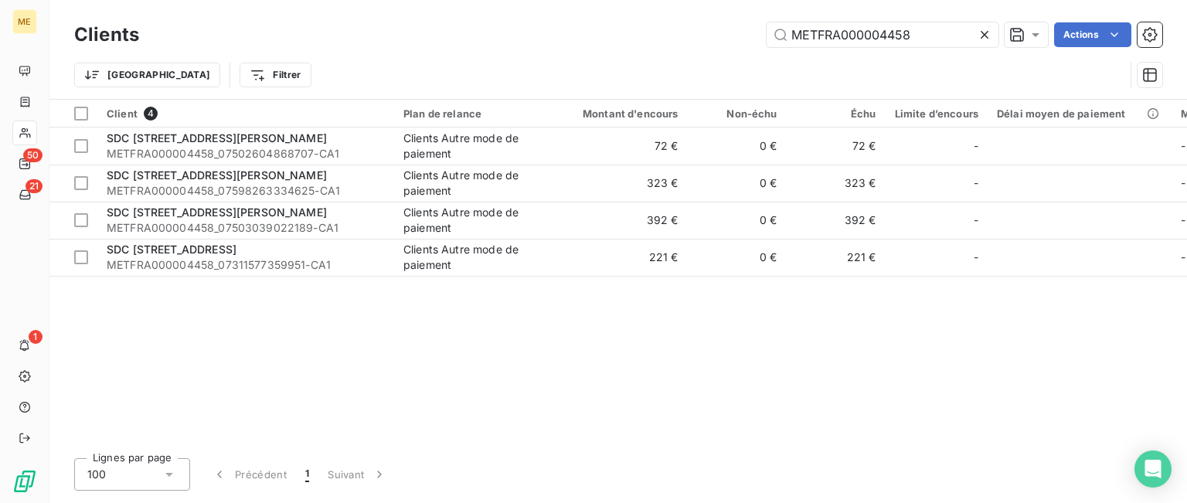
type input "METFRA000004458"
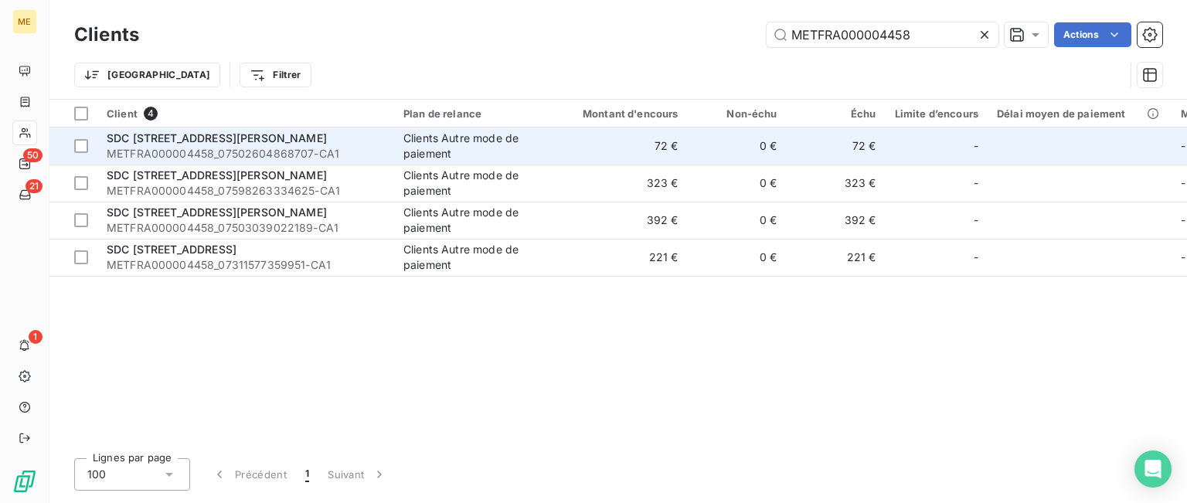
click at [332, 160] on span "METFRA000004458_07502604868707-CA1" at bounding box center [246, 153] width 278 height 15
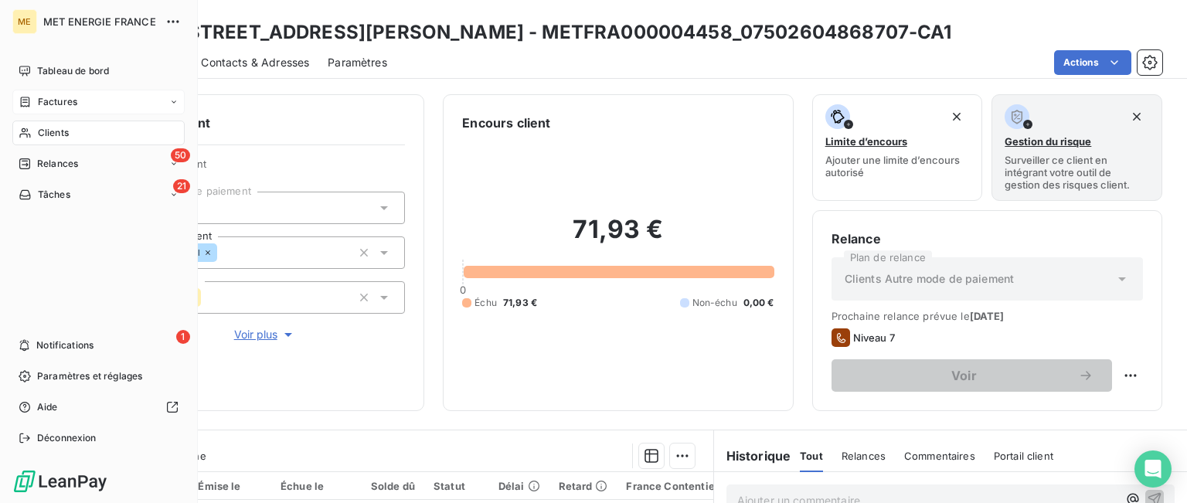
click at [42, 108] on span "Factures" at bounding box center [57, 102] width 39 height 14
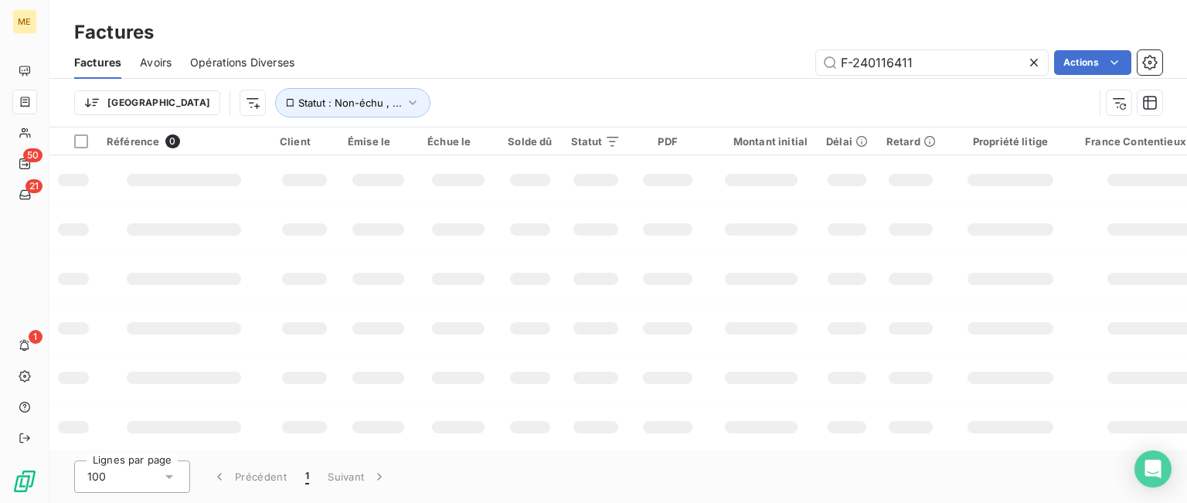
drag, startPoint x: 924, startPoint y: 55, endPoint x: 672, endPoint y: 55, distance: 251.9
click at [672, 55] on div "F-240116411 Actions" at bounding box center [737, 62] width 849 height 25
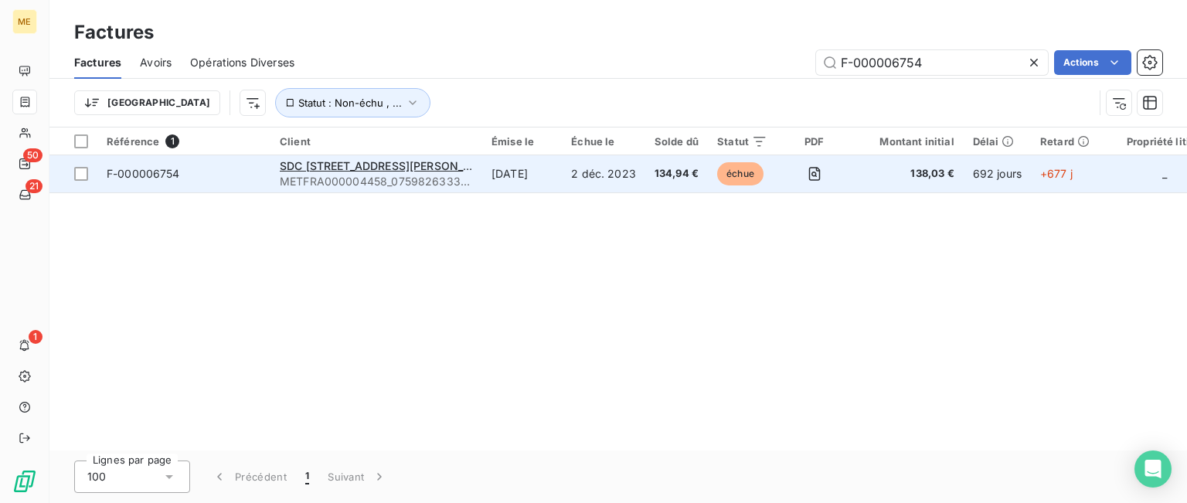
type input "F-000006754"
click at [637, 175] on td "2 déc. 2023" at bounding box center [603, 173] width 83 height 37
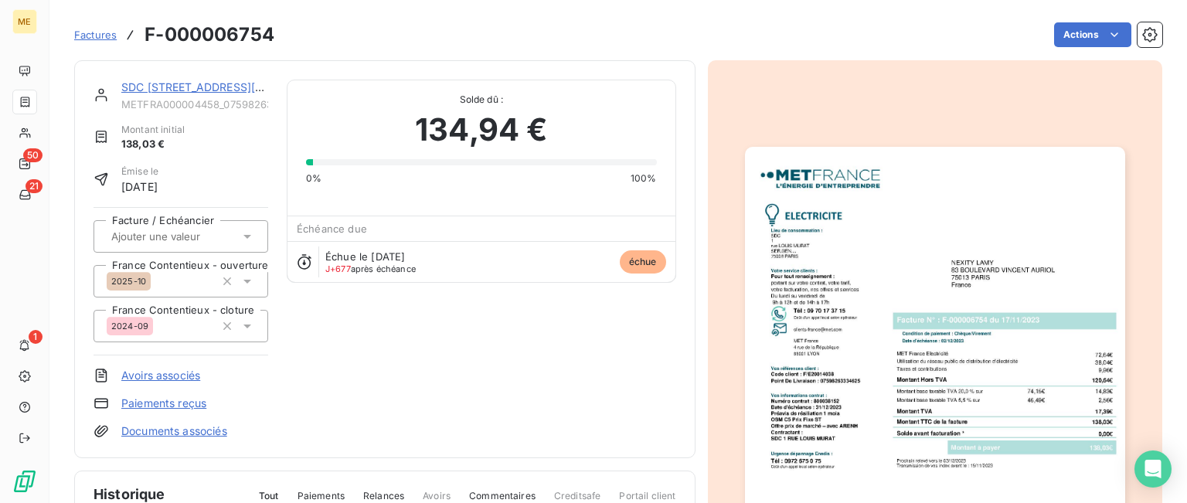
click at [995, 311] on img "button" at bounding box center [935, 415] width 380 height 537
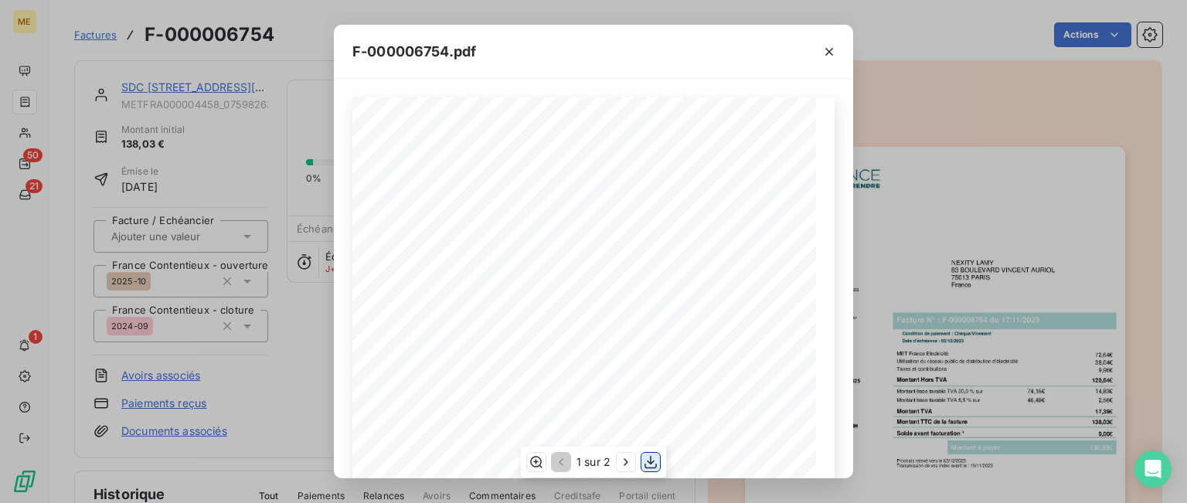
click at [648, 463] on icon "button" at bounding box center [650, 461] width 15 height 15
click at [778, 61] on div "F-000006754.pdf" at bounding box center [593, 52] width 519 height 54
click at [821, 51] on icon "button" at bounding box center [828, 51] width 15 height 15
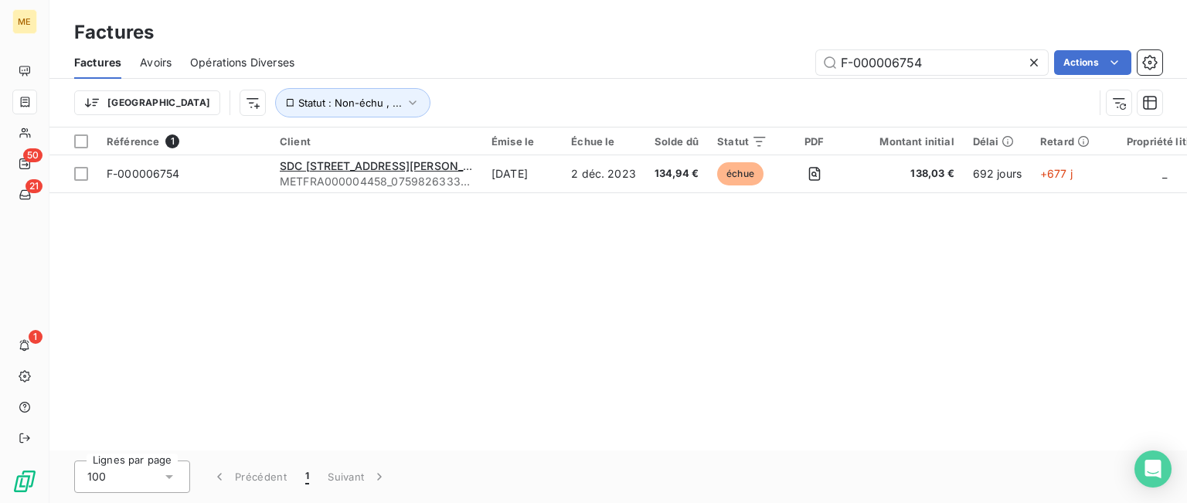
drag, startPoint x: 940, startPoint y: 61, endPoint x: 702, endPoint y: 61, distance: 238.0
click at [702, 61] on div "F-000006754 Actions" at bounding box center [737, 62] width 849 height 25
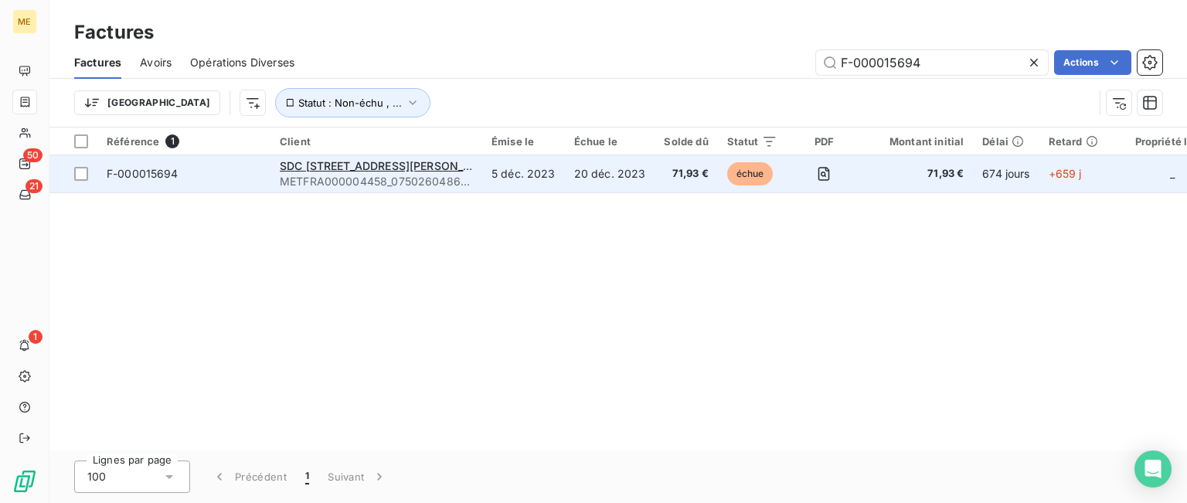
type input "F-000015694"
click at [631, 188] on td "20 déc. 2023" at bounding box center [610, 173] width 90 height 37
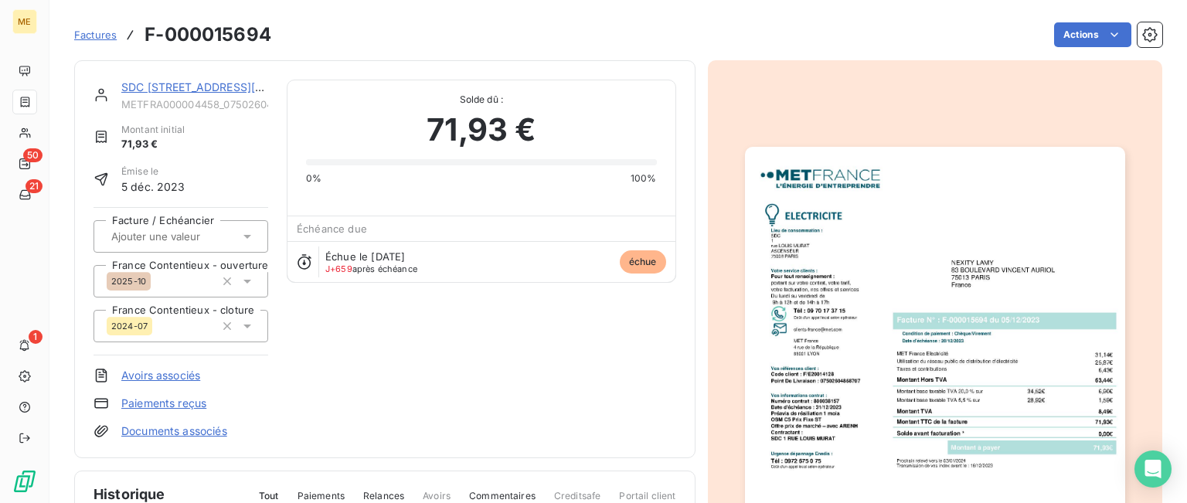
click at [909, 324] on img "button" at bounding box center [935, 415] width 380 height 537
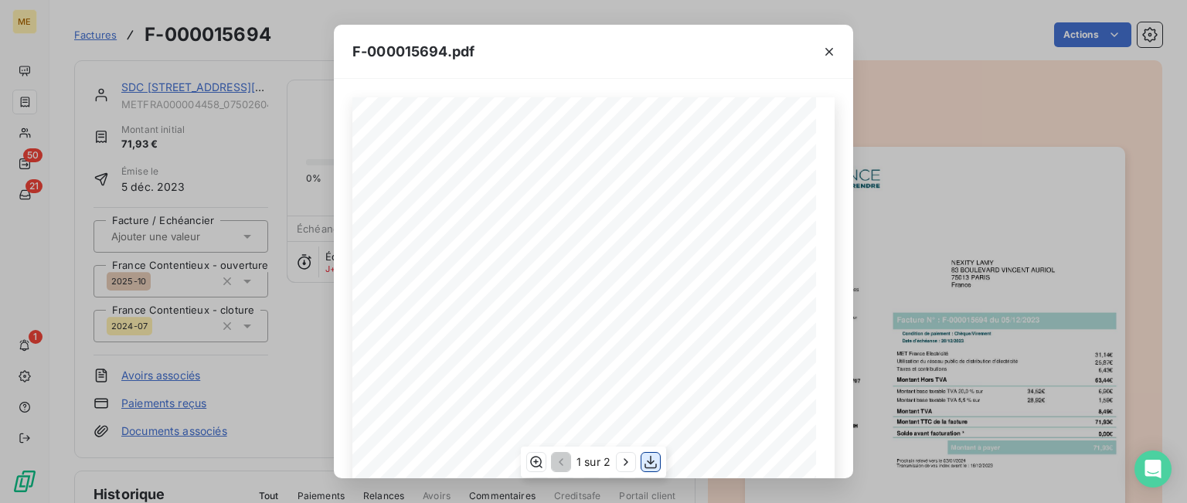
click at [655, 462] on icon "button" at bounding box center [650, 461] width 15 height 15
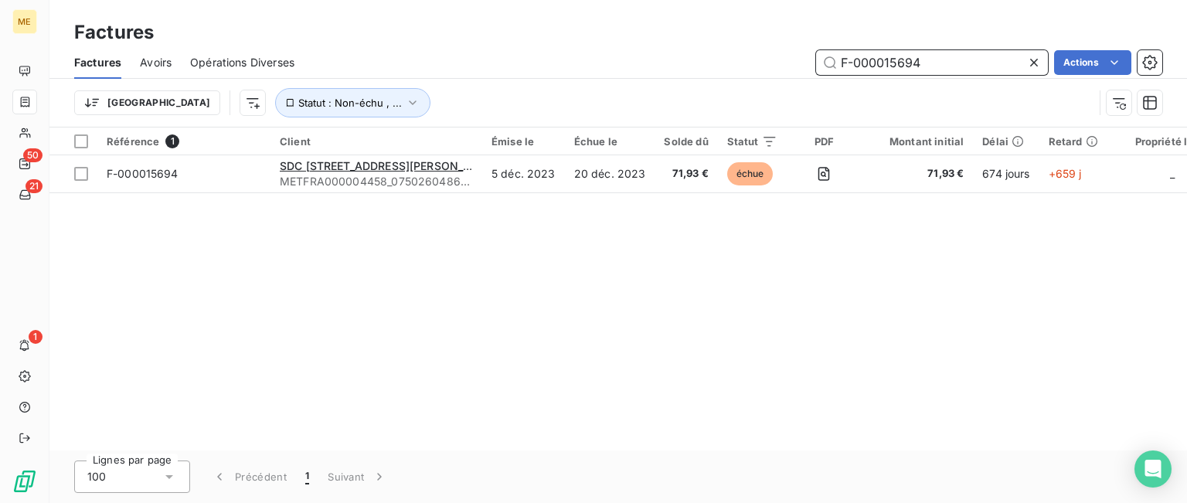
drag, startPoint x: 844, startPoint y: 63, endPoint x: 655, endPoint y: 38, distance: 190.2
click at [655, 38] on div "Factures Factures Avoirs Opérations Diverses F-000015694 Actions Trier Statut :…" at bounding box center [617, 63] width 1137 height 127
paste input "8"
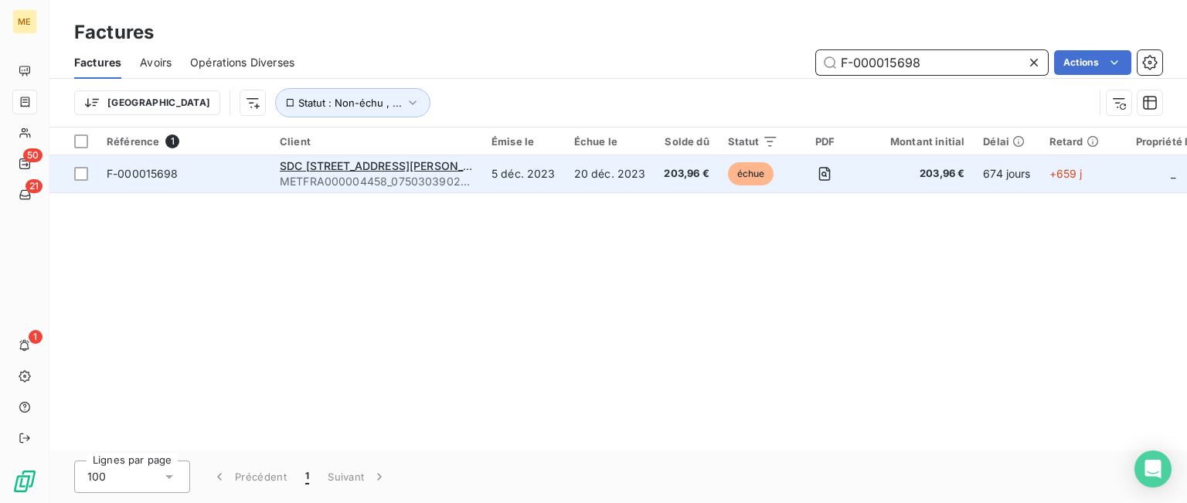
type input "F-000015698"
click at [688, 172] on span "203,96 €" at bounding box center [686, 173] width 45 height 15
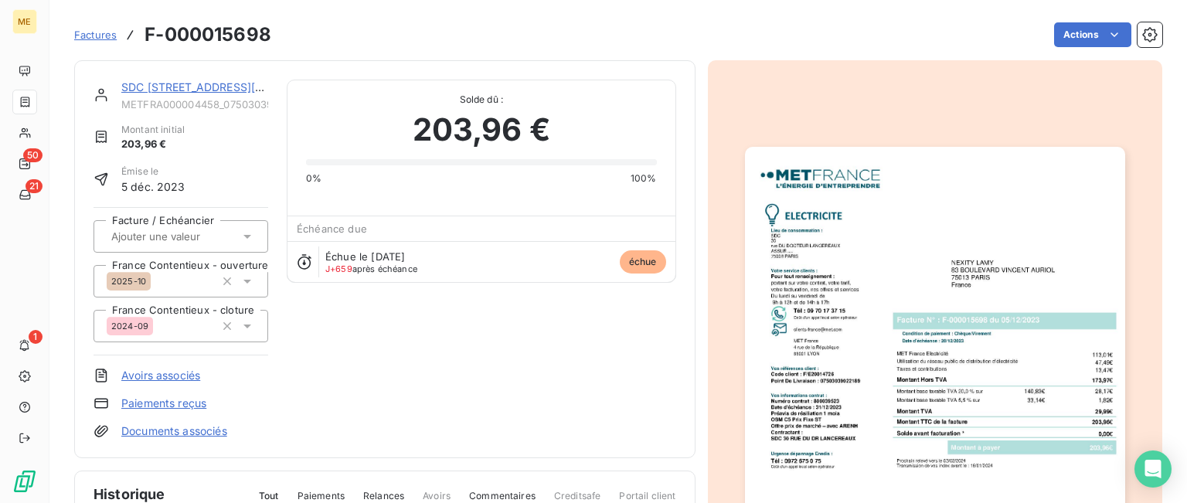
click at [958, 388] on img "button" at bounding box center [935, 415] width 380 height 537
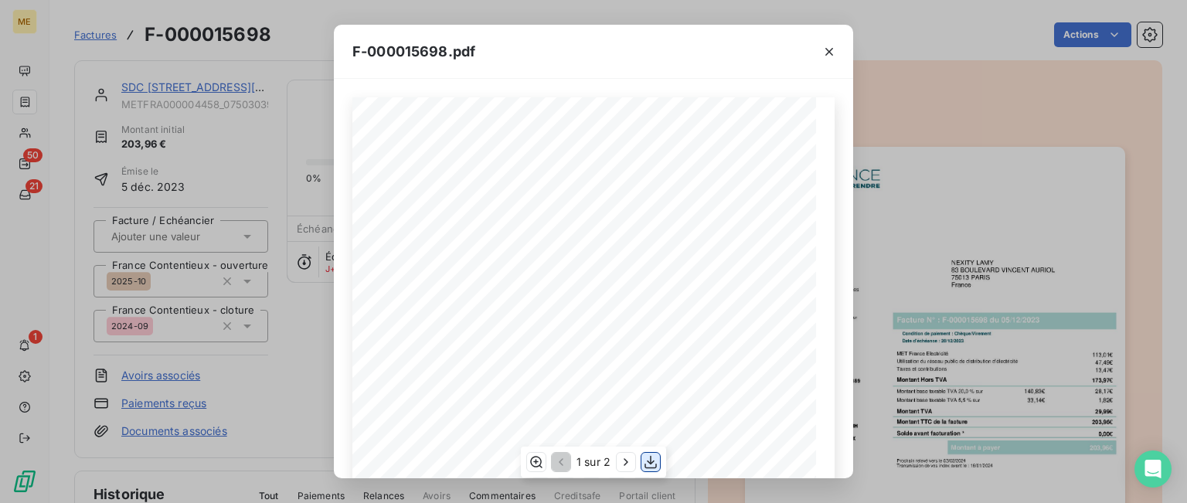
click at [651, 463] on icon "button" at bounding box center [650, 462] width 12 height 13
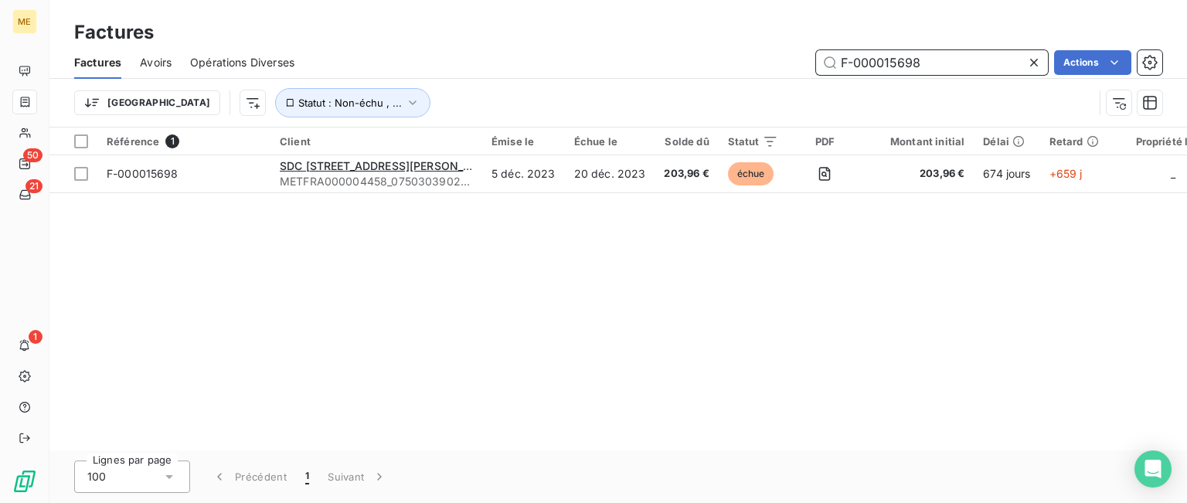
drag, startPoint x: 934, startPoint y: 59, endPoint x: 699, endPoint y: 39, distance: 236.5
click at [690, 38] on div "Factures Factures Avoirs Opérations Diverses F-000015698 Actions Trier Statut :…" at bounding box center [617, 63] width 1137 height 127
paste input "3"
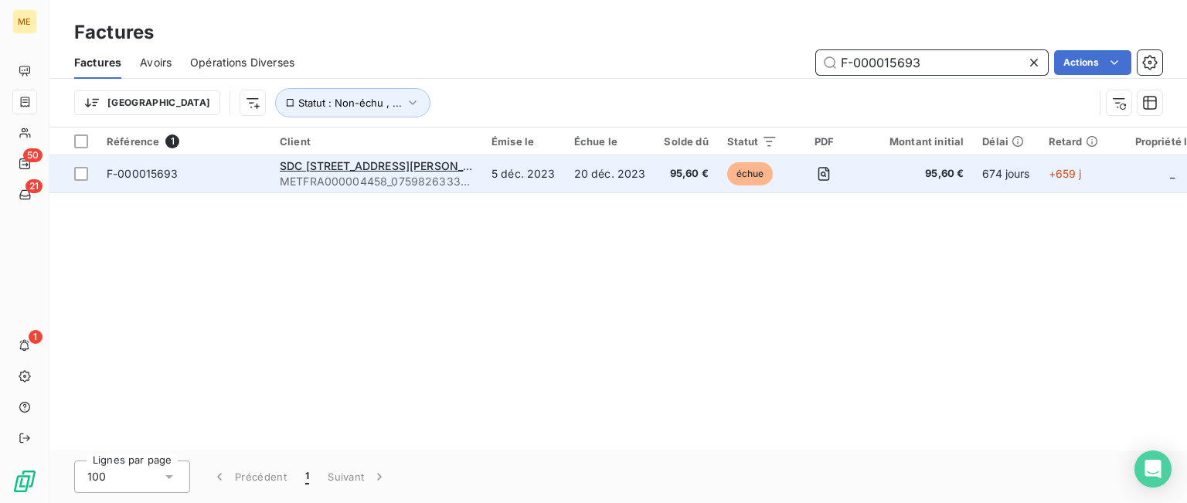
type input "F-000015693"
click at [620, 182] on td "20 déc. 2023" at bounding box center [610, 173] width 90 height 37
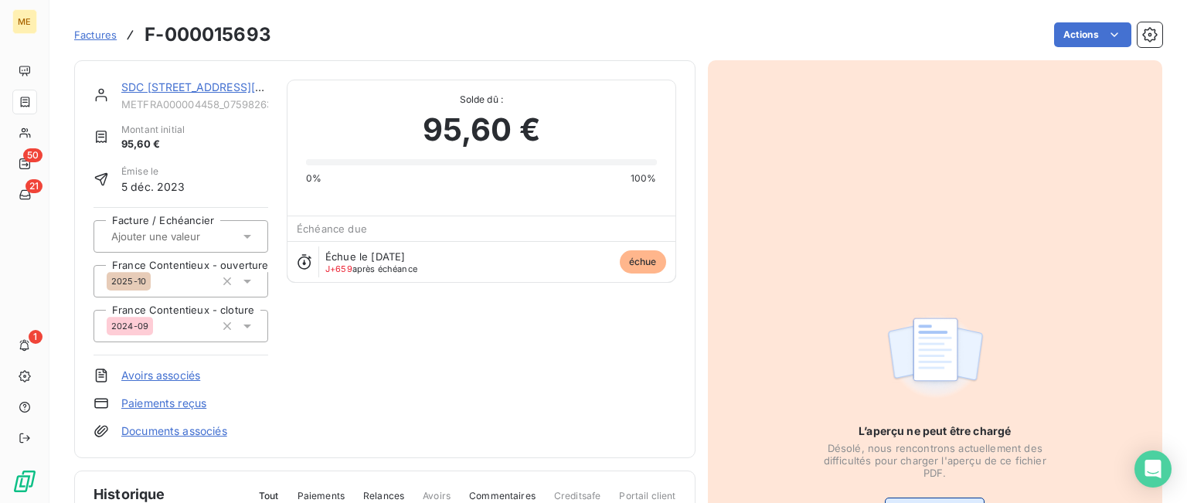
click at [944, 498] on button "Visualiser le PDF" at bounding box center [935, 510] width 100 height 25
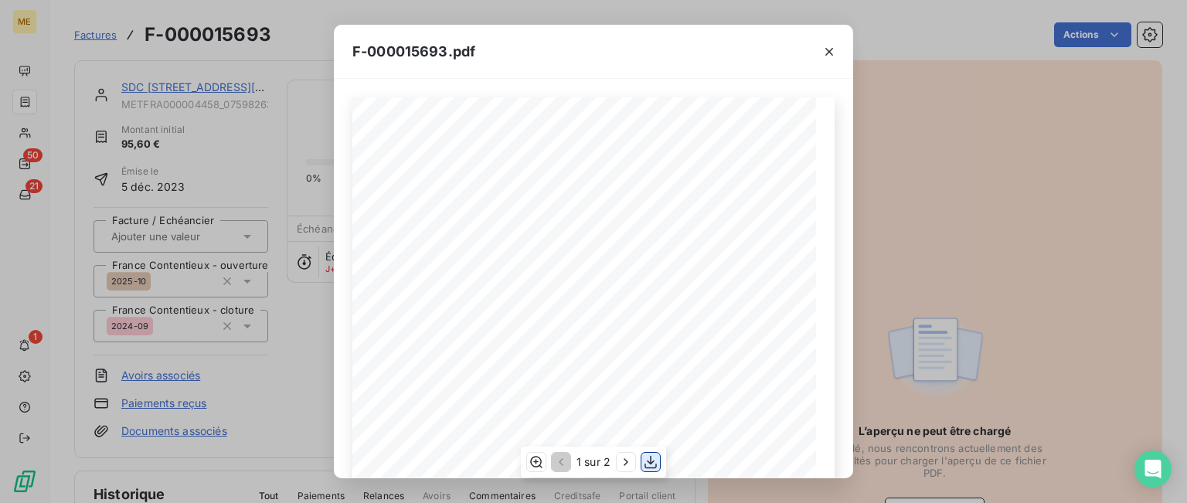
click at [652, 460] on icon "button" at bounding box center [650, 461] width 15 height 15
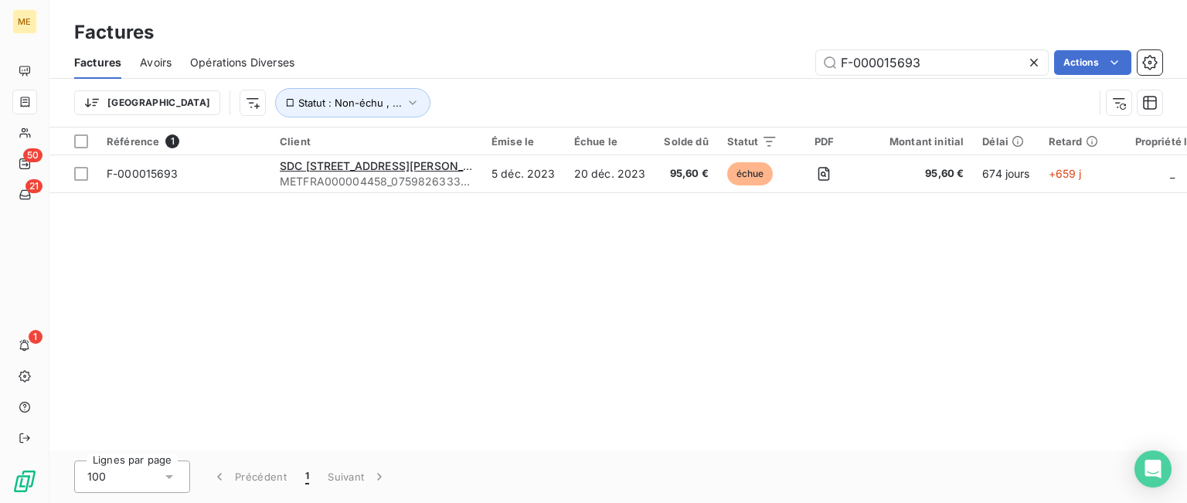
drag, startPoint x: 917, startPoint y: 69, endPoint x: 739, endPoint y: 49, distance: 178.9
click at [739, 49] on div "Factures Avoirs Opérations Diverses F-000015693 Actions" at bounding box center [617, 62] width 1137 height 32
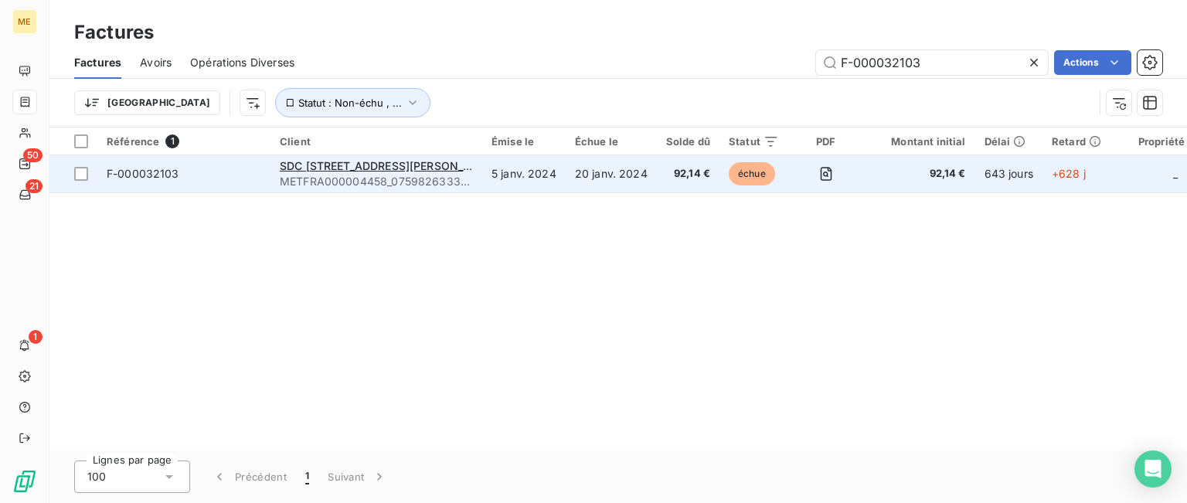
type input "F-000032103"
click at [591, 165] on td "20 janv. 2024" at bounding box center [611, 173] width 91 height 37
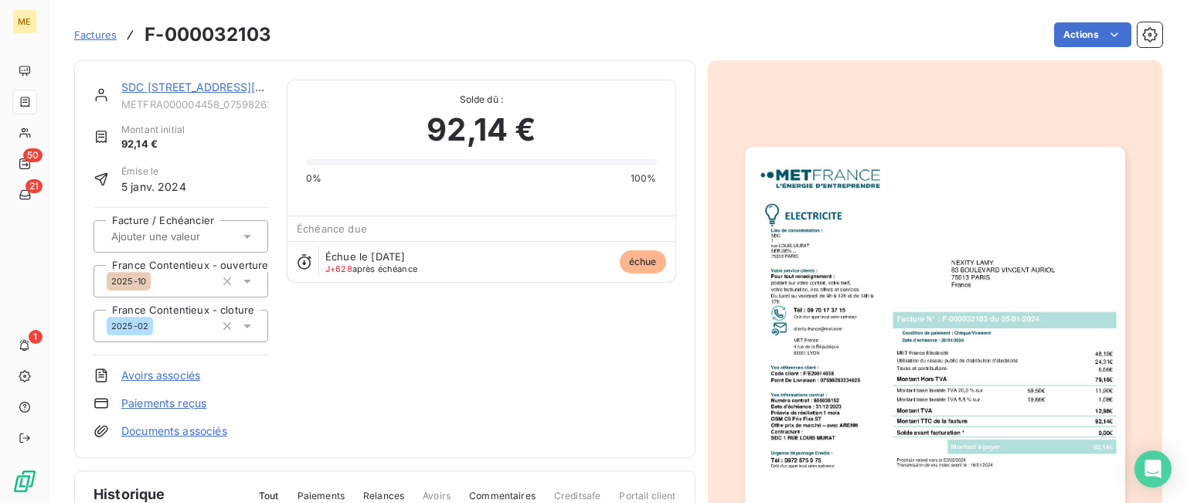
click at [870, 351] on img "button" at bounding box center [935, 415] width 380 height 537
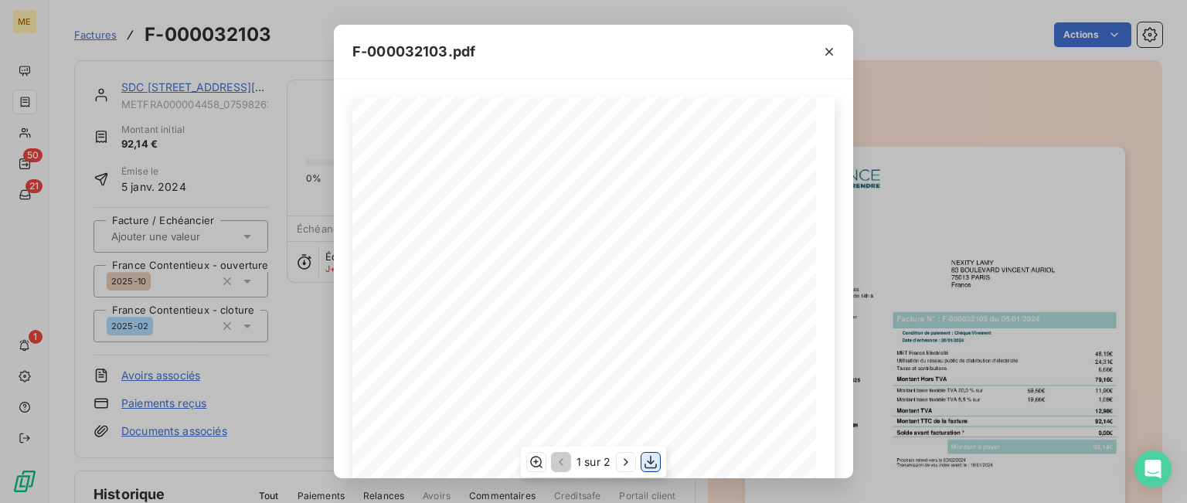
click at [654, 461] on icon "button" at bounding box center [650, 461] width 15 height 15
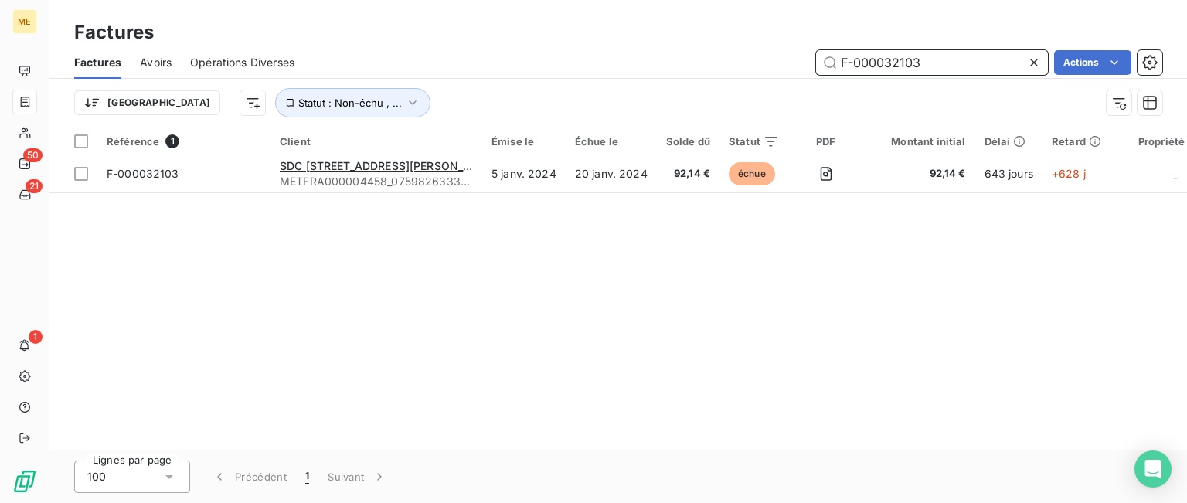
drag, startPoint x: 934, startPoint y: 61, endPoint x: 658, endPoint y: 42, distance: 277.3
click at [658, 42] on div "Factures Factures Avoirs Opérations Diverses F-000032103 Actions Trier Statut :…" at bounding box center [617, 63] width 1137 height 127
paste input "7175"
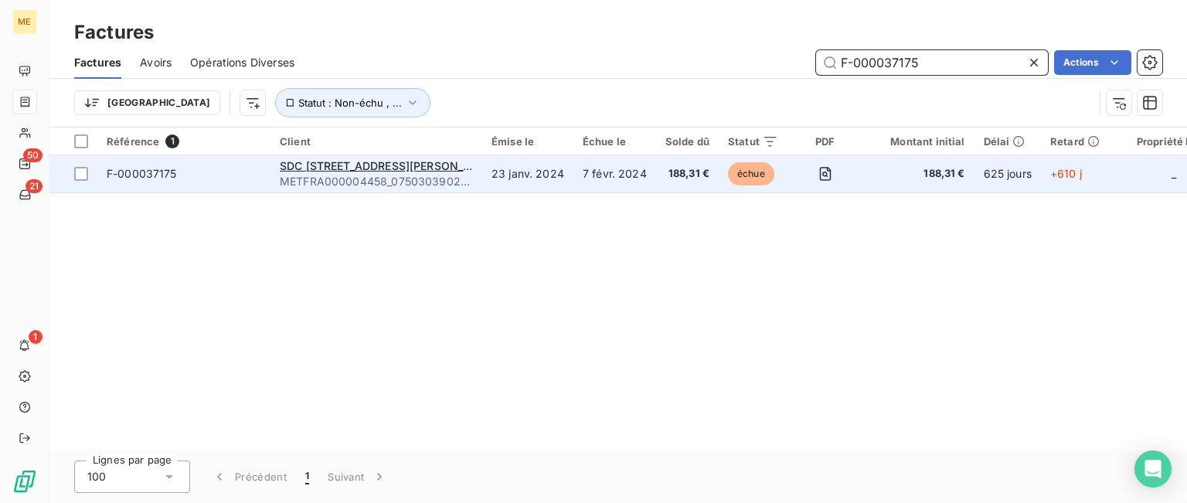
type input "F-000037175"
click at [590, 161] on td "7 févr. 2024" at bounding box center [614, 173] width 83 height 37
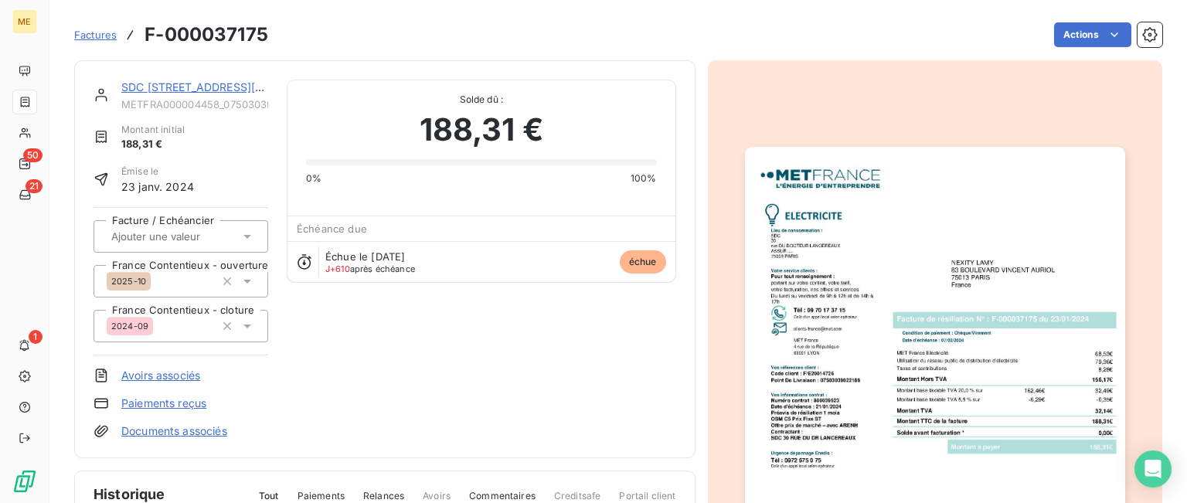
click at [903, 464] on img "button" at bounding box center [935, 415] width 380 height 537
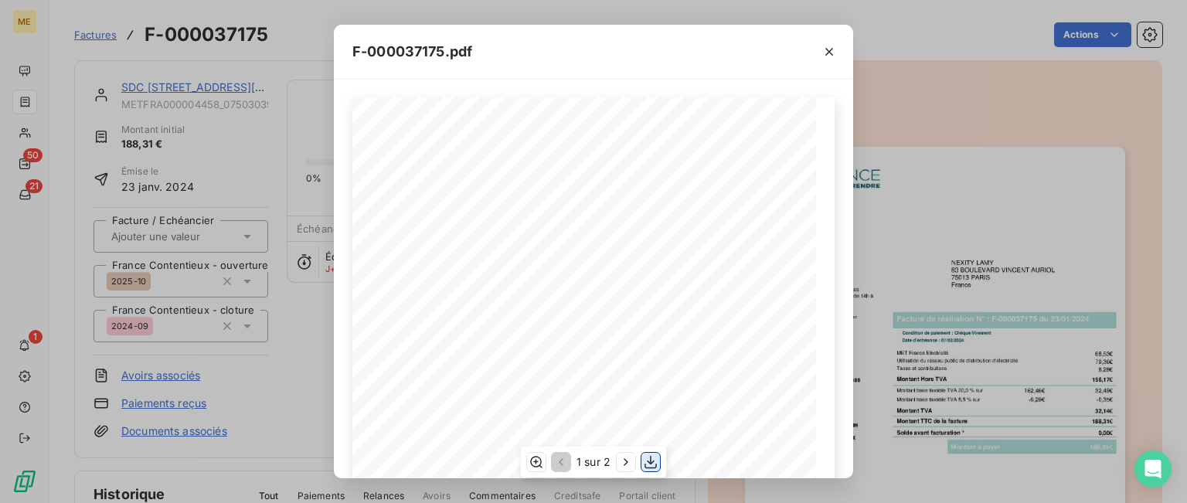
click at [651, 462] on icon "button" at bounding box center [650, 462] width 12 height 13
click at [828, 53] on icon "button" at bounding box center [828, 51] width 15 height 15
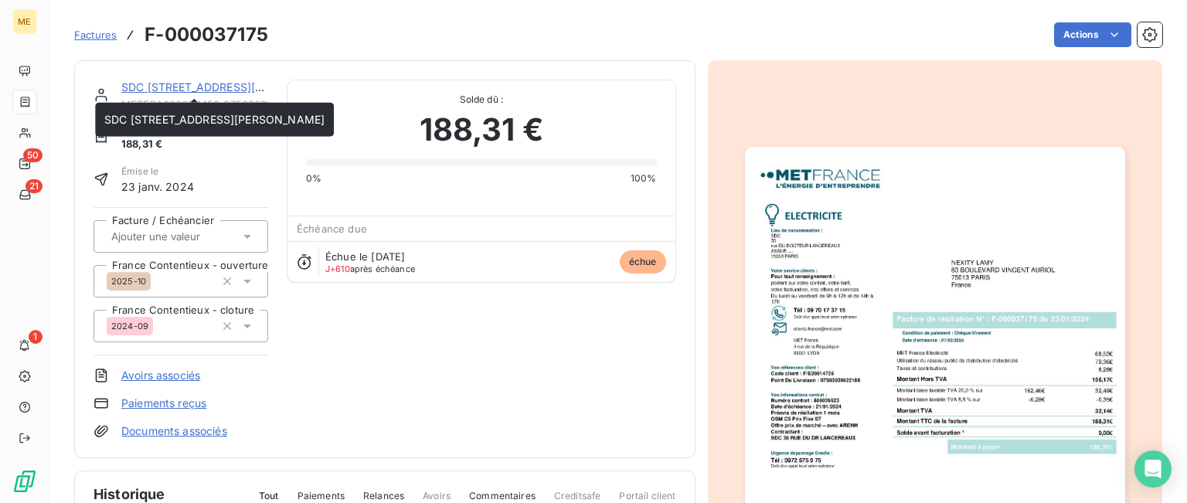
click at [199, 83] on link "SDC [STREET_ADDRESS][PERSON_NAME]" at bounding box center [231, 86] width 220 height 13
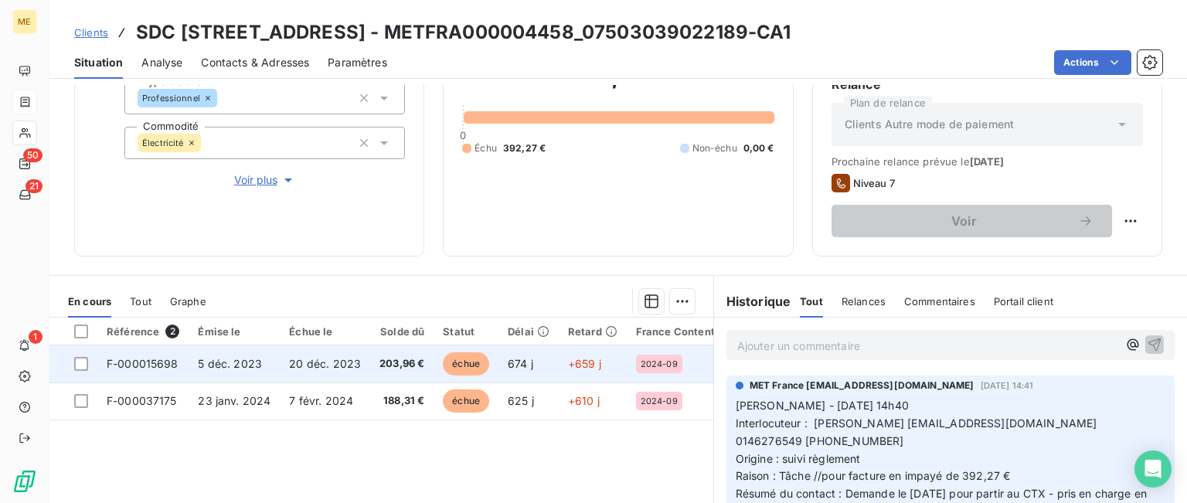
scroll to position [232, 0]
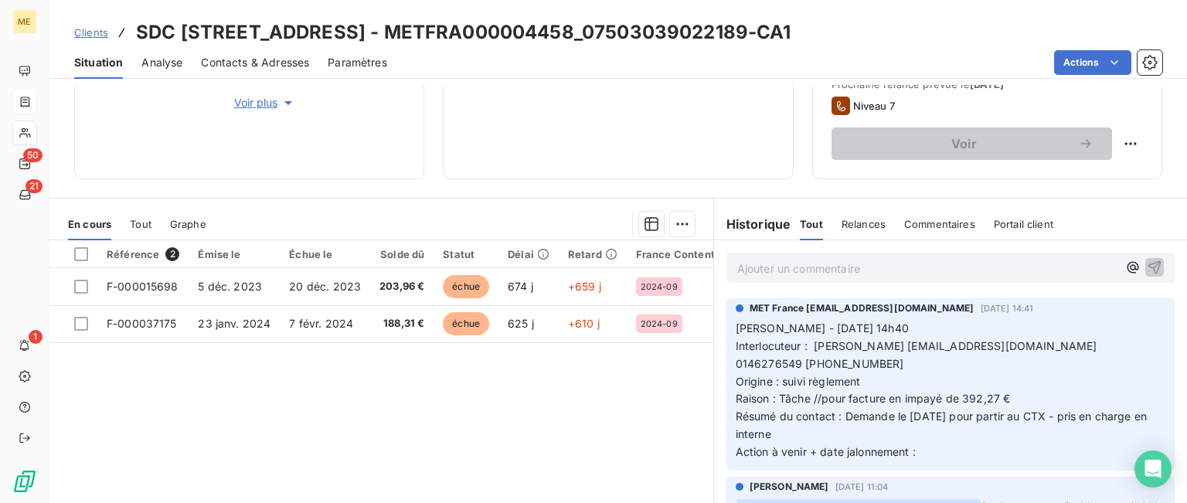
drag, startPoint x: 964, startPoint y: 457, endPoint x: 729, endPoint y: 304, distance: 279.9
click at [736, 304] on div "MET [GEOGRAPHIC_DATA] [EMAIL_ADDRESS][DOMAIN_NAME] [DATE] 14:41 [PERSON_NAME] -…" at bounding box center [951, 381] width 430 height 160
copy div "MET [GEOGRAPHIC_DATA] [EMAIL_ADDRESS][DOMAIN_NAME] [DATE] 14:41 [PERSON_NAME] -…"
click at [946, 393] on span "Raison : Tâche //pour facture en impayé de 392,27 €" at bounding box center [873, 398] width 275 height 13
drag, startPoint x: 1069, startPoint y: 348, endPoint x: 1136, endPoint y: 345, distance: 66.5
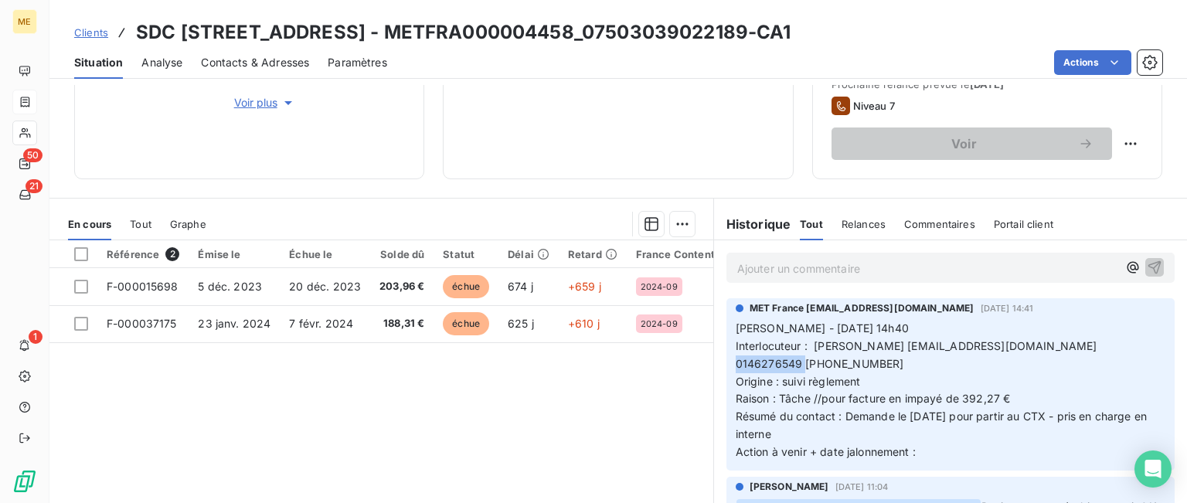
click at [1100, 345] on span "Interlocuteur : [PERSON_NAME] [EMAIL_ADDRESS][DOMAIN_NAME] 0146276549 [PHONE_NU…" at bounding box center [918, 354] width 365 height 31
copy span "0146276549"
click at [28, 132] on icon at bounding box center [25, 133] width 13 height 12
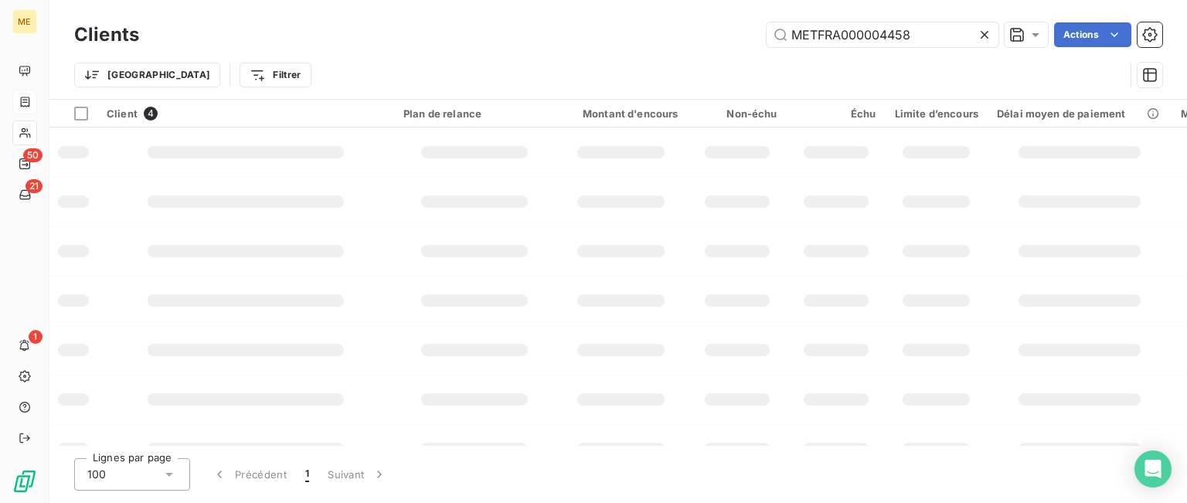
click at [95, 34] on h3 "Clients" at bounding box center [106, 35] width 65 height 28
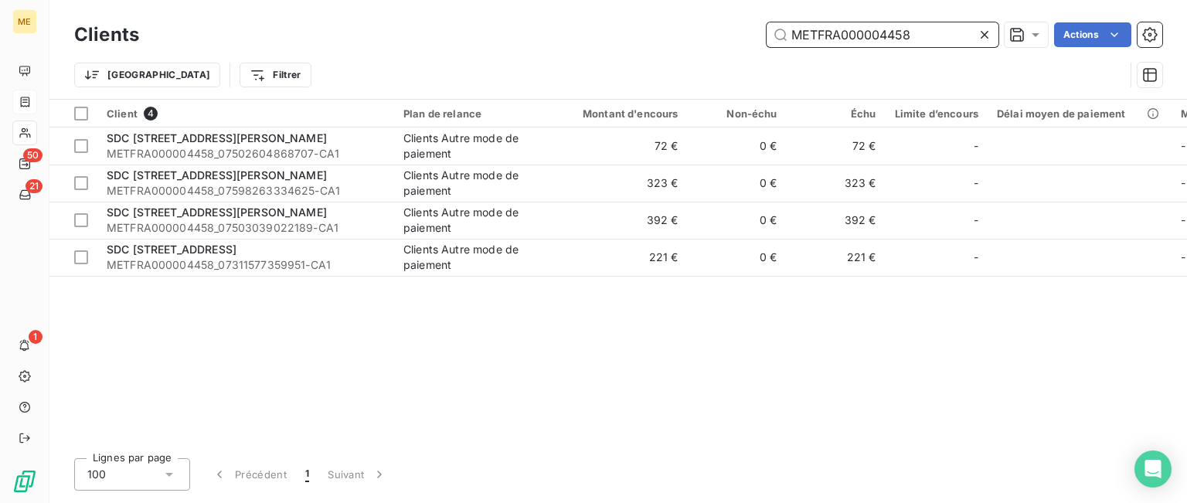
drag, startPoint x: 916, startPoint y: 38, endPoint x: 623, endPoint y: -1, distance: 296.2
click at [623, 0] on div "Clients METFRA000004458 Actions Trier Filtrer" at bounding box center [617, 49] width 1137 height 99
paste input "6873"
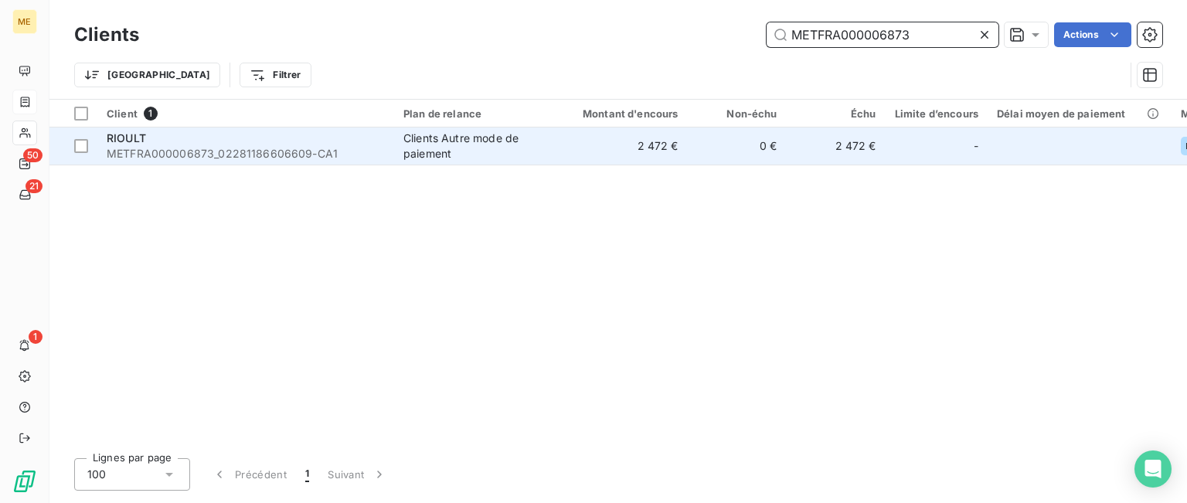
type input "METFRA000006873"
click at [535, 141] on div "Clients Autre mode de paiement" at bounding box center [474, 146] width 142 height 31
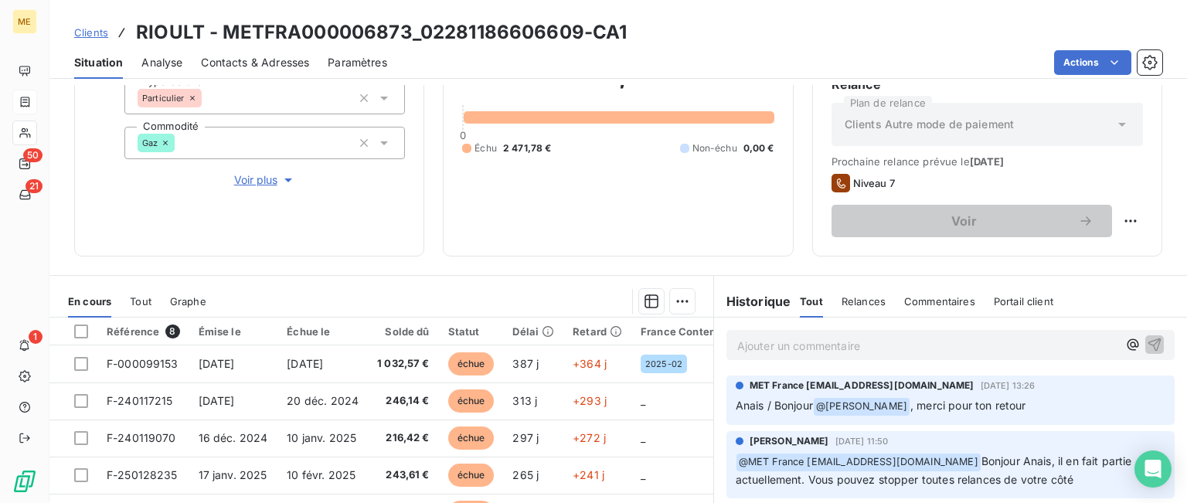
scroll to position [309, 0]
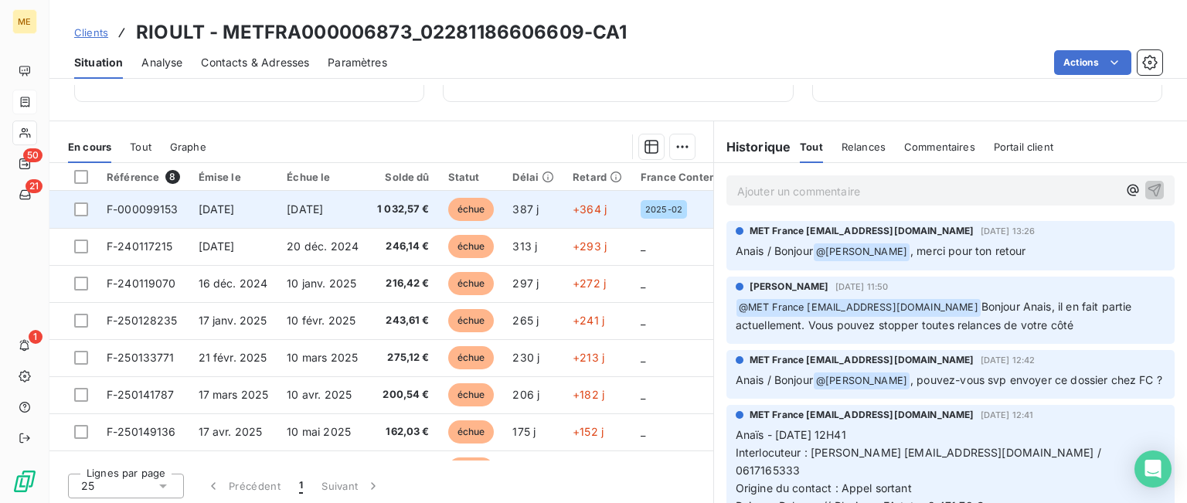
click at [406, 213] on span "1 032,57 €" at bounding box center [403, 209] width 53 height 15
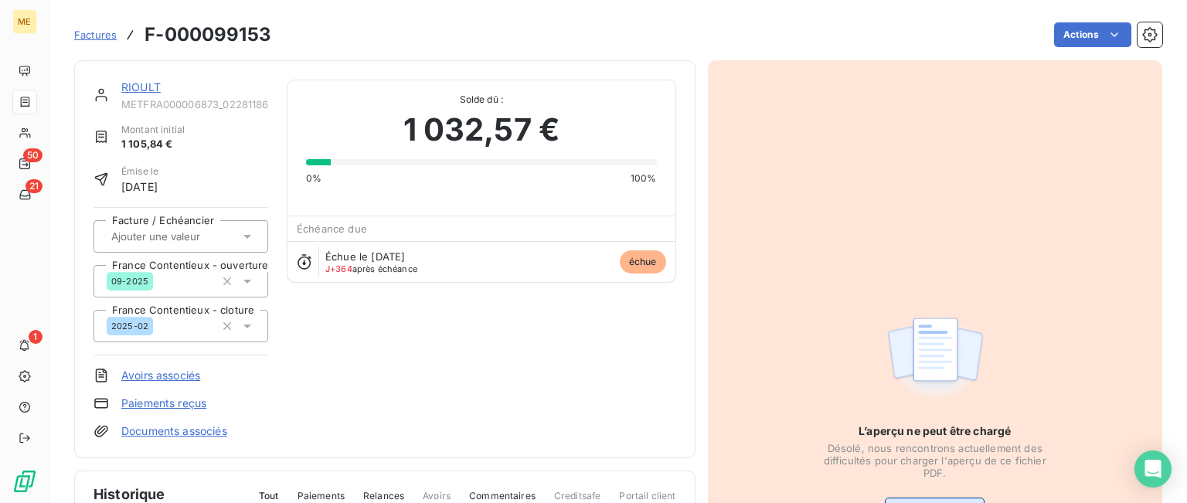
click at [926, 498] on button "Visualiser le PDF" at bounding box center [935, 510] width 100 height 25
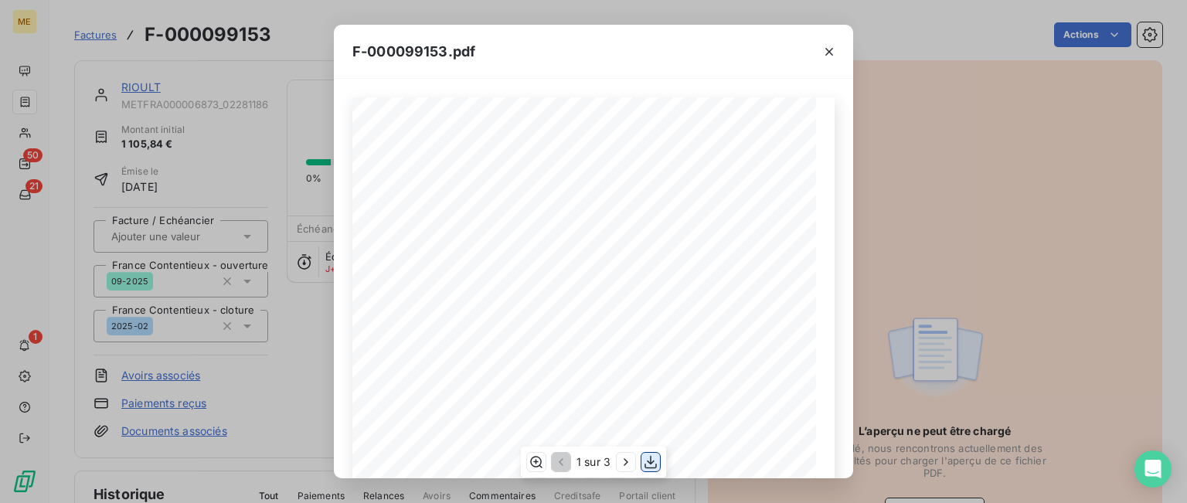
click at [654, 465] on icon "button" at bounding box center [650, 461] width 15 height 15
drag, startPoint x: 833, startPoint y: 49, endPoint x: 767, endPoint y: 5, distance: 79.1
click at [833, 49] on icon "button" at bounding box center [828, 51] width 15 height 15
